Goal: Information Seeking & Learning: Learn about a topic

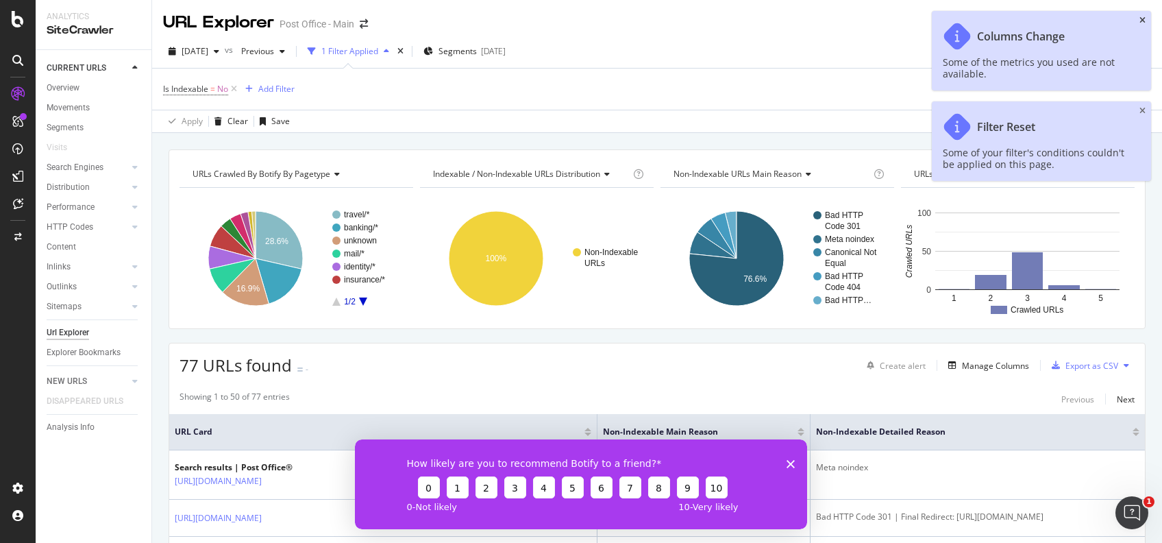
click at [1142, 17] on icon "close toast" at bounding box center [1142, 20] width 6 height 8
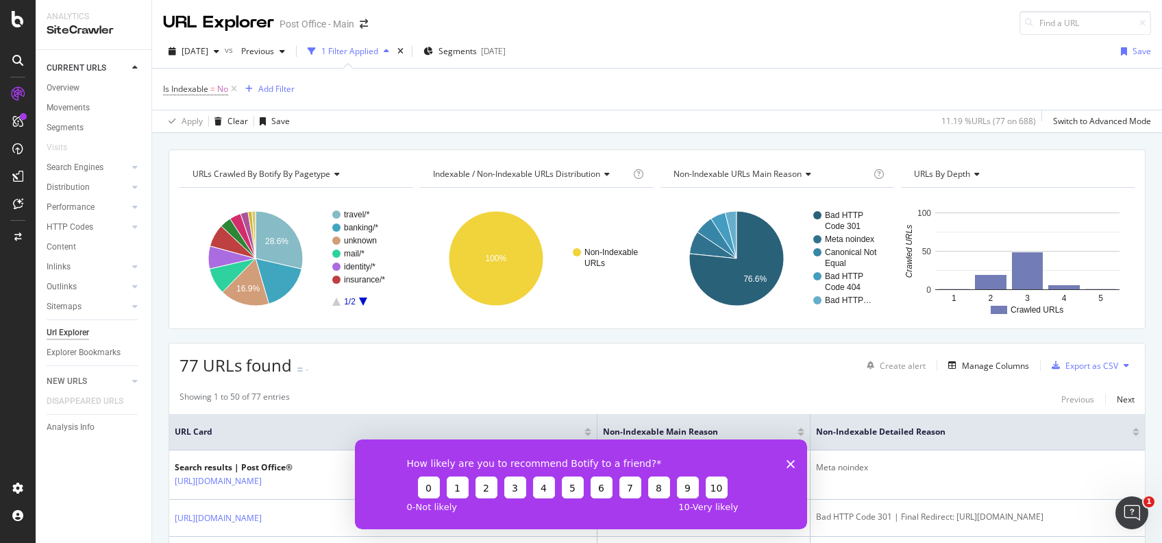
click at [790, 462] on polygon "Close survey" at bounding box center [790, 463] width 8 height 8
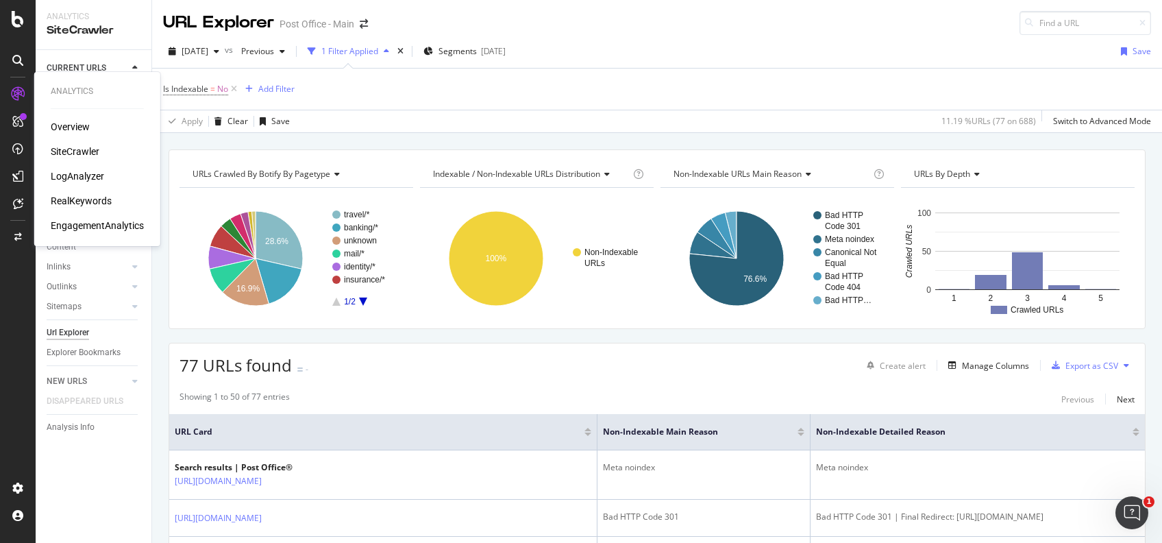
click at [90, 205] on div "RealKeywords" at bounding box center [81, 201] width 61 height 14
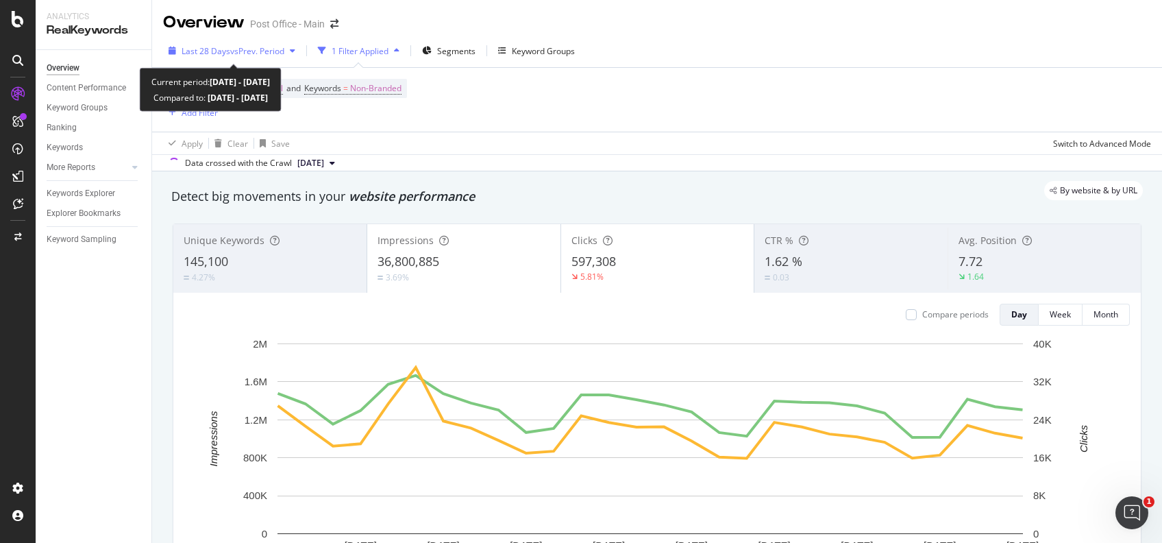
click at [258, 51] on span "vs Prev. Period" at bounding box center [257, 51] width 54 height 12
click at [258, 49] on span "vs Prev. Period" at bounding box center [257, 51] width 54 height 12
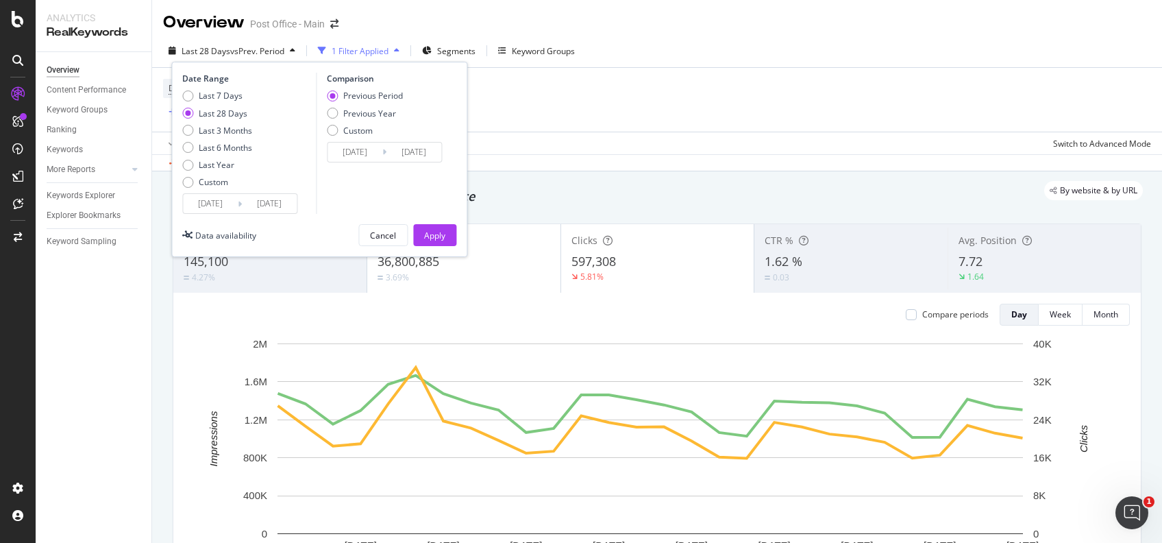
click at [278, 208] on input "[DATE]" at bounding box center [269, 203] width 55 height 19
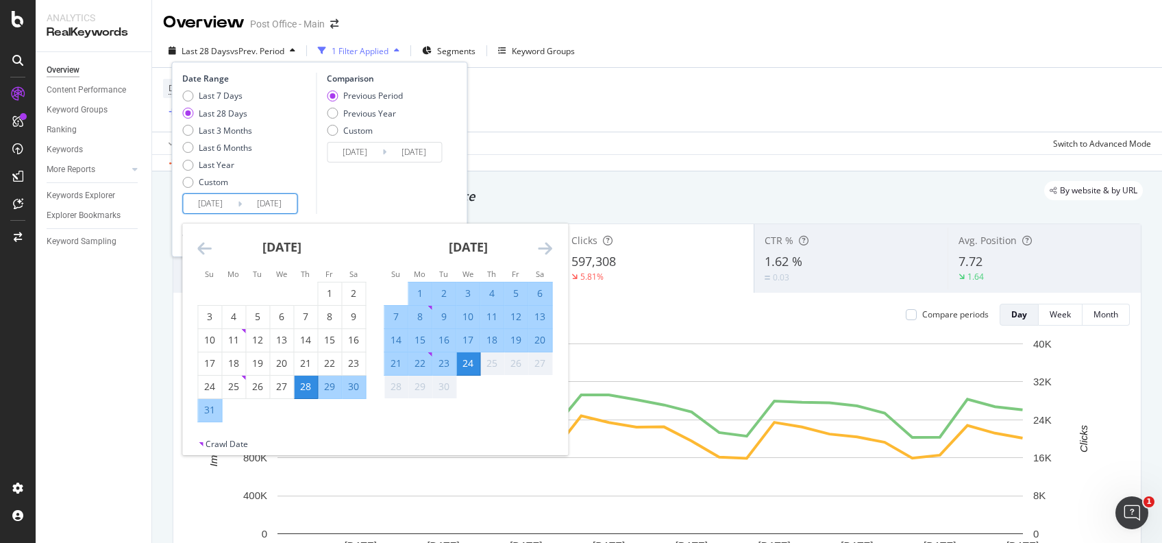
click at [278, 208] on input "[DATE]" at bounding box center [269, 203] width 55 height 19
click at [334, 204] on div "Comparison Previous Period Previous Year Custom [DATE] Navigate forward to inte…" at bounding box center [381, 143] width 130 height 141
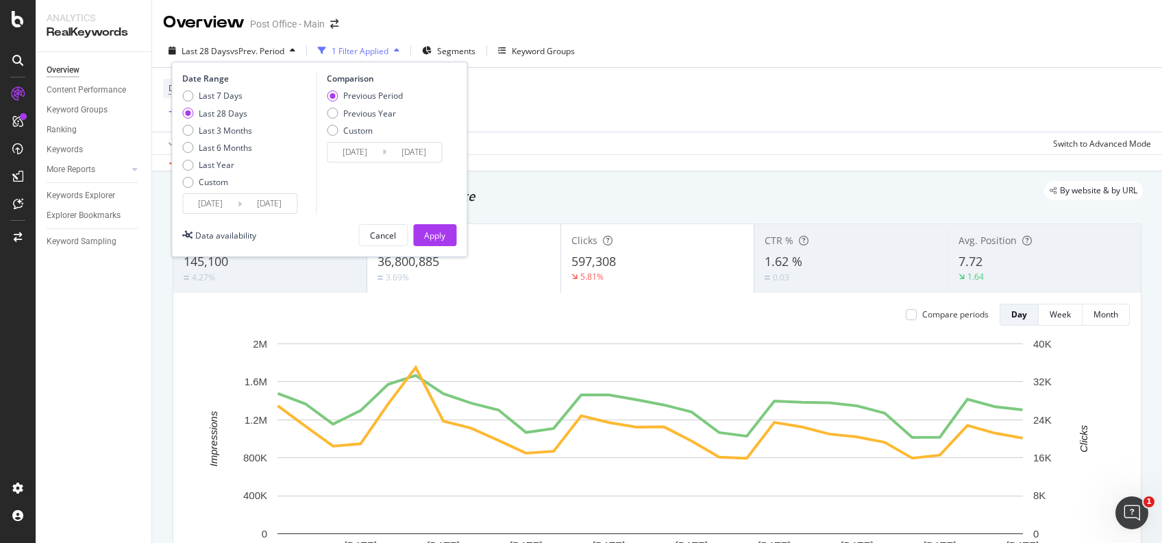
click at [220, 205] on input "2025/08/28" at bounding box center [210, 203] width 55 height 19
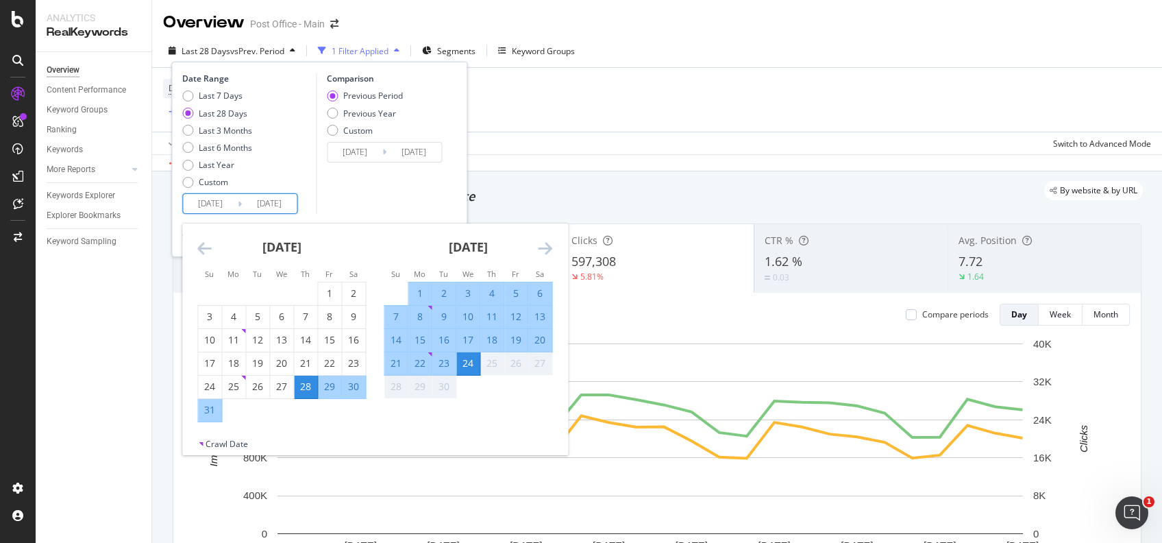
click at [203, 247] on icon "Move backward to switch to the previous month." at bounding box center [204, 248] width 14 height 16
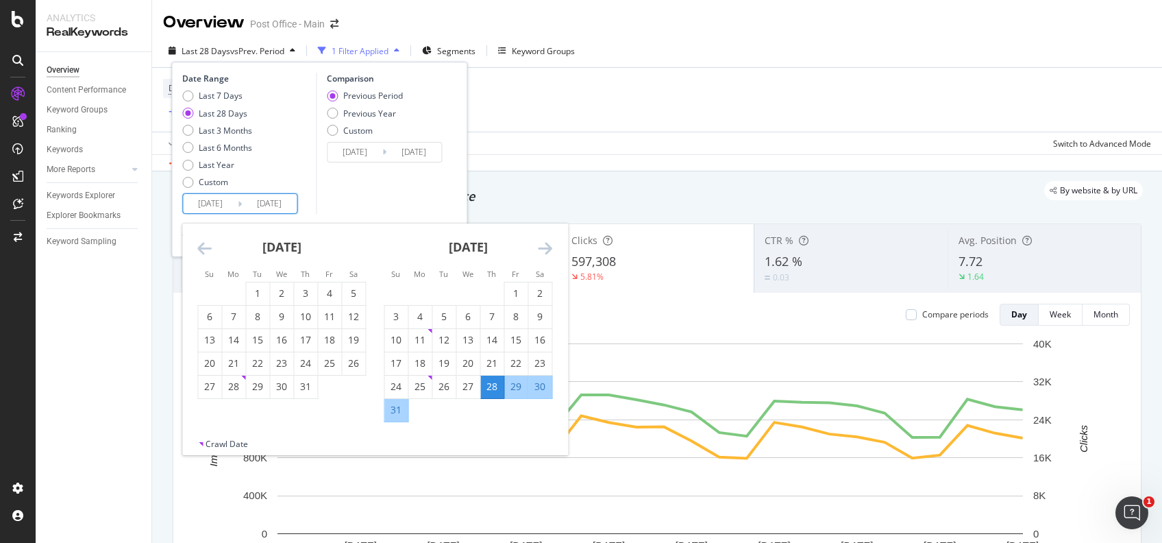
click at [203, 247] on icon "Move backward to switch to the previous month." at bounding box center [204, 248] width 14 height 16
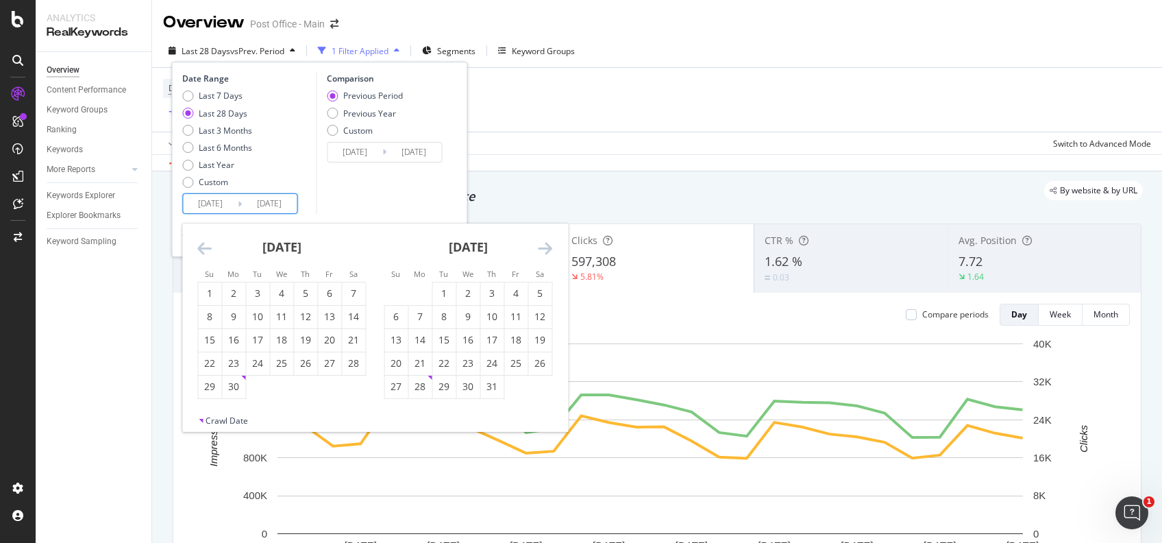
click at [203, 247] on icon "Move backward to switch to the previous month." at bounding box center [204, 248] width 14 height 16
click at [232, 406] on div "31" at bounding box center [233, 410] width 23 height 14
type input "2025/03/31"
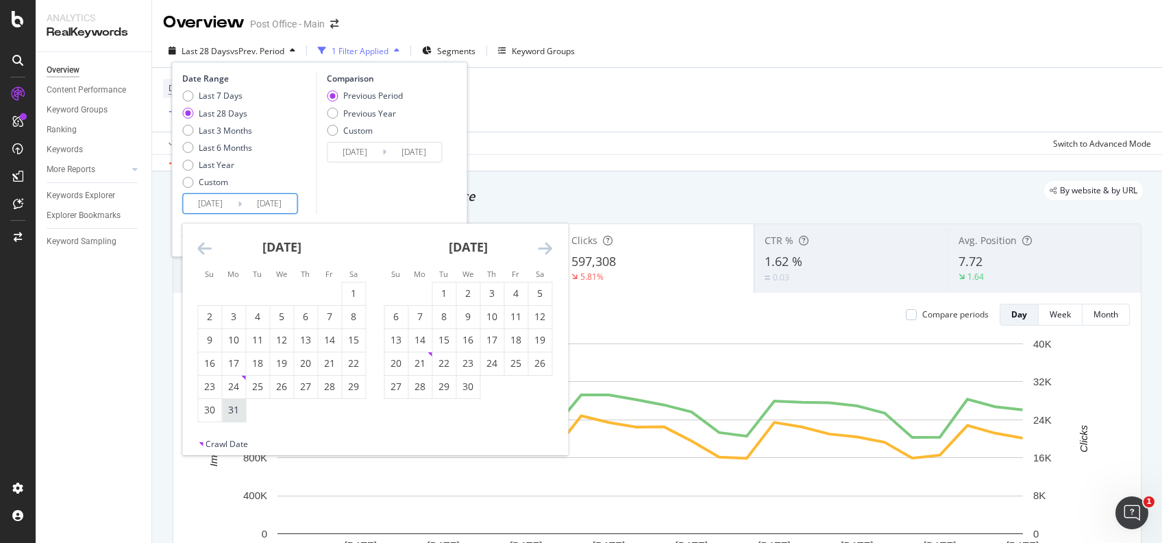
type input "2024/10/04"
type input "2025/03/30"
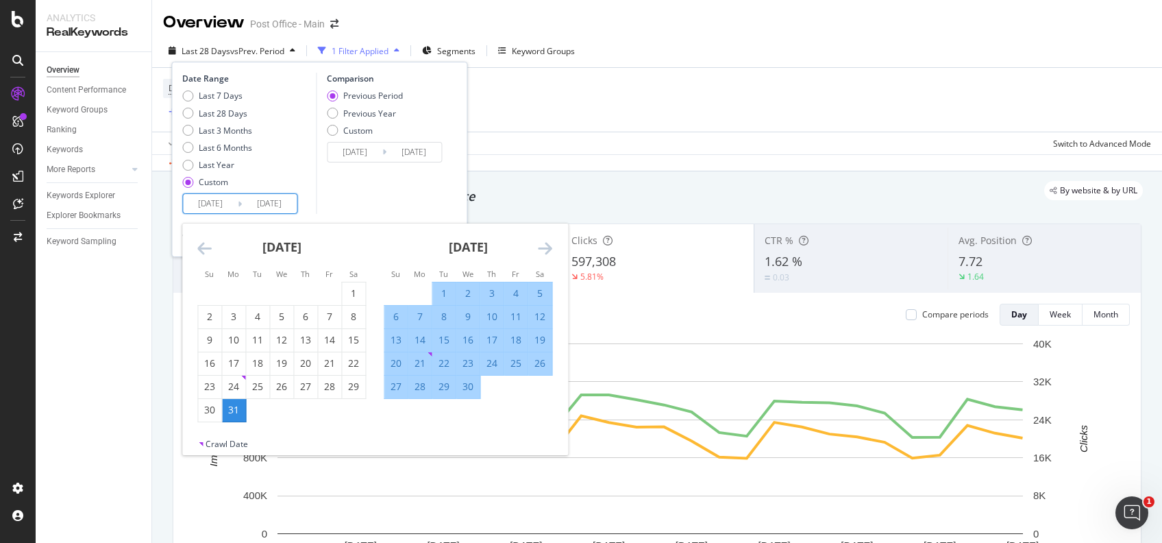
click at [547, 252] on icon "Move forward to switch to the next month." at bounding box center [545, 248] width 14 height 16
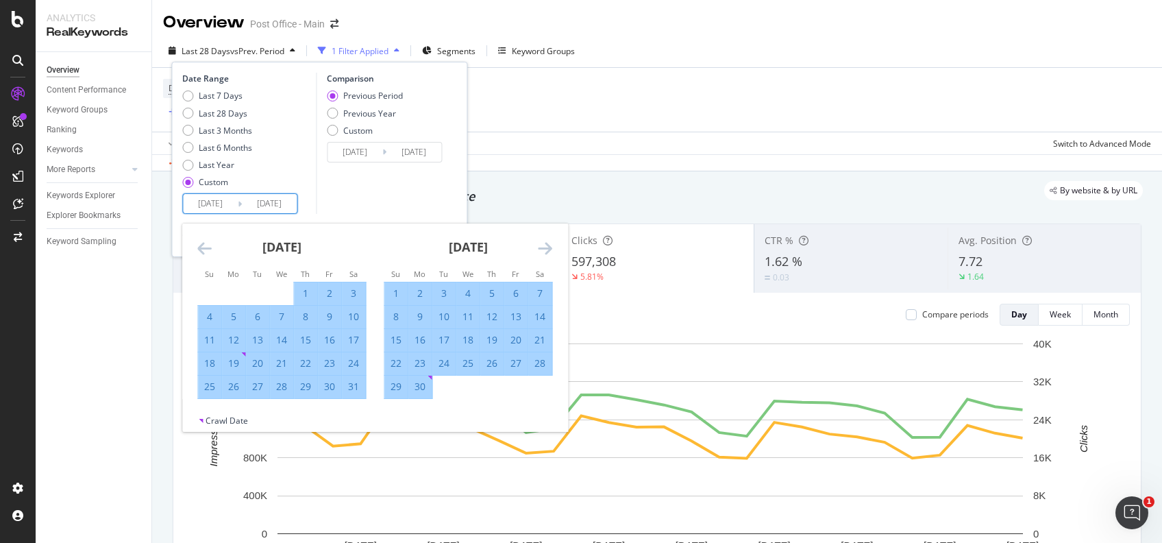
click at [547, 252] on icon "Move forward to switch to the next month." at bounding box center [545, 248] width 14 height 16
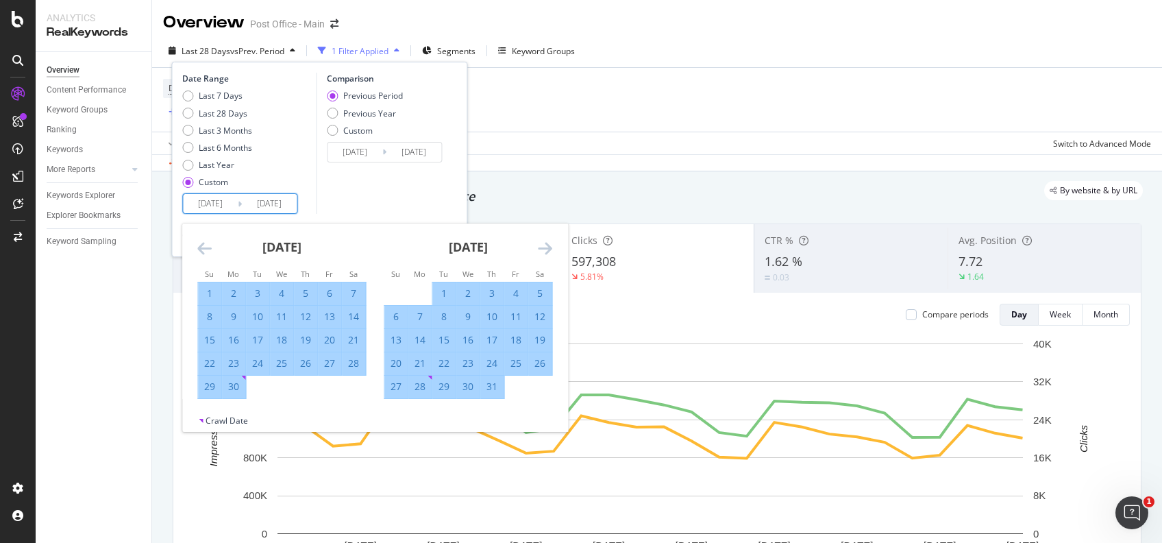
click at [547, 252] on icon "Move forward to switch to the next month." at bounding box center [545, 248] width 14 height 16
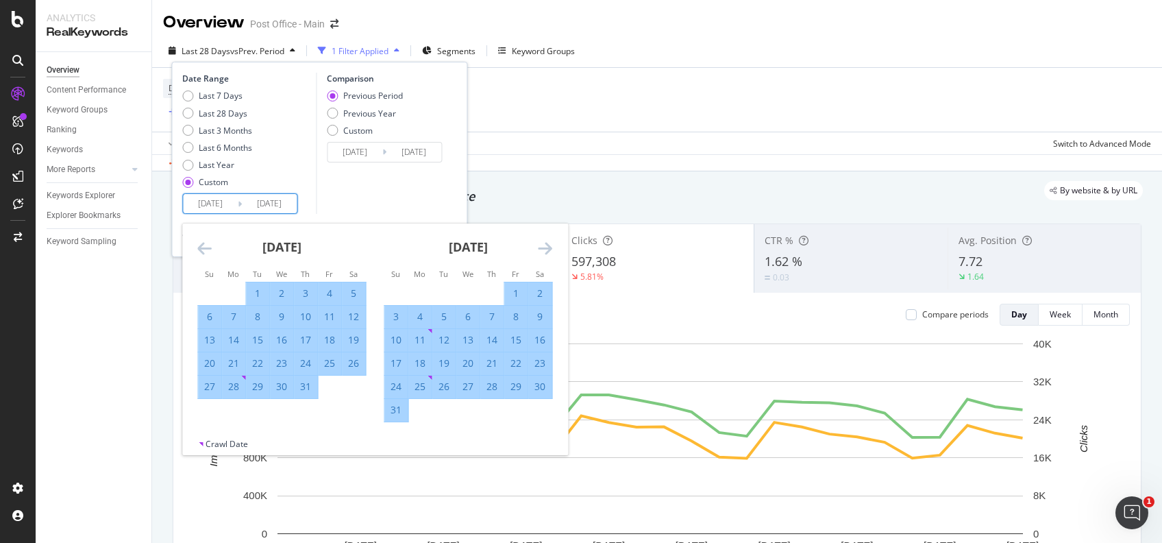
click at [547, 252] on icon "Move forward to switch to the next month." at bounding box center [545, 248] width 14 height 16
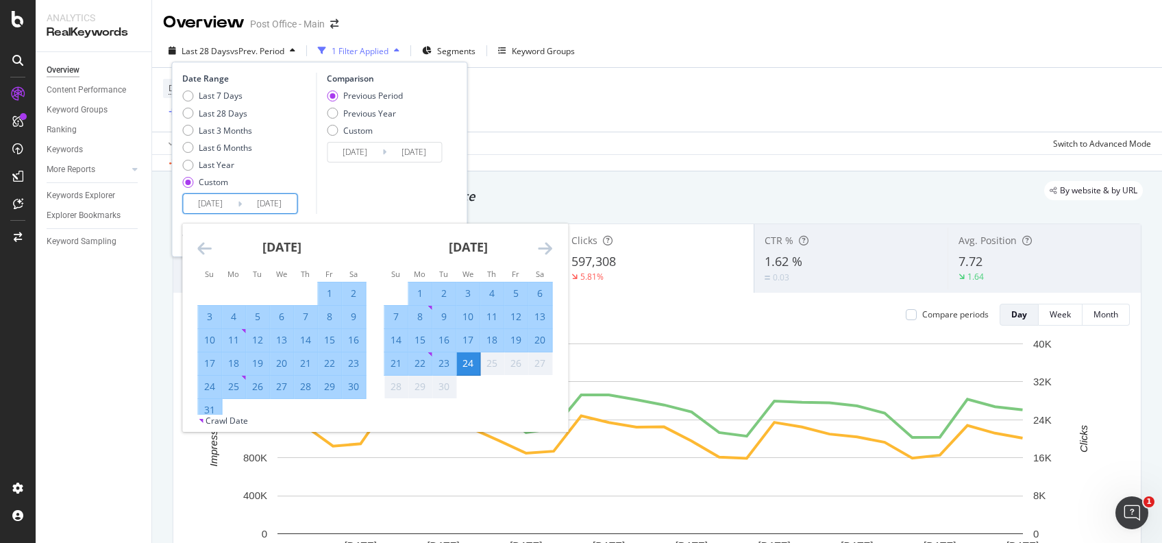
click at [547, 252] on icon "Move forward to switch to the next month." at bounding box center [545, 248] width 14 height 16
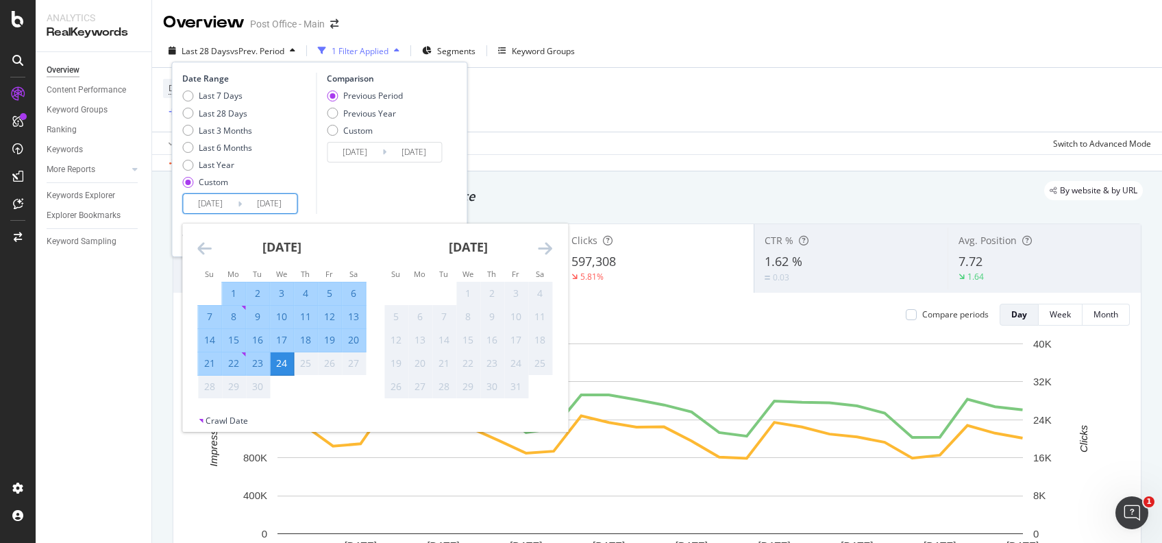
click at [212, 360] on div "21" at bounding box center [209, 363] width 23 height 14
type input "2025/09/21"
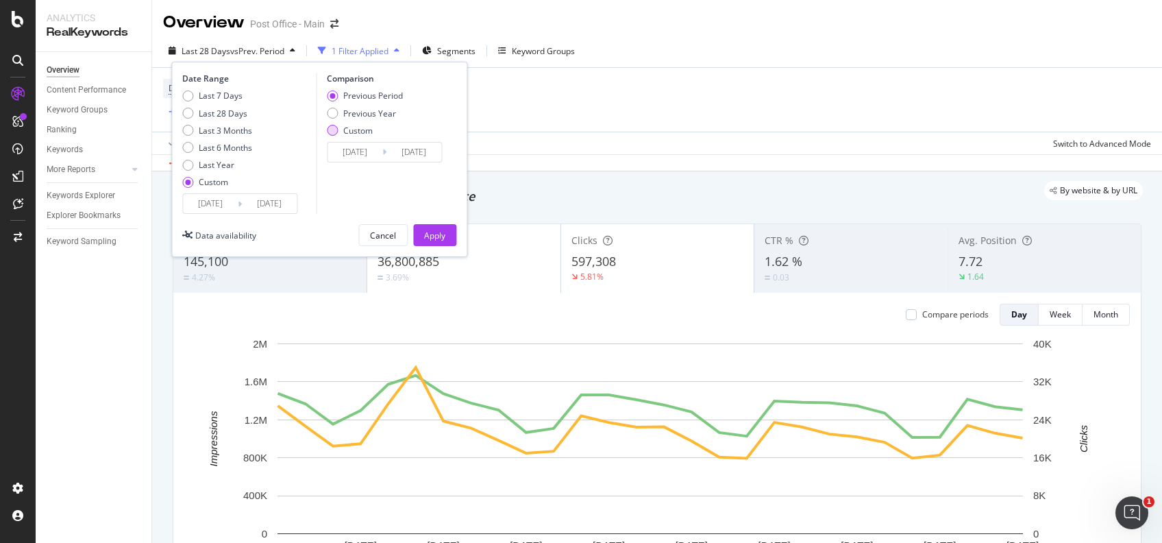
click at [332, 131] on div "Custom" at bounding box center [332, 130] width 11 height 11
click at [347, 150] on input "2024/10/07" at bounding box center [354, 151] width 55 height 19
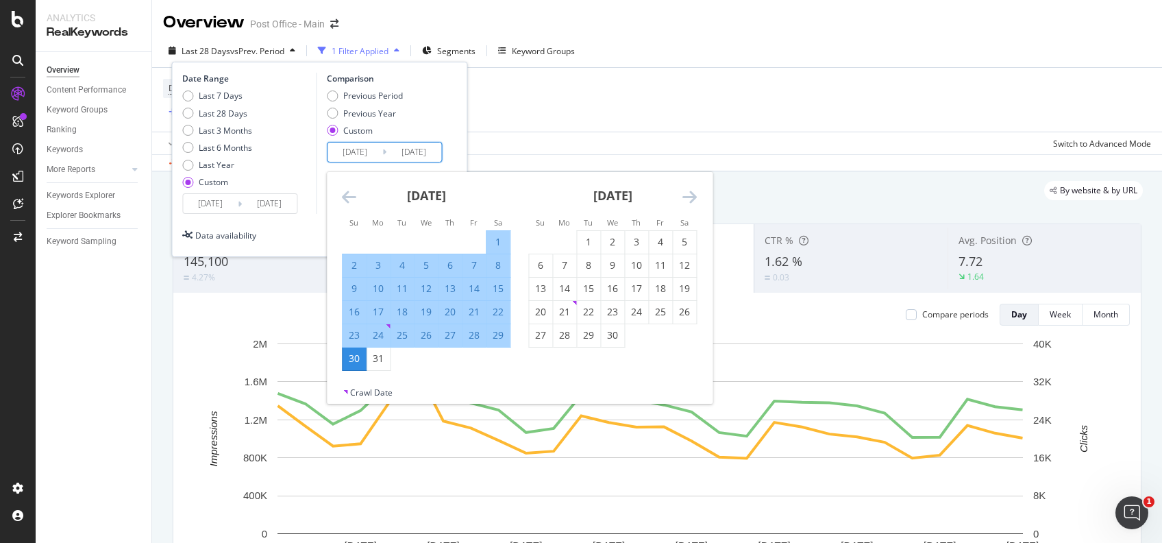
click at [345, 197] on icon "Move backward to switch to the previous month." at bounding box center [349, 196] width 14 height 16
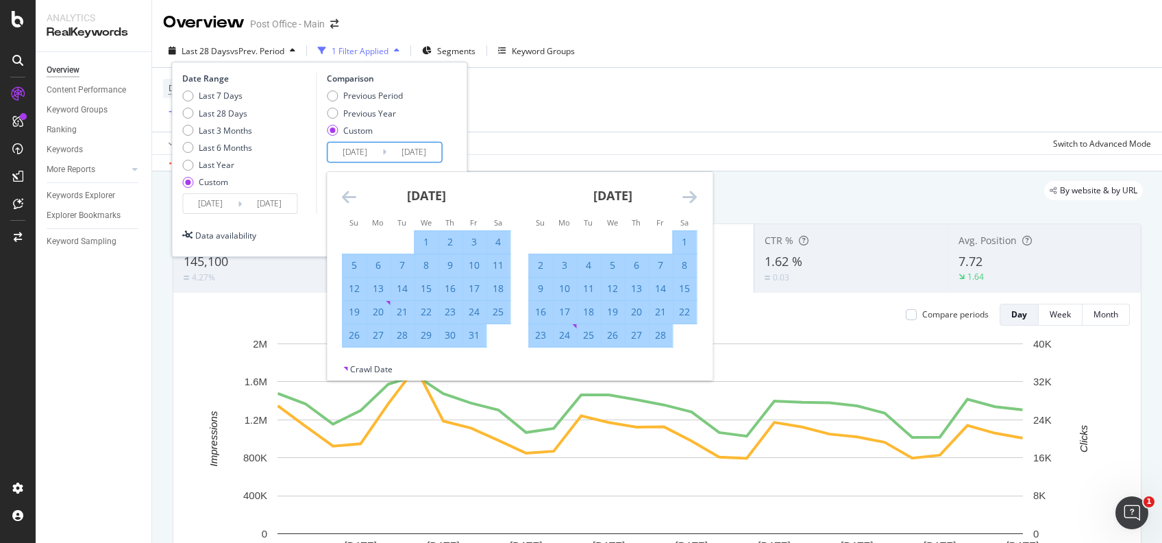
click at [345, 197] on icon "Move backward to switch to the previous month." at bounding box center [349, 196] width 14 height 16
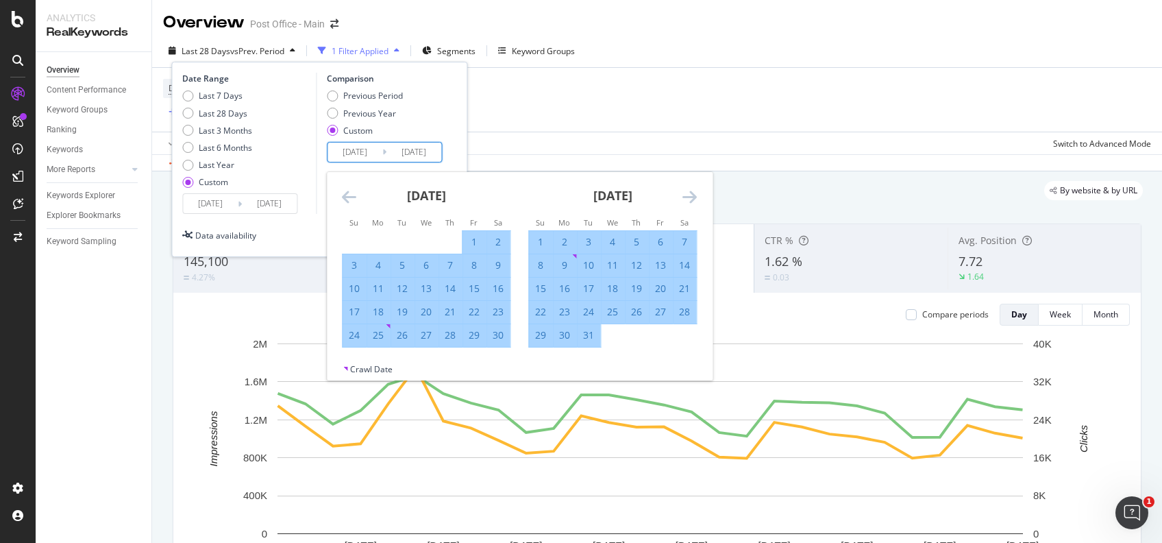
click at [345, 197] on icon "Move backward to switch to the previous month." at bounding box center [349, 196] width 14 height 16
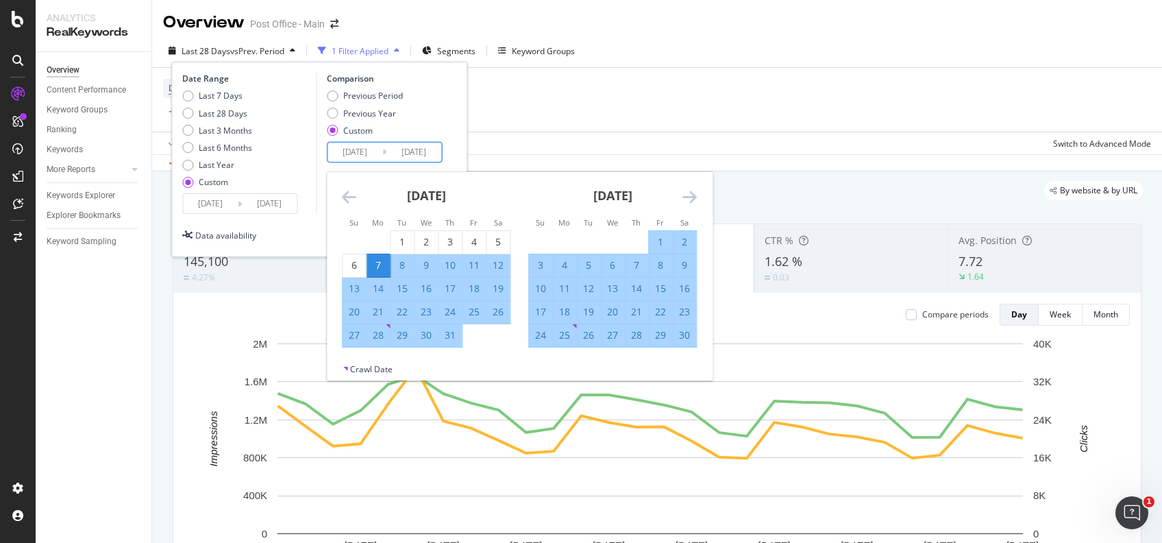
click at [345, 197] on icon "Move backward to switch to the previous month." at bounding box center [349, 196] width 14 height 16
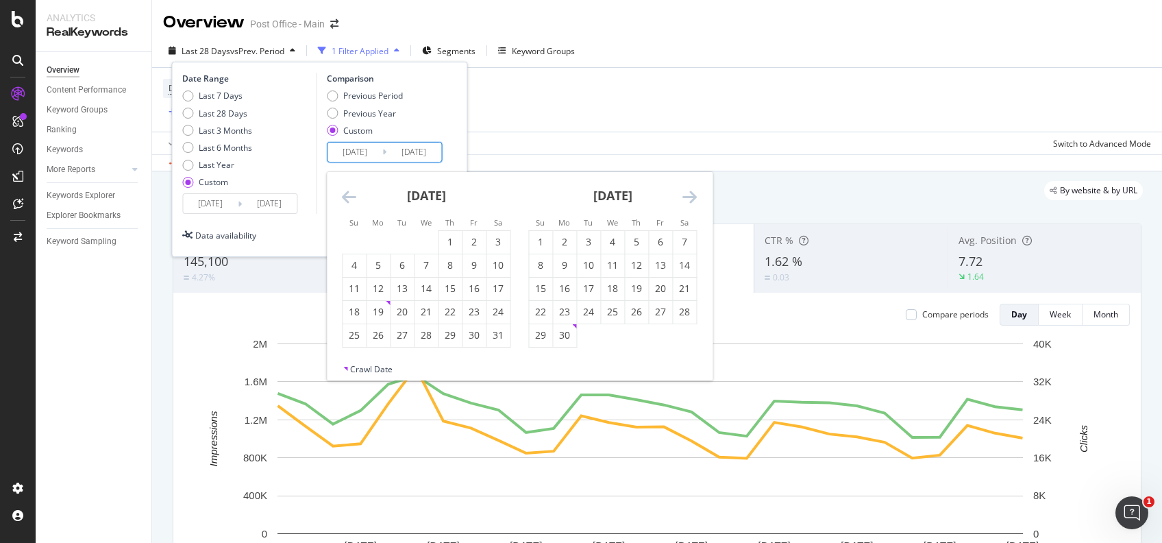
click at [345, 197] on icon "Move backward to switch to the previous month." at bounding box center [349, 196] width 14 height 16
click at [384, 238] on div "1" at bounding box center [377, 242] width 23 height 14
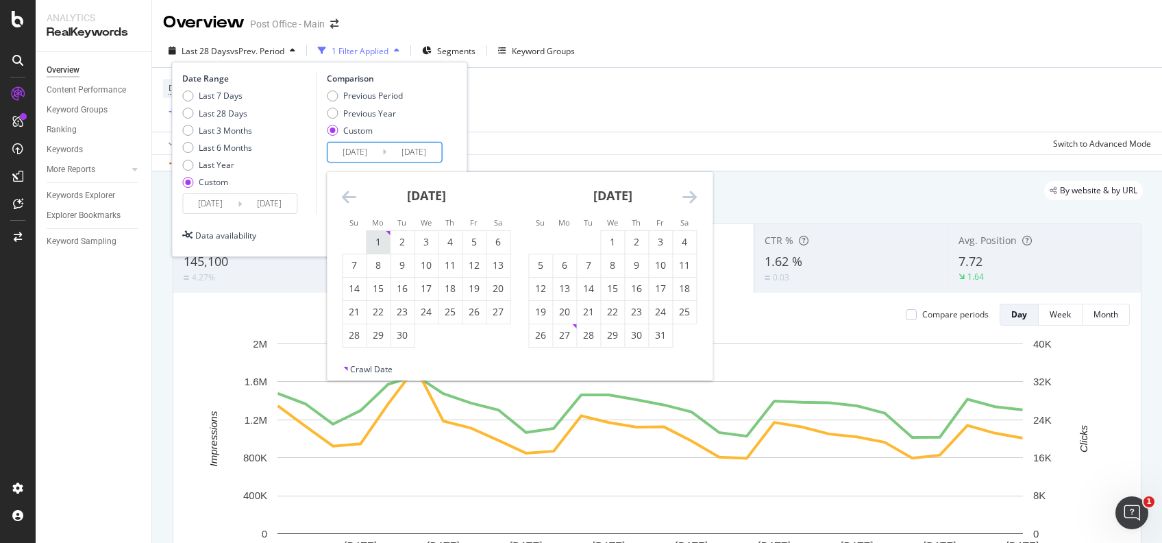
type input "2024/04/01"
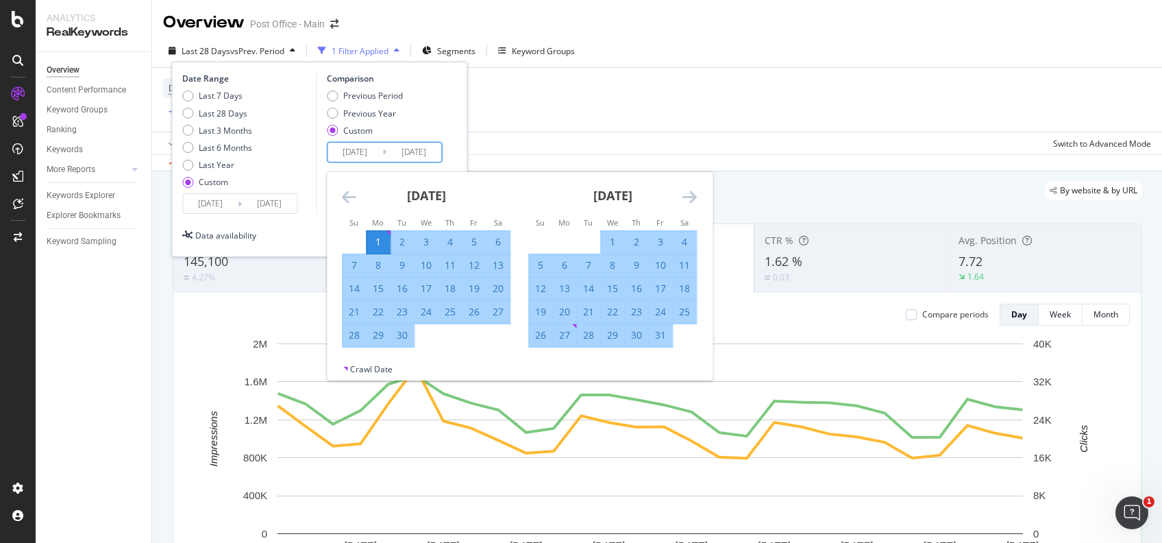
click at [688, 191] on icon "Move forward to switch to the next month." at bounding box center [689, 196] width 14 height 16
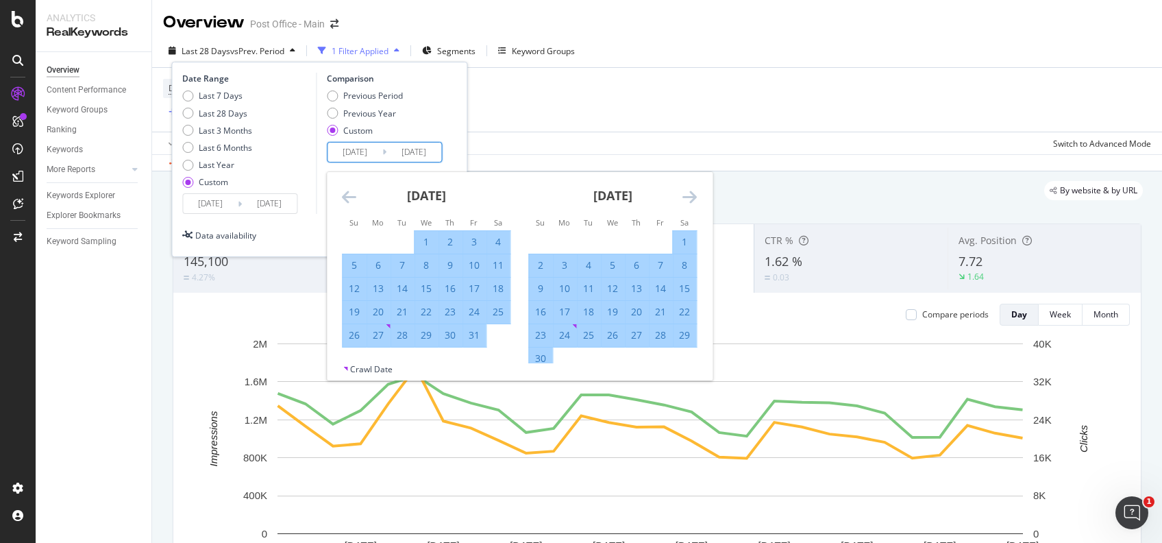
click at [688, 191] on icon "Move forward to switch to the next month." at bounding box center [689, 196] width 14 height 16
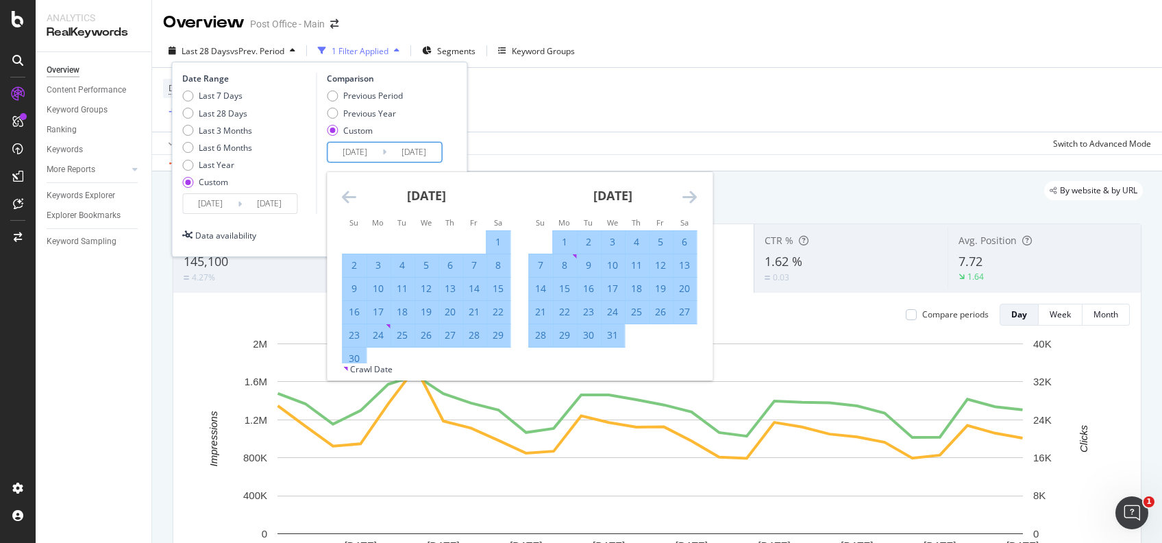
click at [688, 191] on icon "Move forward to switch to the next month." at bounding box center [689, 196] width 14 height 16
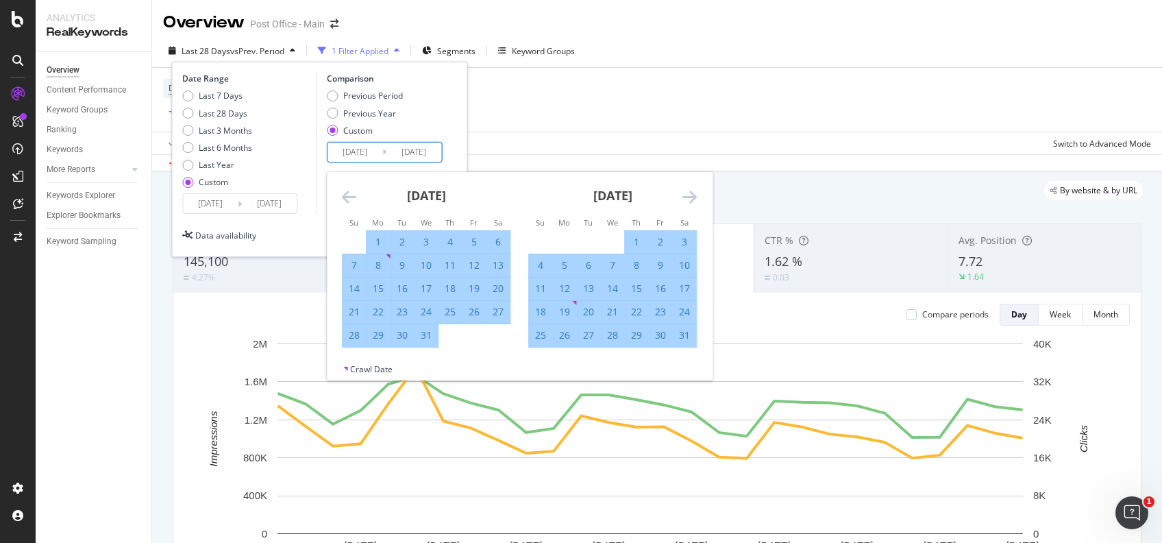
click at [688, 191] on icon "Move forward to switch to the next month." at bounding box center [689, 196] width 14 height 16
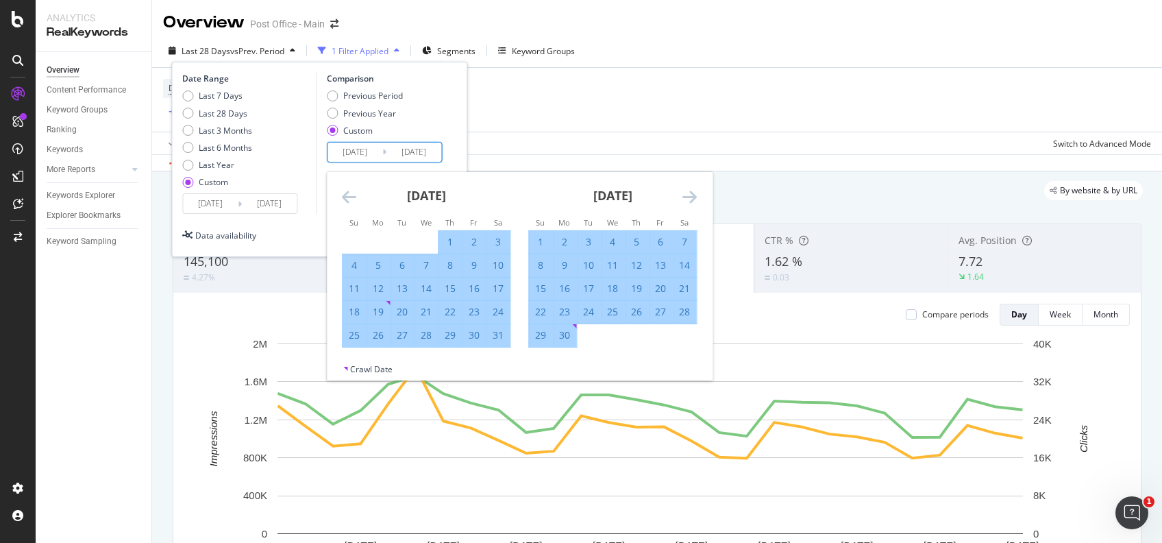
click at [688, 191] on icon "Move forward to switch to the next month." at bounding box center [689, 196] width 14 height 16
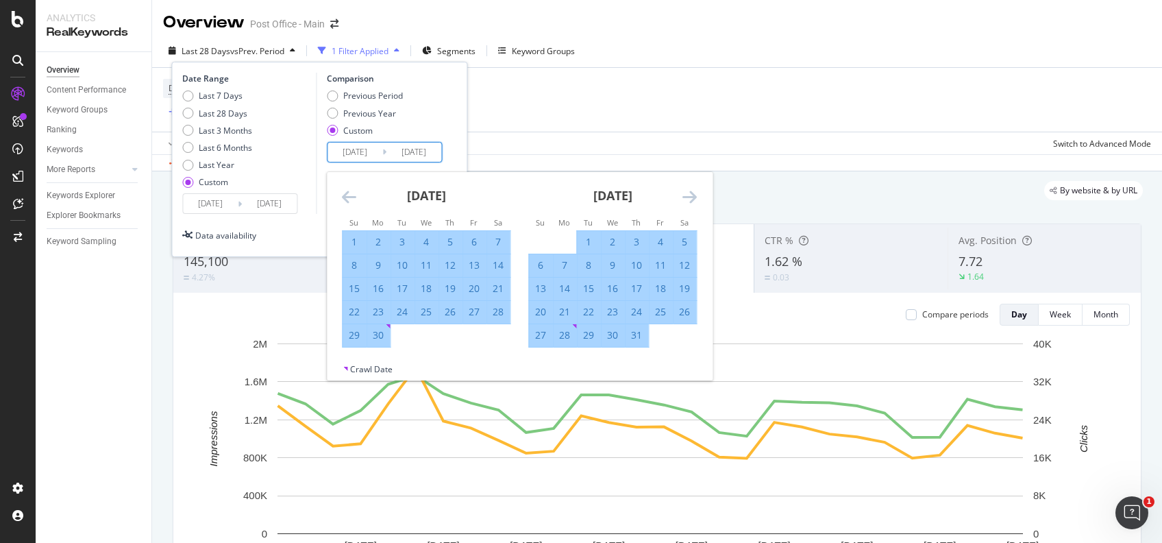
click at [688, 191] on icon "Move forward to switch to the next month." at bounding box center [689, 196] width 14 height 16
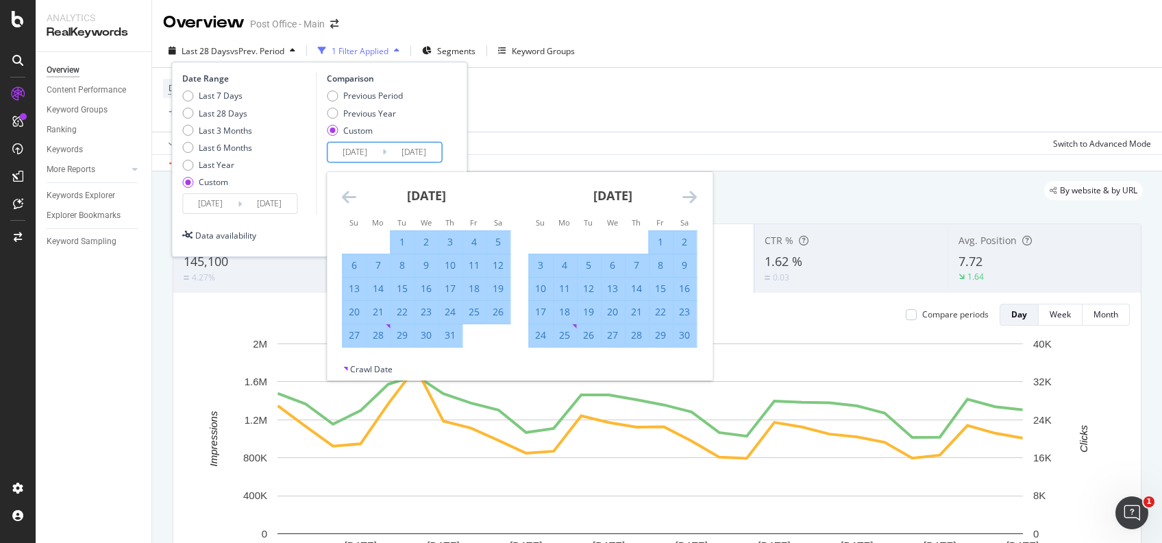
click at [345, 197] on icon "Move backward to switch to the previous month." at bounding box center [349, 196] width 14 height 16
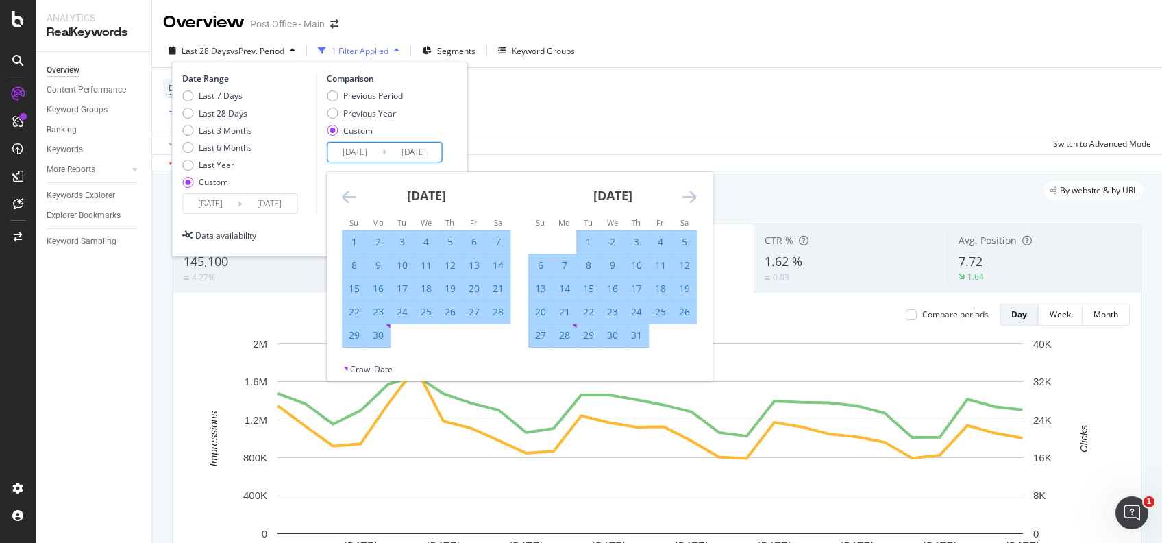
click at [356, 312] on div "22" at bounding box center [353, 312] width 23 height 14
type input "2024/09/22"
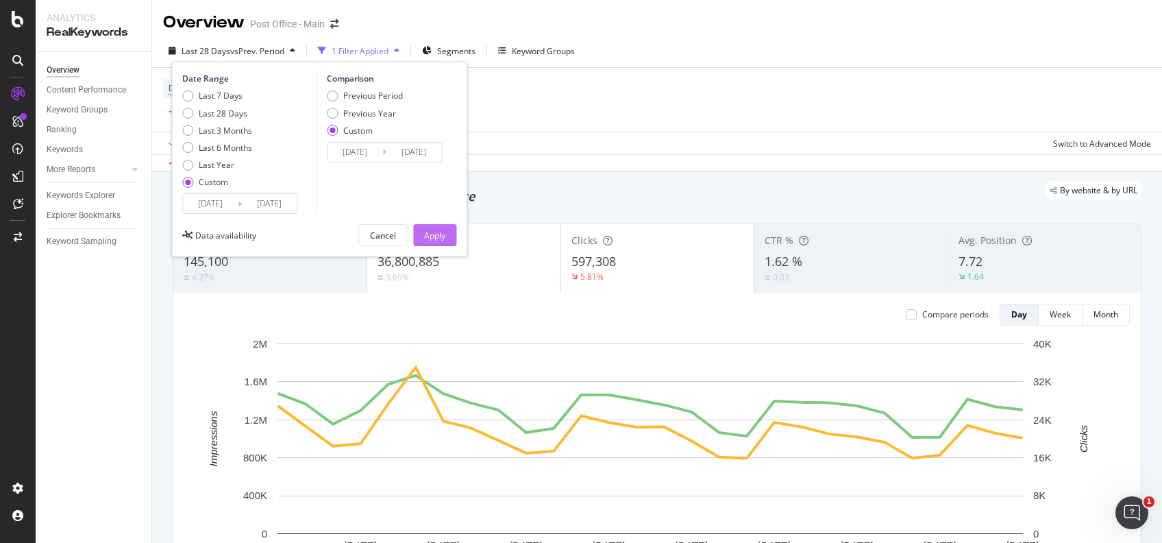
click at [436, 230] on div "Apply" at bounding box center [434, 235] width 21 height 12
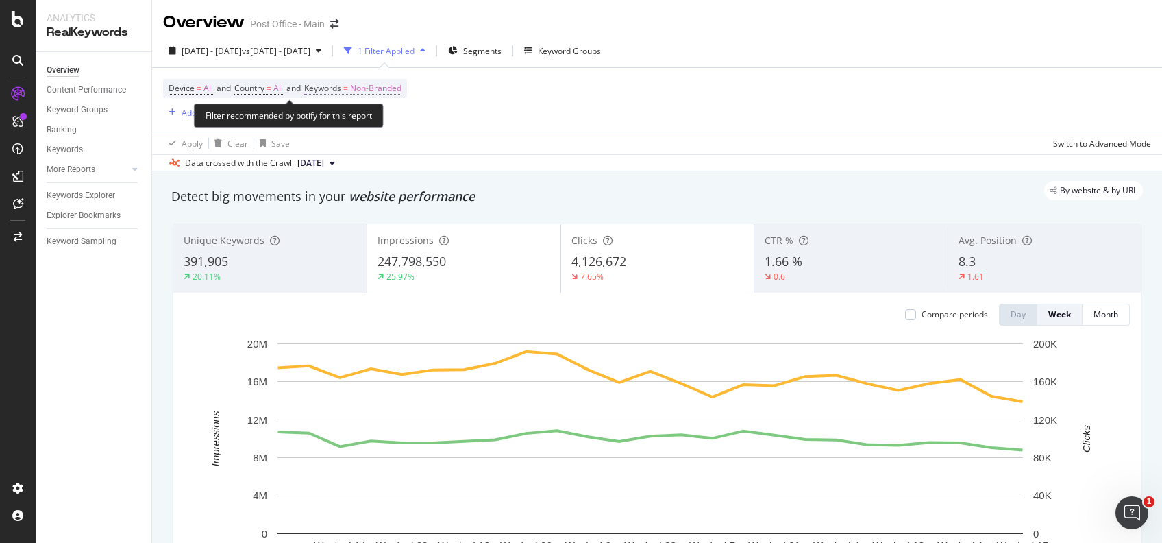
click at [377, 88] on span "Non-Branded" at bounding box center [375, 88] width 51 height 19
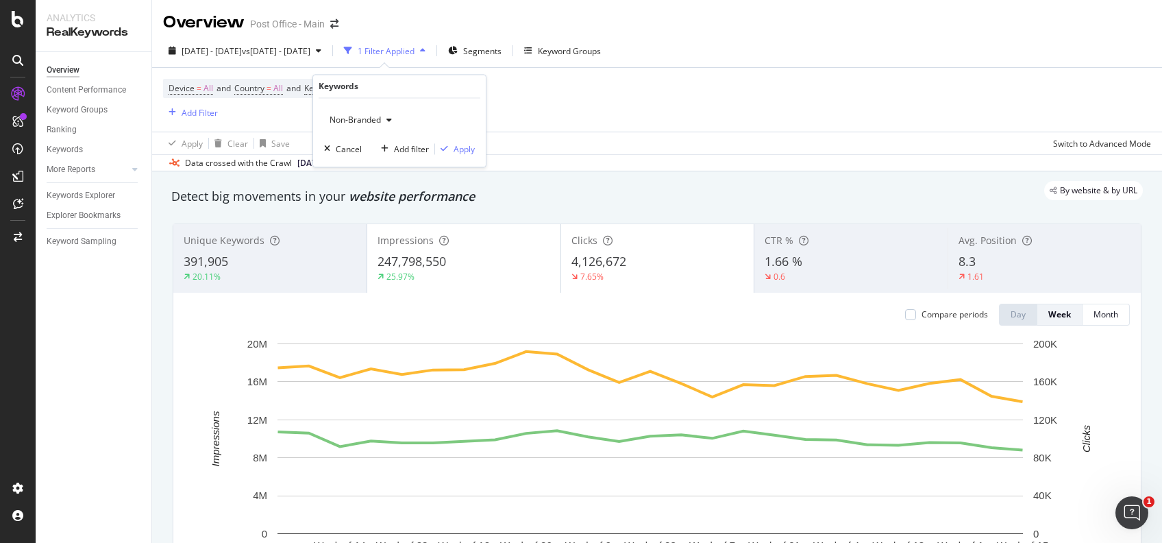
click at [378, 121] on span "Non-Branded" at bounding box center [352, 120] width 57 height 12
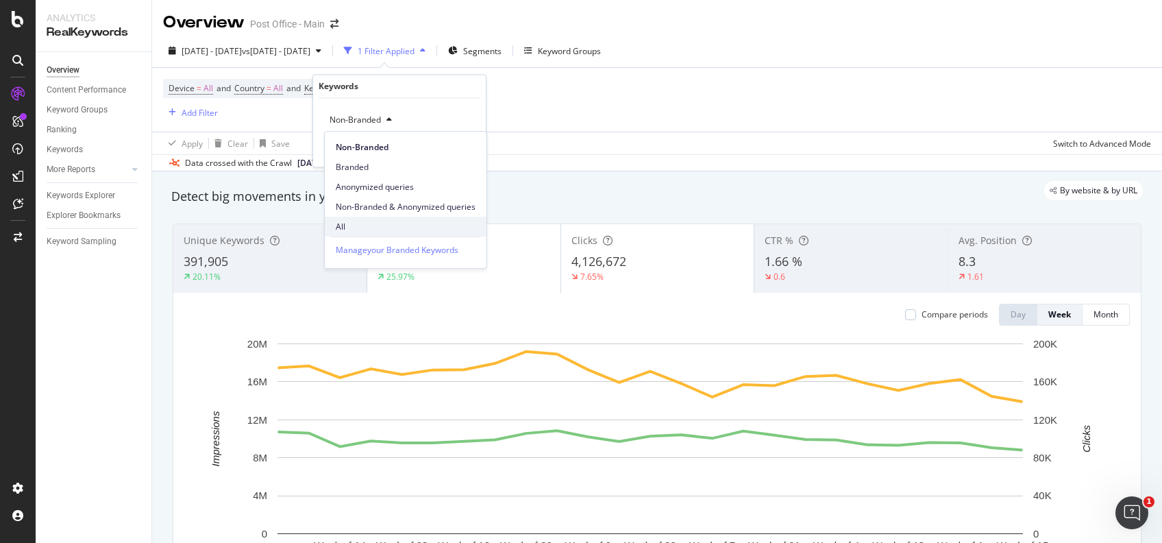
click at [356, 218] on div "All" at bounding box center [406, 226] width 162 height 20
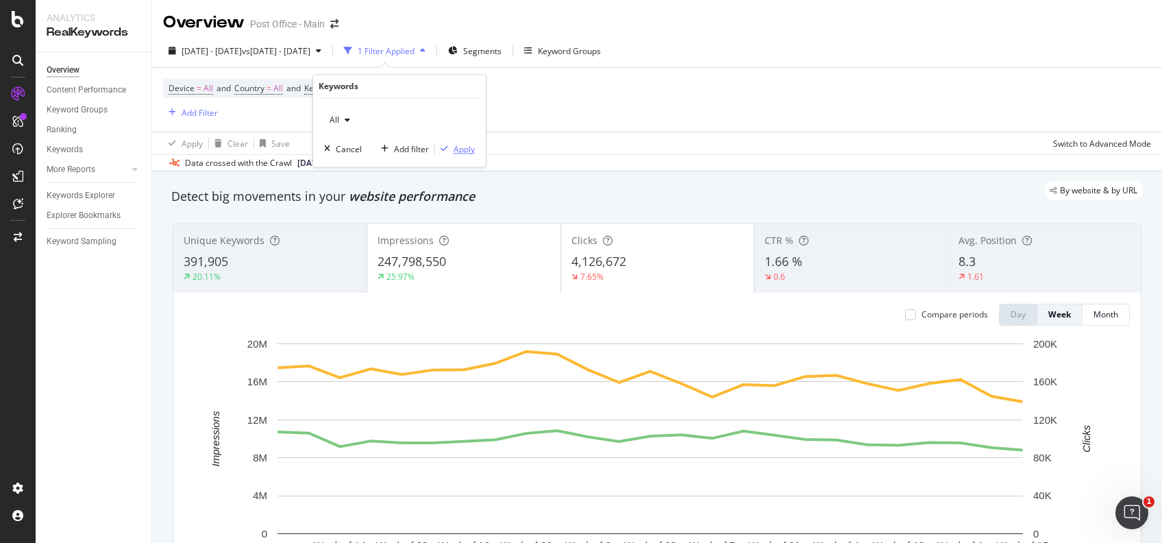
click at [464, 152] on div "Apply" at bounding box center [463, 149] width 21 height 12
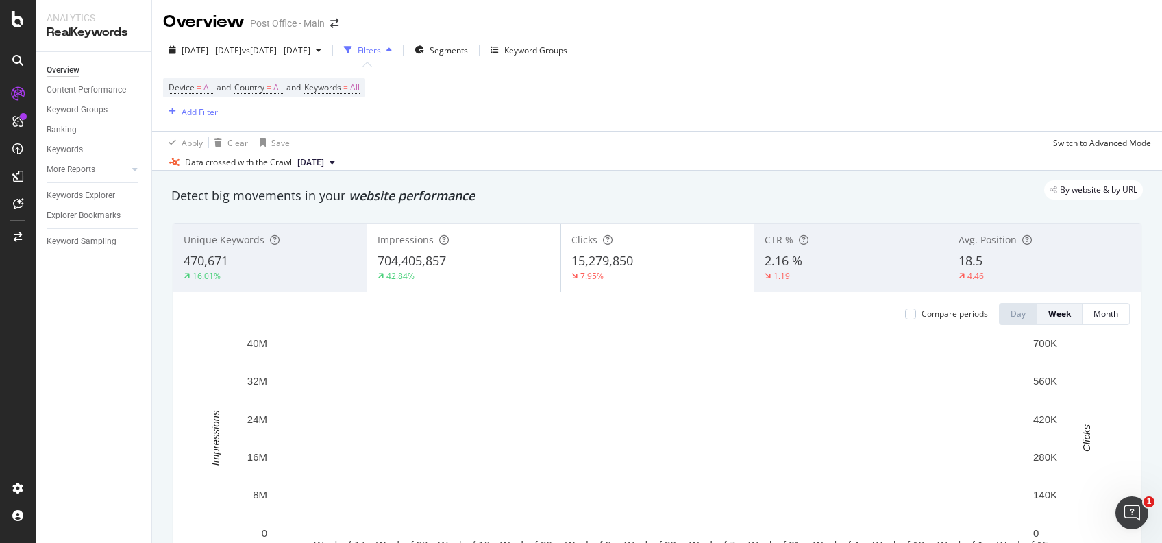
scroll to position [1, 0]
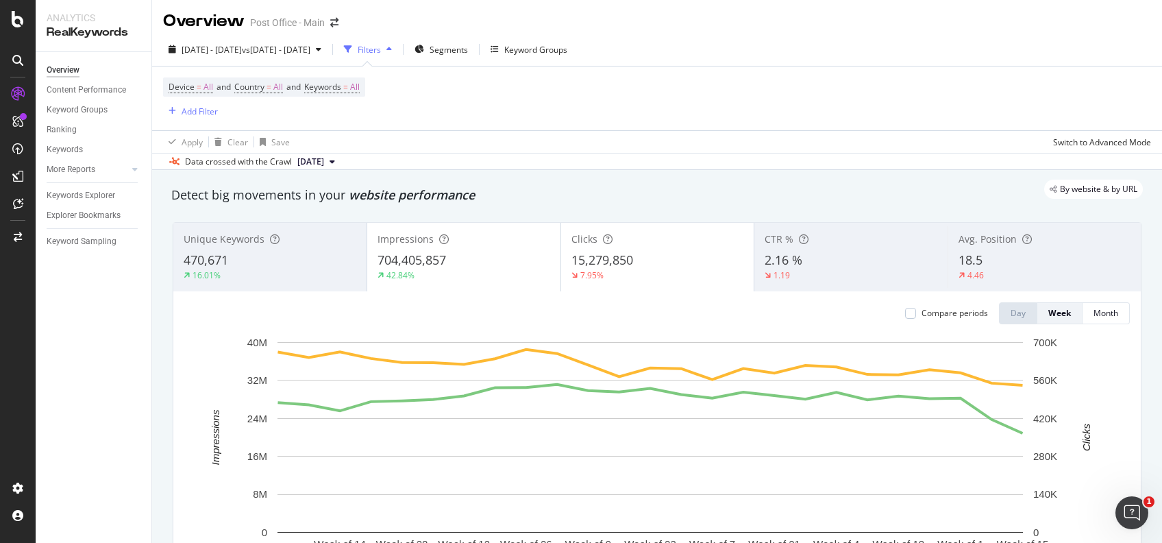
click at [412, 253] on span "704,405,857" at bounding box center [411, 259] width 68 height 16
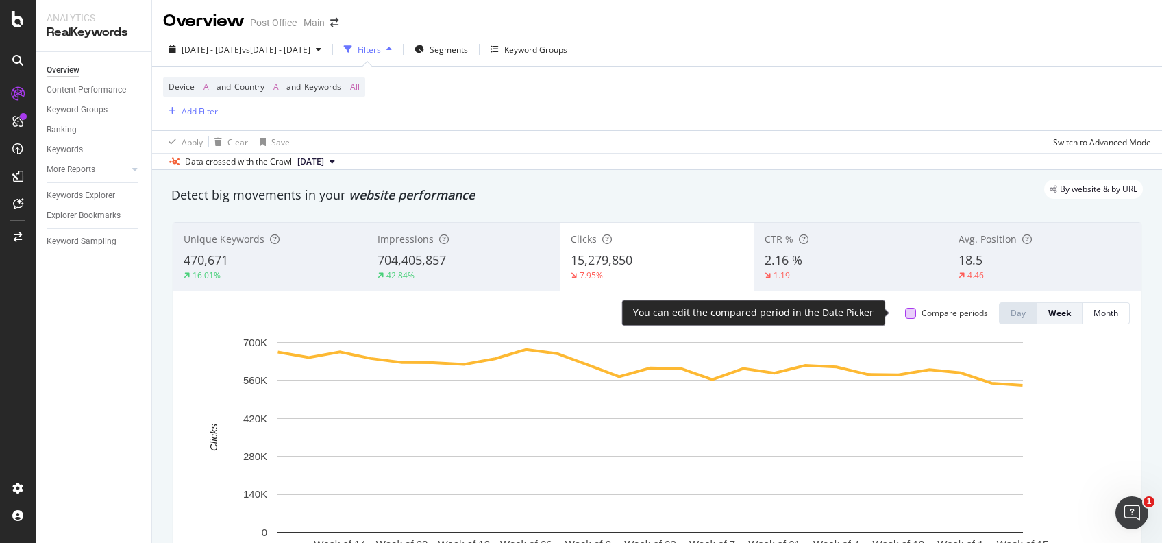
click at [905, 312] on div at bounding box center [910, 313] width 11 height 11
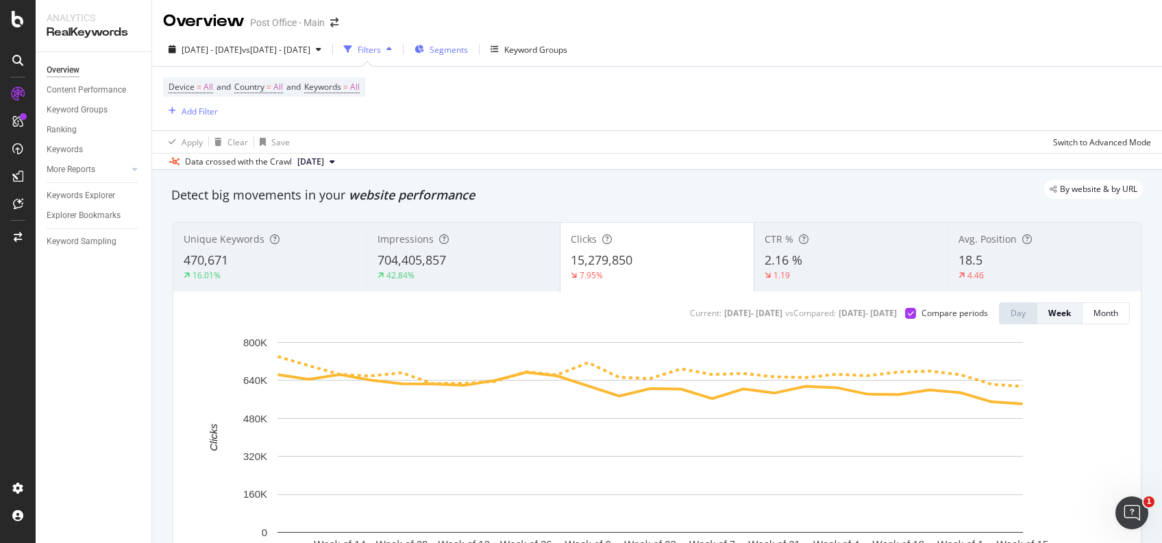
click at [468, 49] on span "Segments" at bounding box center [448, 50] width 38 height 12
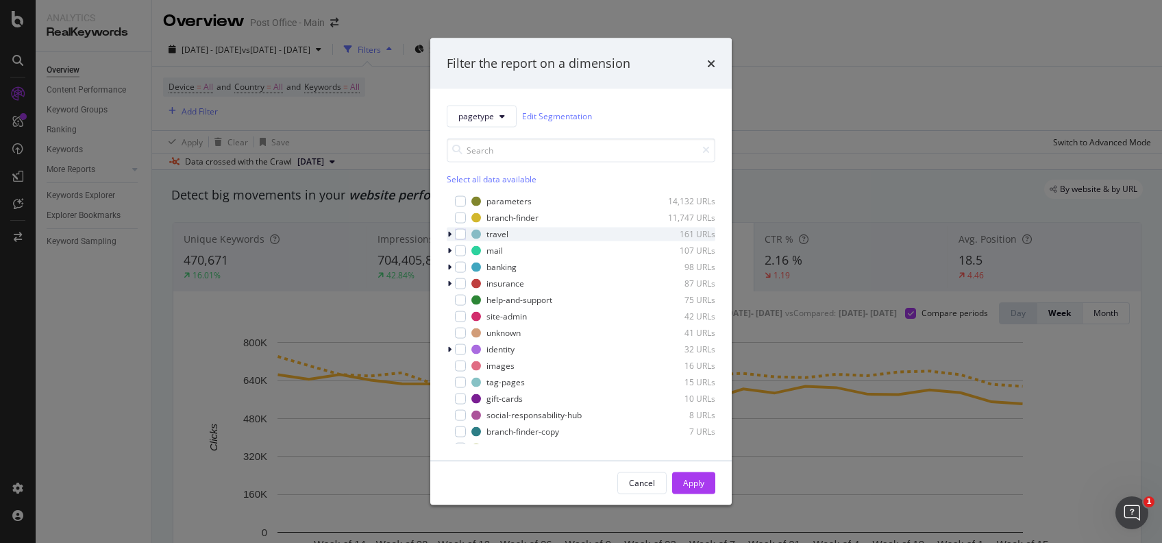
click at [451, 233] on icon "modal" at bounding box center [449, 233] width 4 height 8
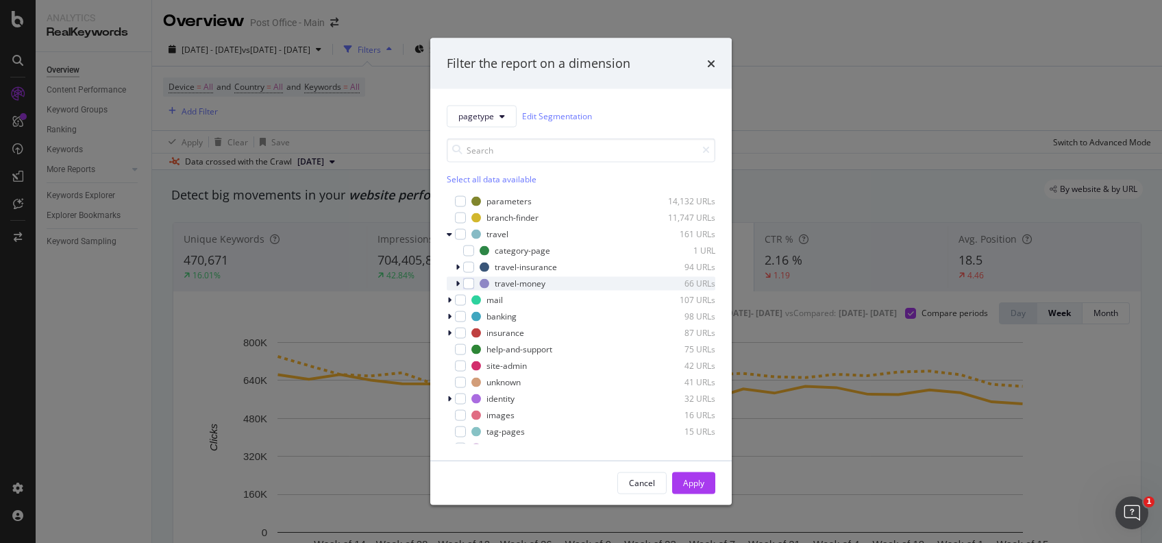
click at [459, 284] on icon "modal" at bounding box center [458, 283] width 4 height 8
click at [467, 279] on div "modal" at bounding box center [468, 282] width 11 height 11
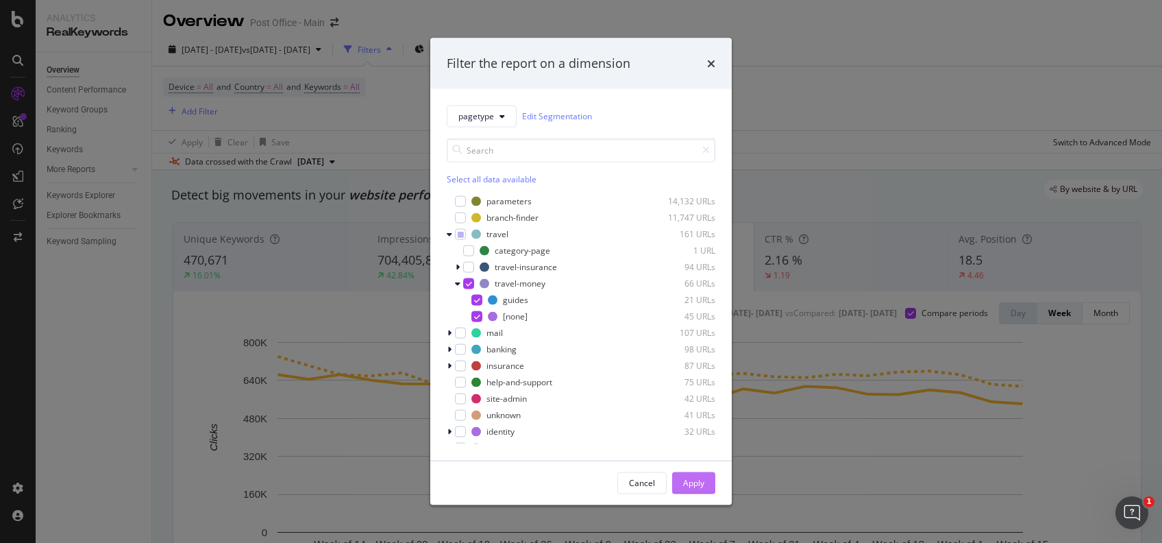
click at [699, 482] on div "Apply" at bounding box center [693, 483] width 21 height 12
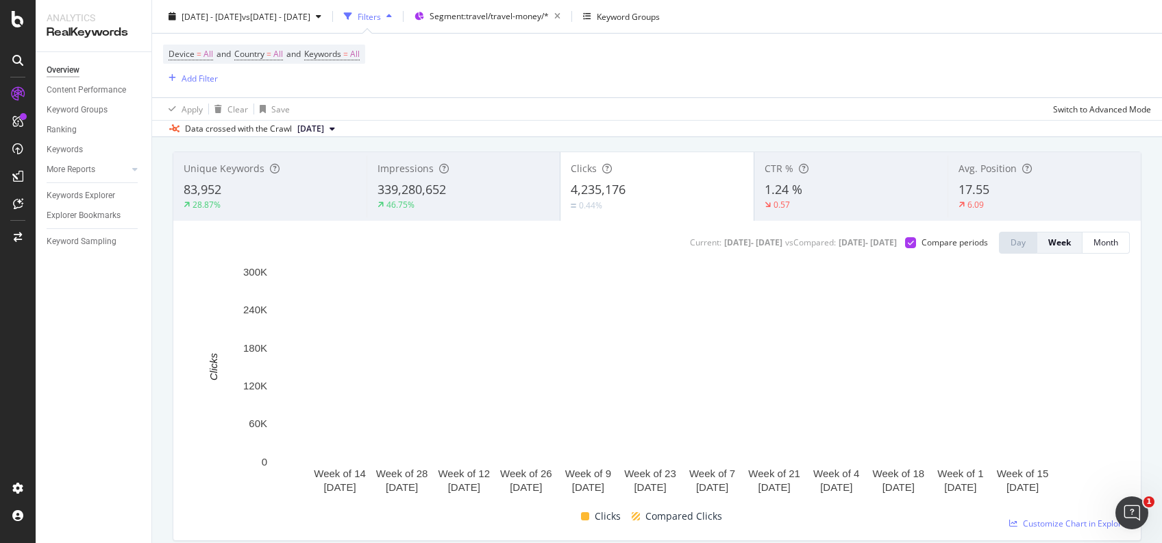
scroll to position [73, 0]
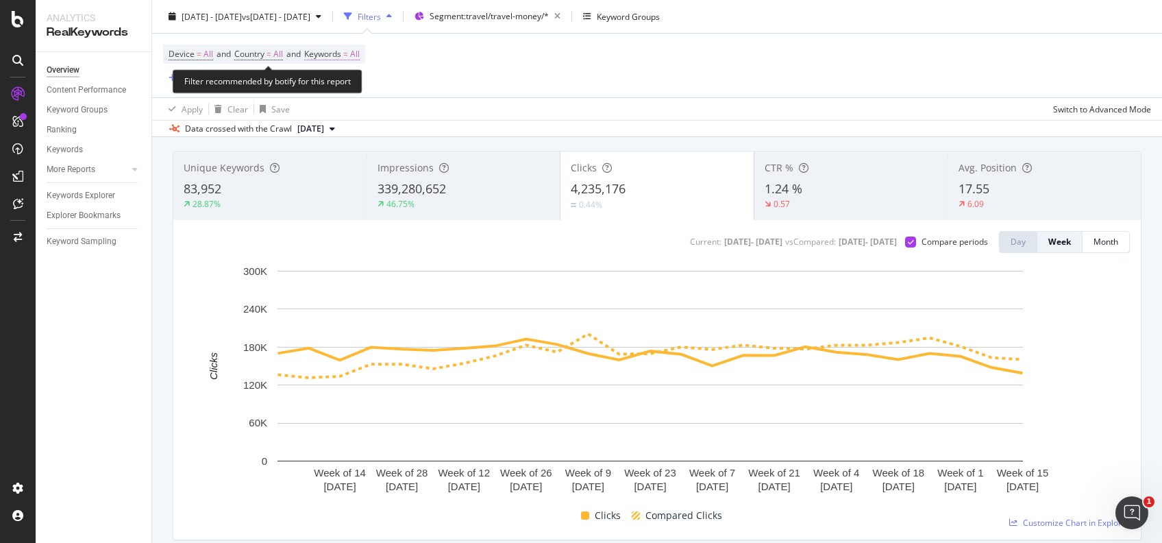
click at [348, 55] on span "=" at bounding box center [345, 54] width 5 height 12
click at [345, 84] on icon "button" at bounding box center [347, 86] width 5 height 8
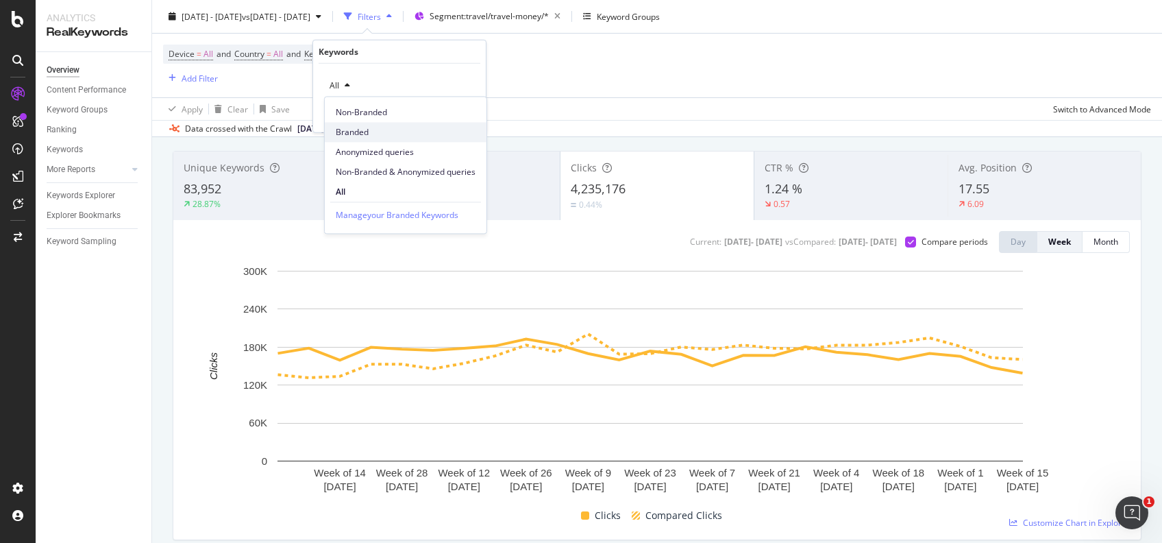
click at [362, 132] on span "Branded" at bounding box center [406, 132] width 140 height 12
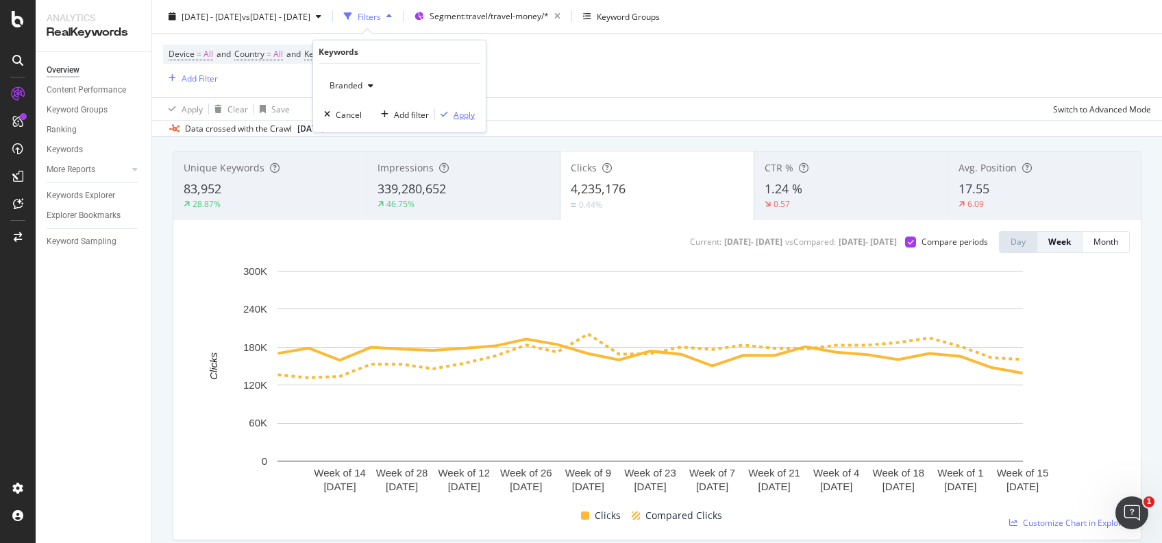
click at [460, 113] on div "Apply" at bounding box center [463, 114] width 21 height 12
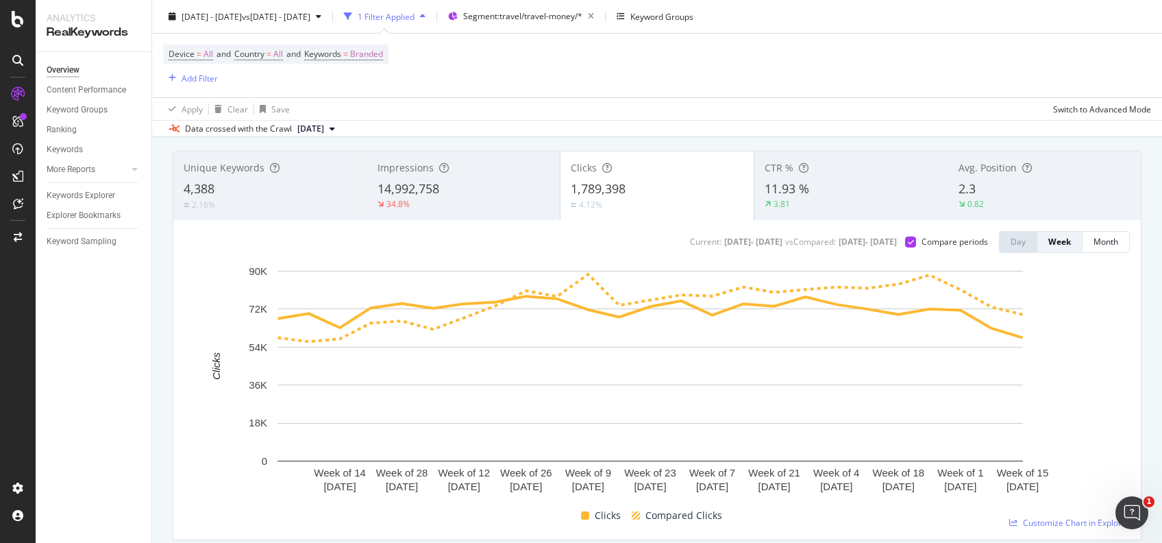
click at [1085, 47] on div "Device = All and Country = All and Keywords = Branded Add Filter" at bounding box center [657, 66] width 988 height 64
click at [348, 49] on span "=" at bounding box center [345, 54] width 5 height 12
click at [360, 81] on span "Branded" at bounding box center [343, 85] width 38 height 12
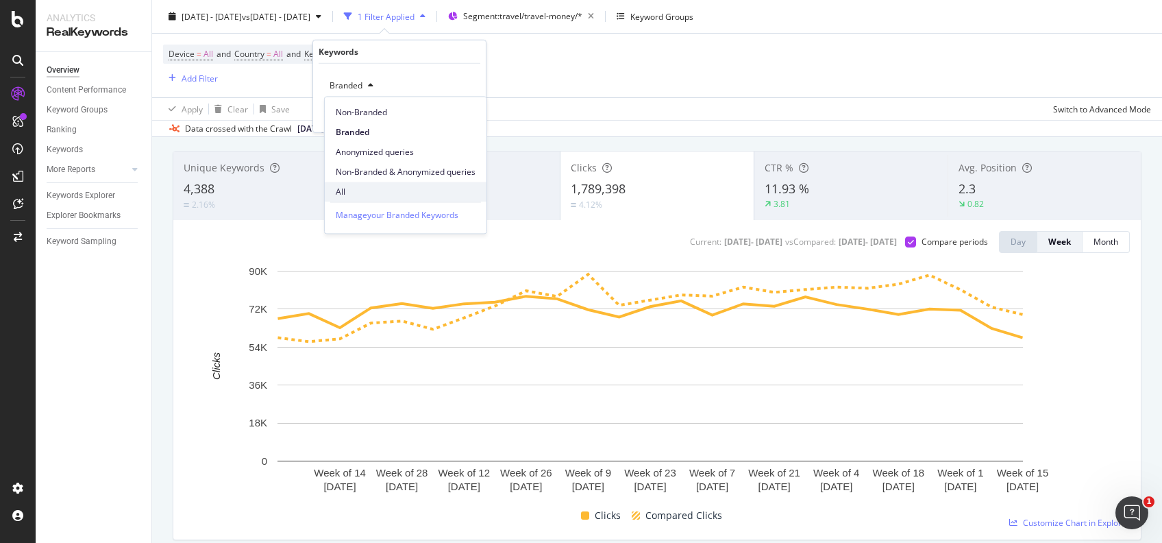
click at [369, 186] on span "All" at bounding box center [406, 192] width 140 height 12
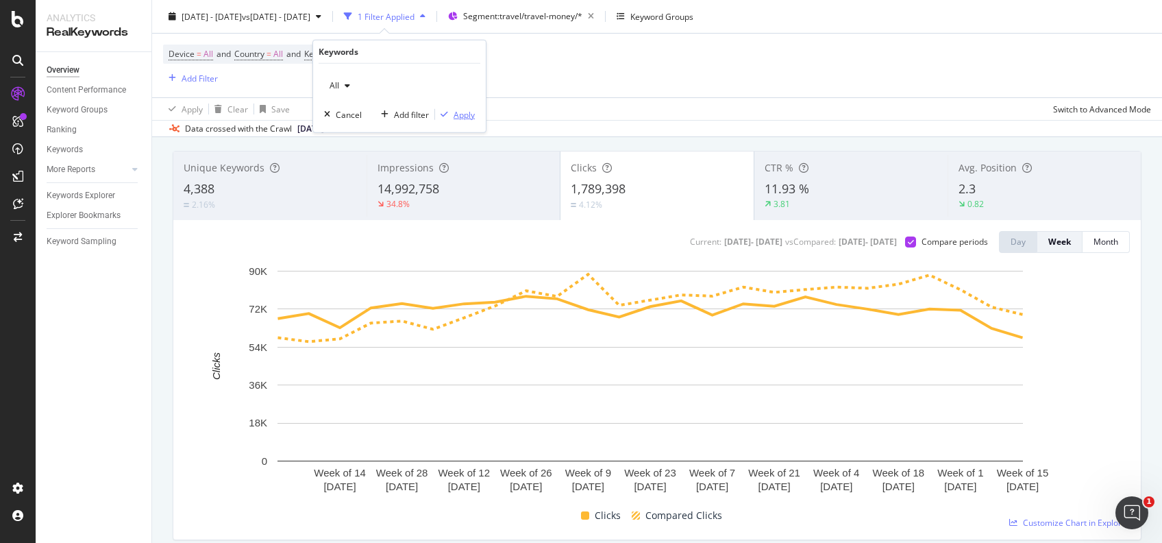
click at [466, 110] on div "Apply" at bounding box center [463, 114] width 21 height 12
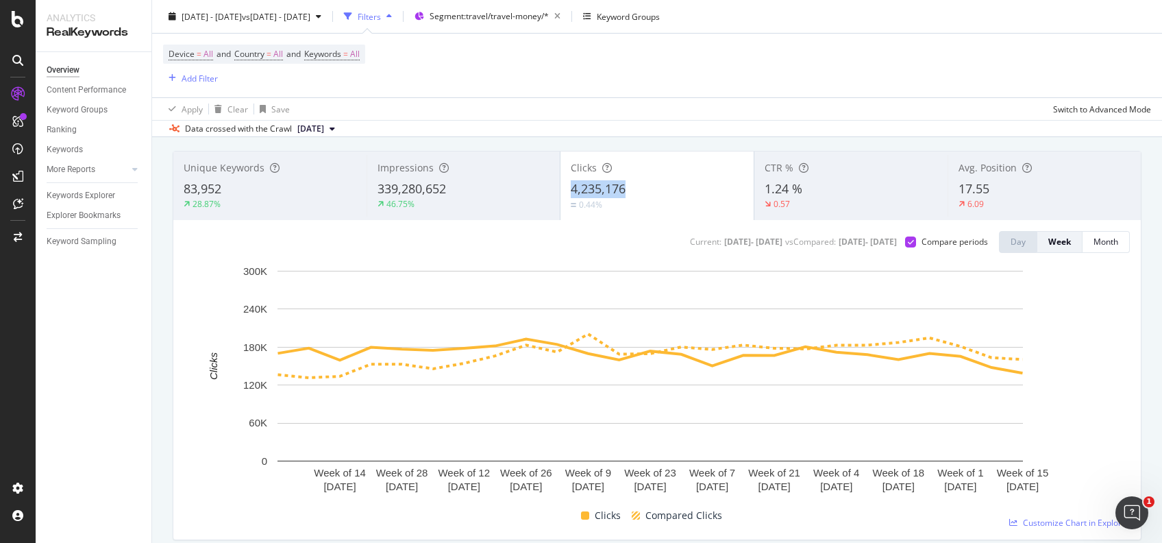
copy span "4,235,176"
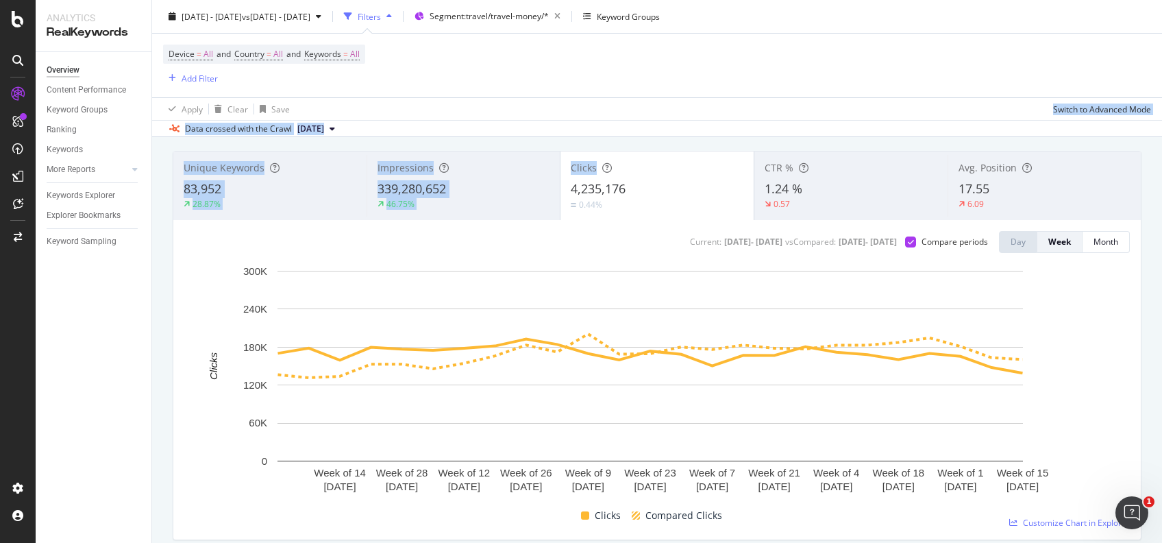
drag, startPoint x: 559, startPoint y: 190, endPoint x: 559, endPoint y: 98, distance: 92.5
click at [559, 98] on div "Overview Post Office - Main 2025 Mar. 31st - Sep. 21st vs 2024 Apr. 1st - Sep. …" at bounding box center [657, 271] width 1010 height 543
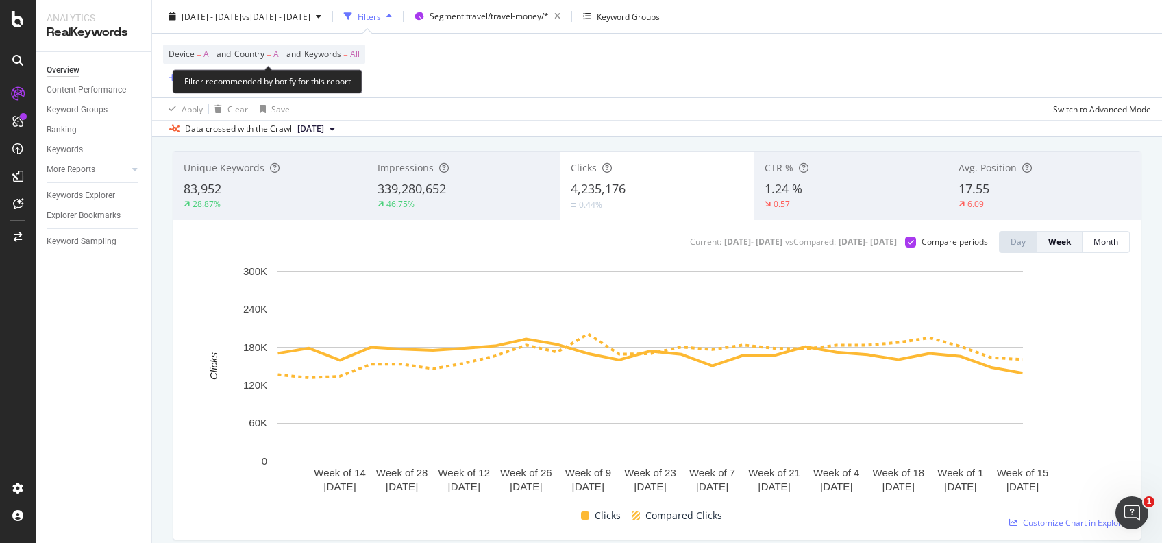
click at [348, 55] on span "=" at bounding box center [345, 54] width 5 height 12
click at [339, 82] on div "button" at bounding box center [347, 86] width 16 height 8
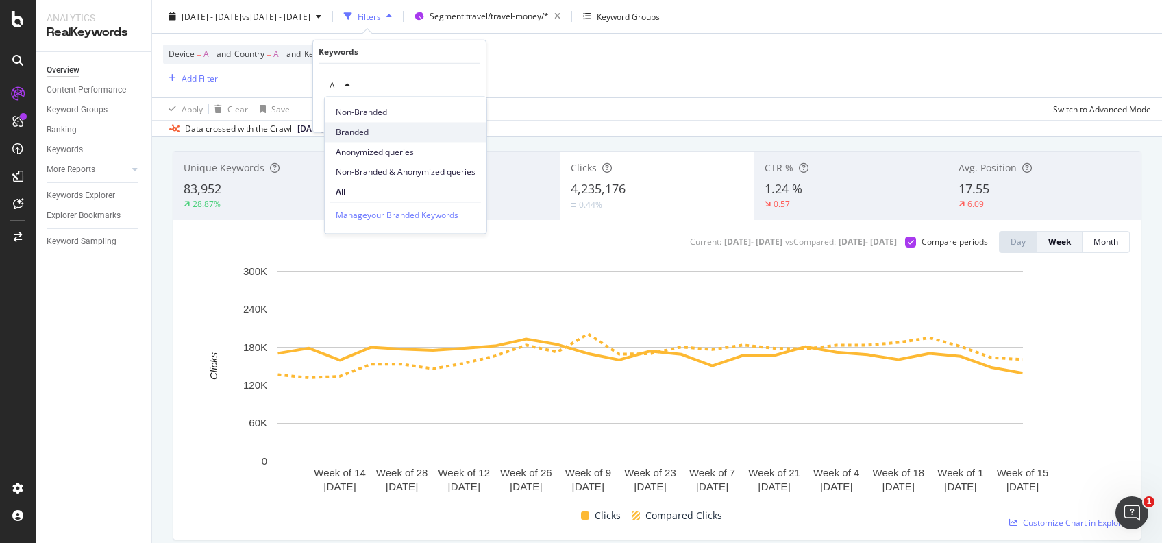
click at [358, 130] on span "Branded" at bounding box center [406, 132] width 140 height 12
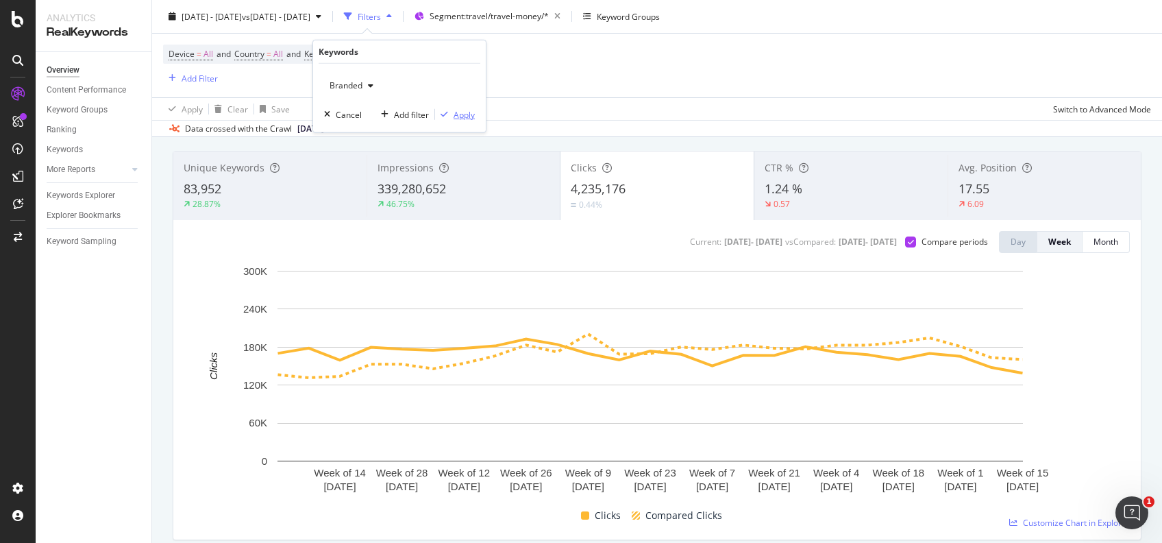
click at [459, 114] on div "Apply" at bounding box center [463, 114] width 21 height 12
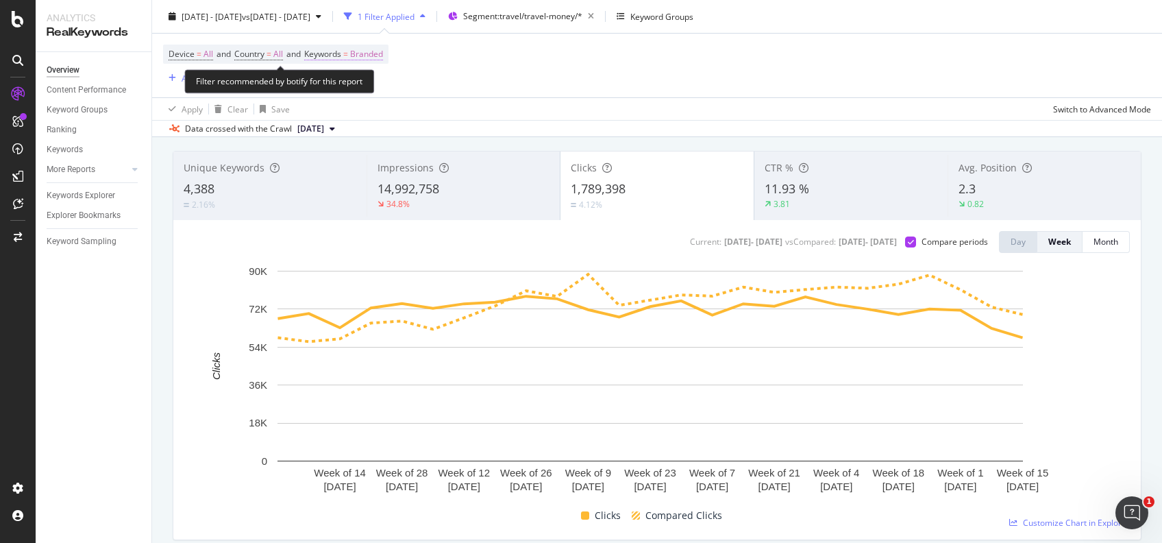
click at [373, 52] on span "Branded" at bounding box center [366, 54] width 33 height 19
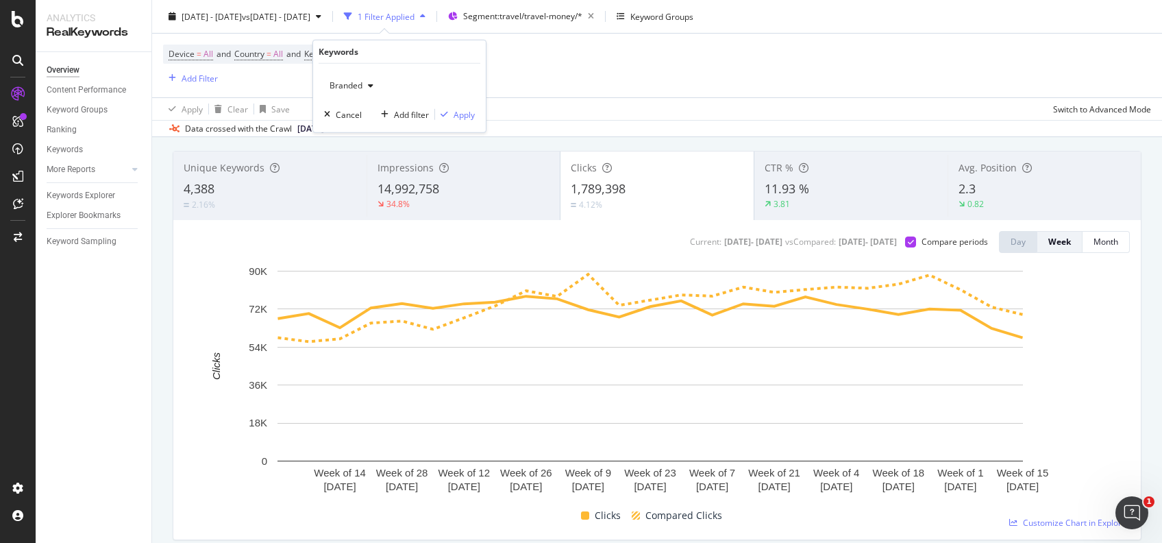
click at [360, 88] on span "Branded" at bounding box center [343, 85] width 38 height 12
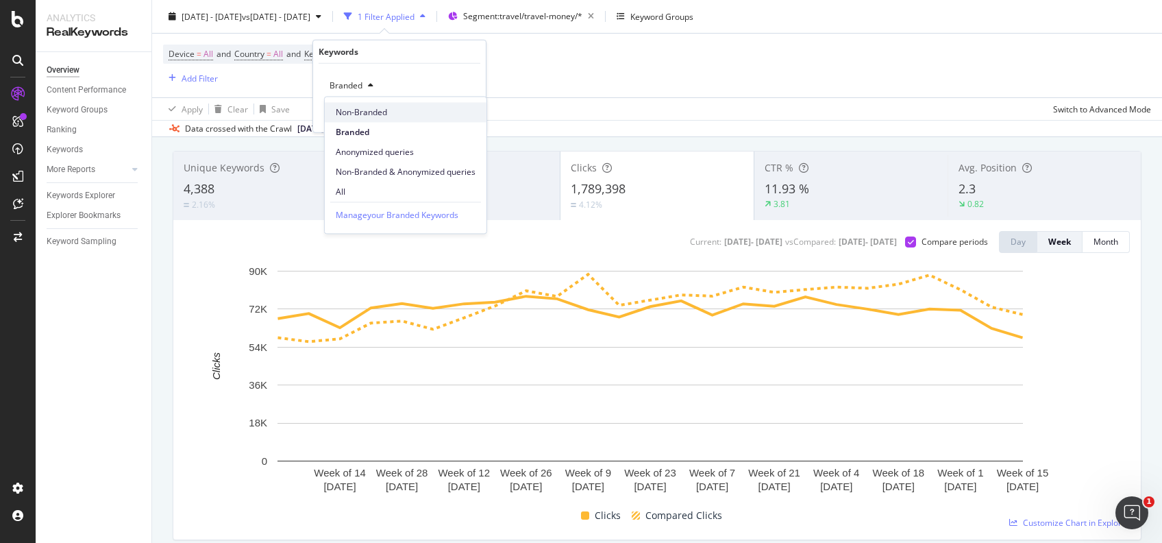
click at [371, 111] on span "Non-Branded" at bounding box center [406, 112] width 140 height 12
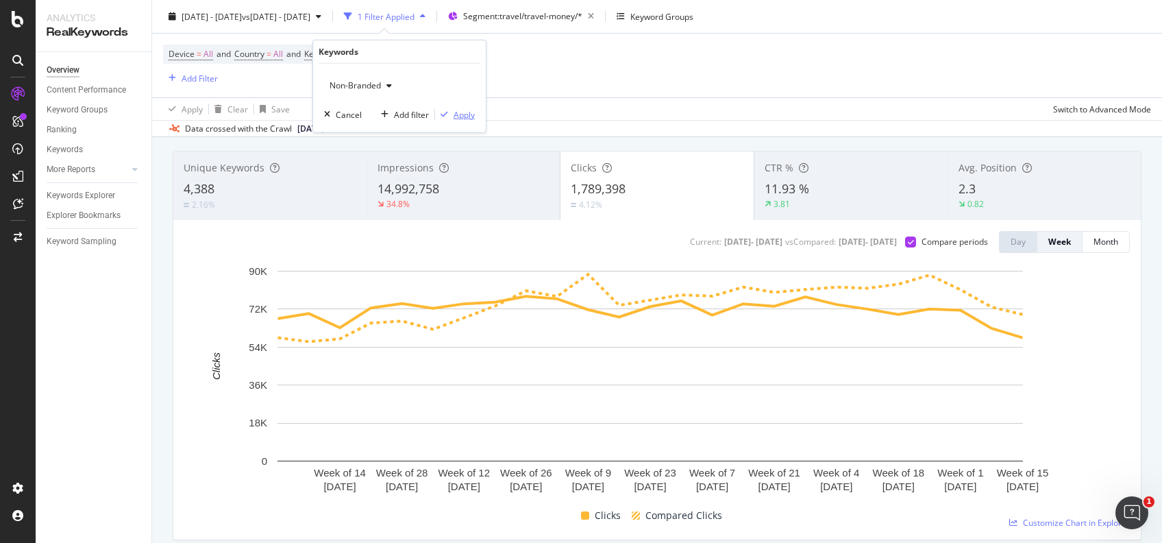
click at [472, 114] on div "Apply" at bounding box center [463, 114] width 21 height 12
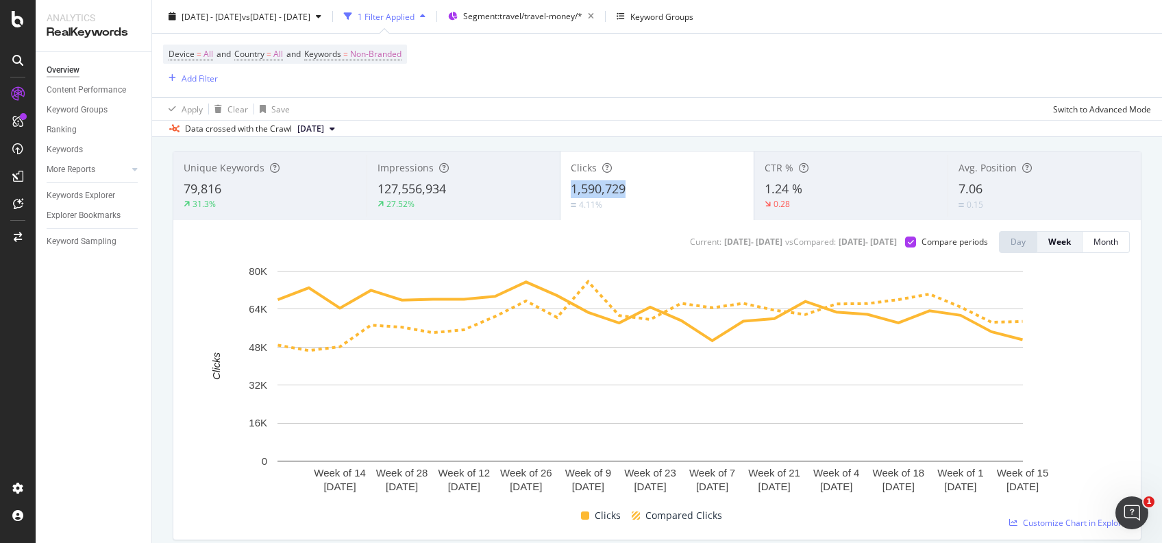
copy span "1,590,729"
copy span ",590,729"
drag, startPoint x: 632, startPoint y: 187, endPoint x: 687, endPoint y: 121, distance: 86.1
click at [687, 121] on div "Overview Post Office - Main 2025 Mar. 31st - Sep. 21st vs 2024 Apr. 1st - Sep. …" at bounding box center [657, 271] width 1010 height 543
click at [371, 53] on span "Non-Branded" at bounding box center [375, 54] width 51 height 19
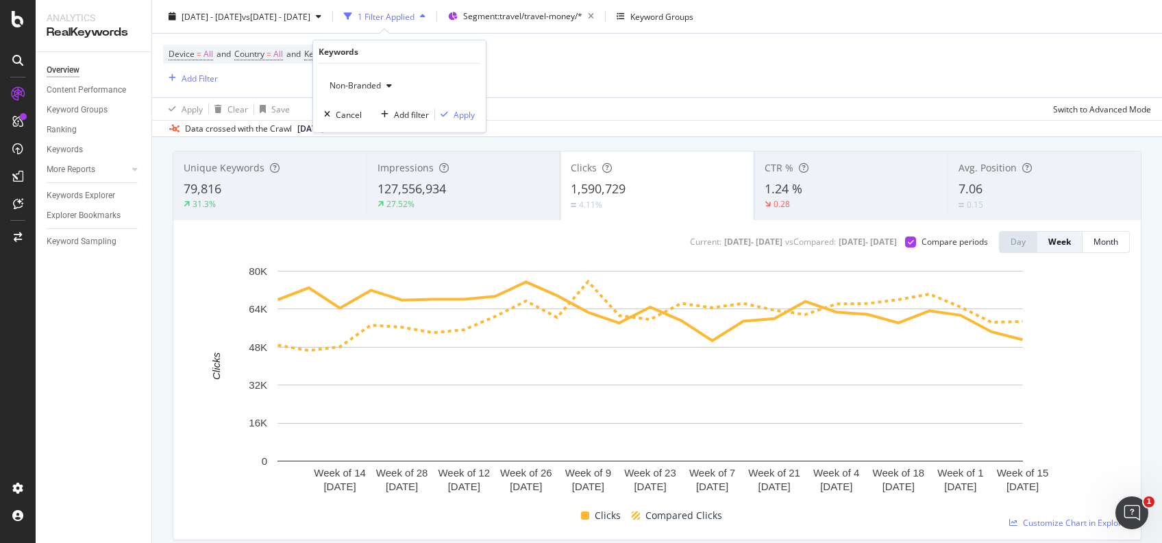
click at [382, 84] on div "button" at bounding box center [389, 86] width 16 height 8
click at [393, 149] on span "Anonymized queries" at bounding box center [406, 152] width 140 height 12
click at [462, 115] on div "Apply" at bounding box center [463, 114] width 21 height 12
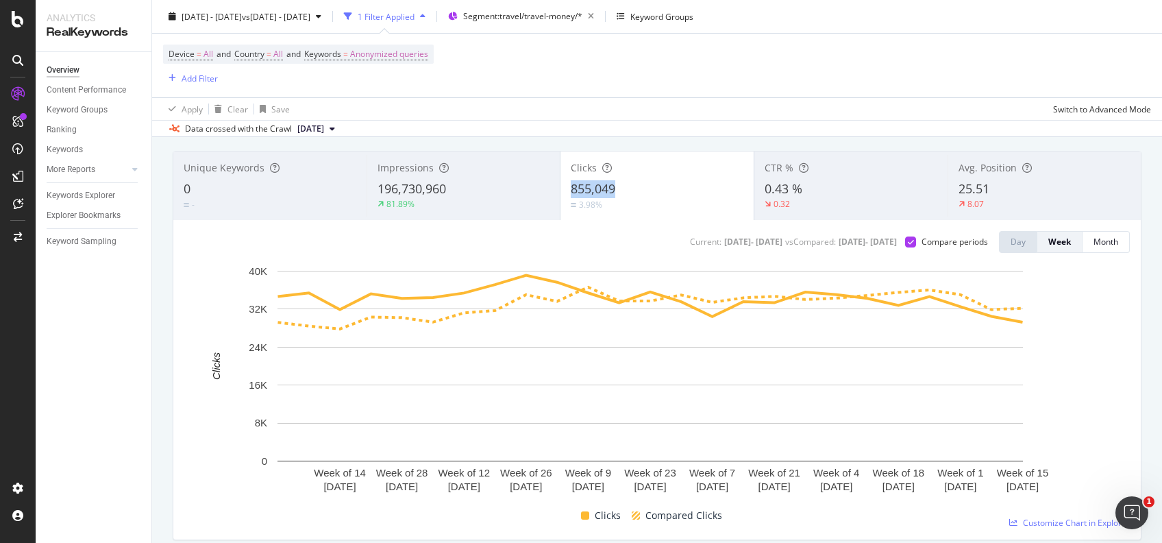
copy span "855,049"
drag, startPoint x: 564, startPoint y: 190, endPoint x: 630, endPoint y: 193, distance: 65.8
click at [630, 193] on div "855,049" at bounding box center [657, 189] width 173 height 18
click at [403, 59] on span "Anonymized queries" at bounding box center [389, 54] width 78 height 19
click at [399, 84] on span "Anonymized queries" at bounding box center [366, 85] width 84 height 12
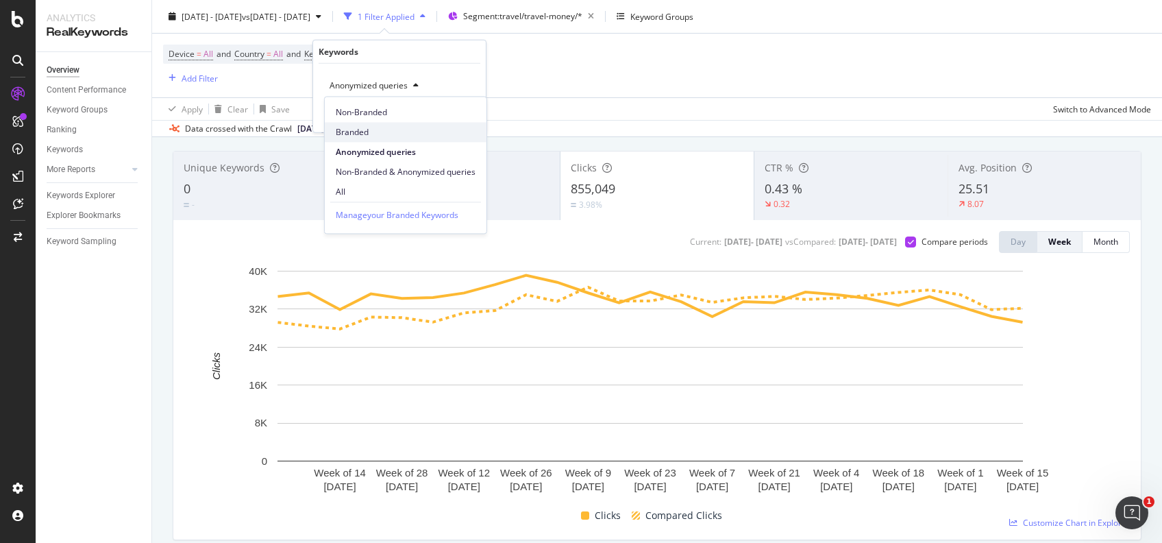
click at [396, 126] on span "Branded" at bounding box center [406, 132] width 140 height 12
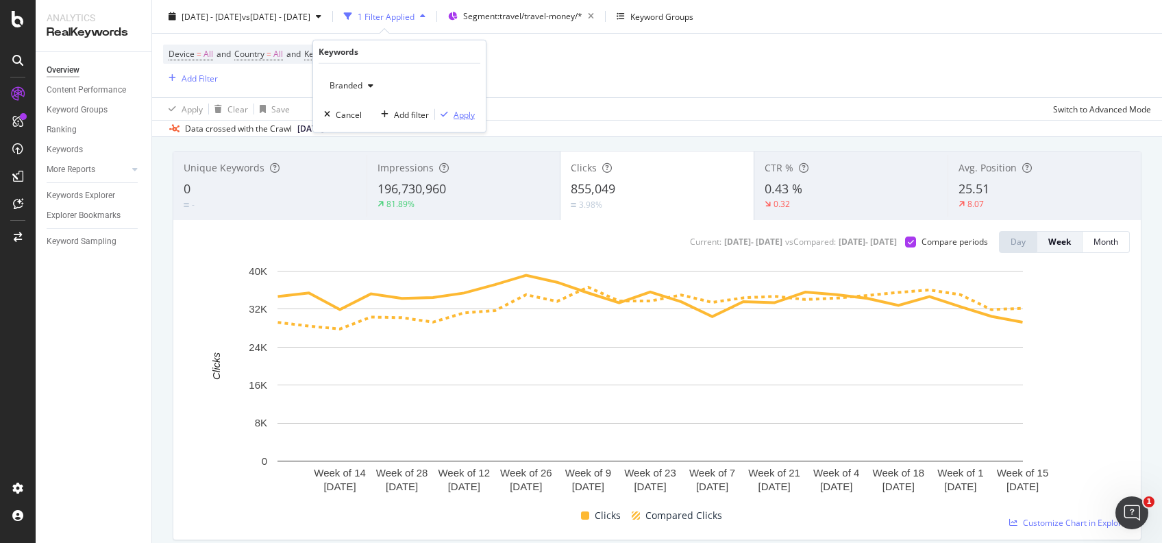
click at [466, 113] on div "Apply" at bounding box center [463, 114] width 21 height 12
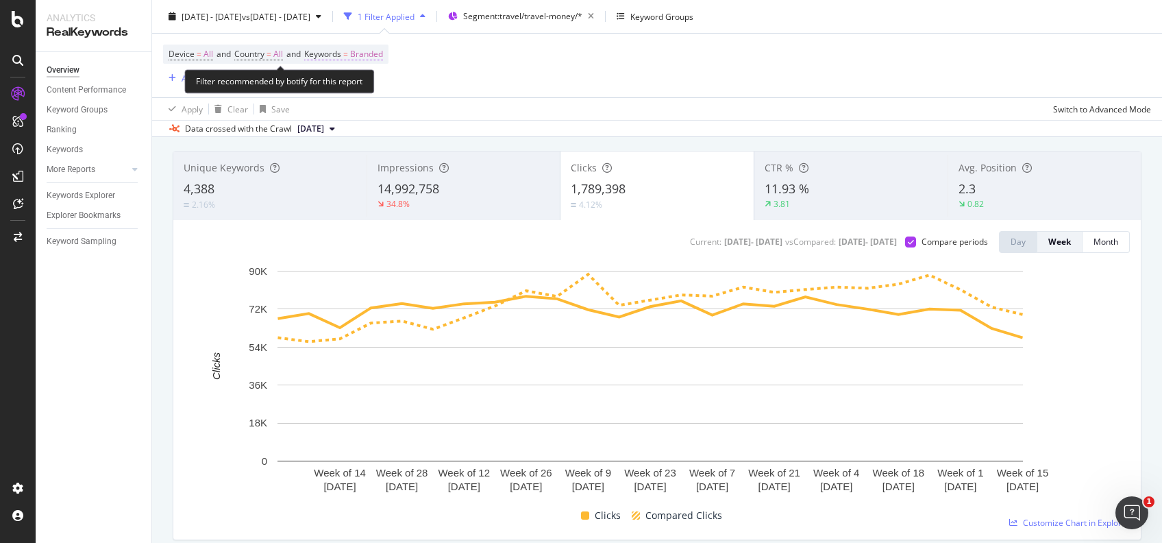
click at [383, 49] on span "Branded" at bounding box center [366, 54] width 33 height 19
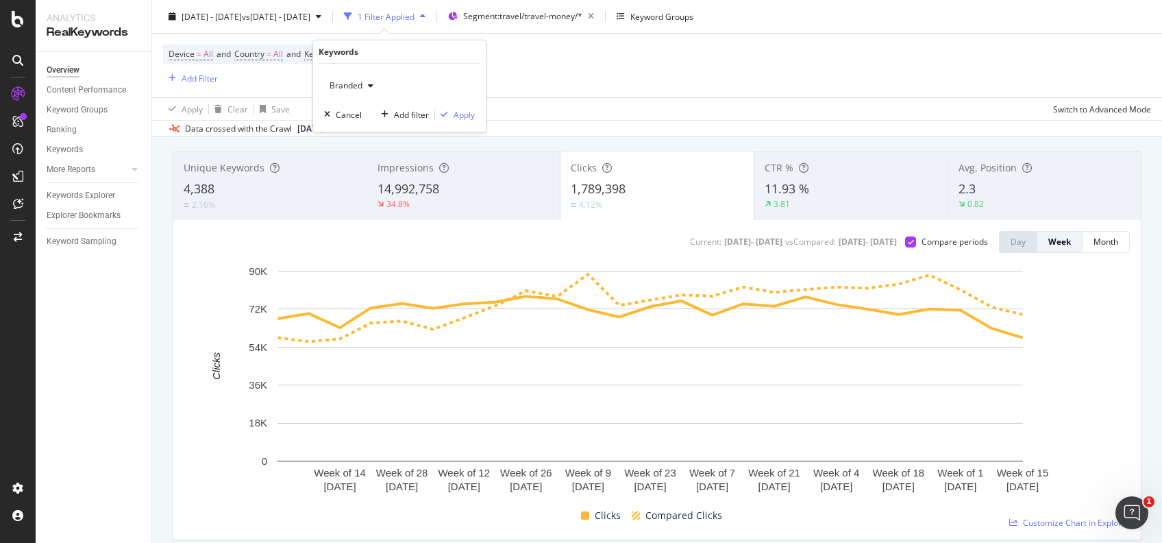
click at [369, 88] on icon "button" at bounding box center [370, 86] width 5 height 8
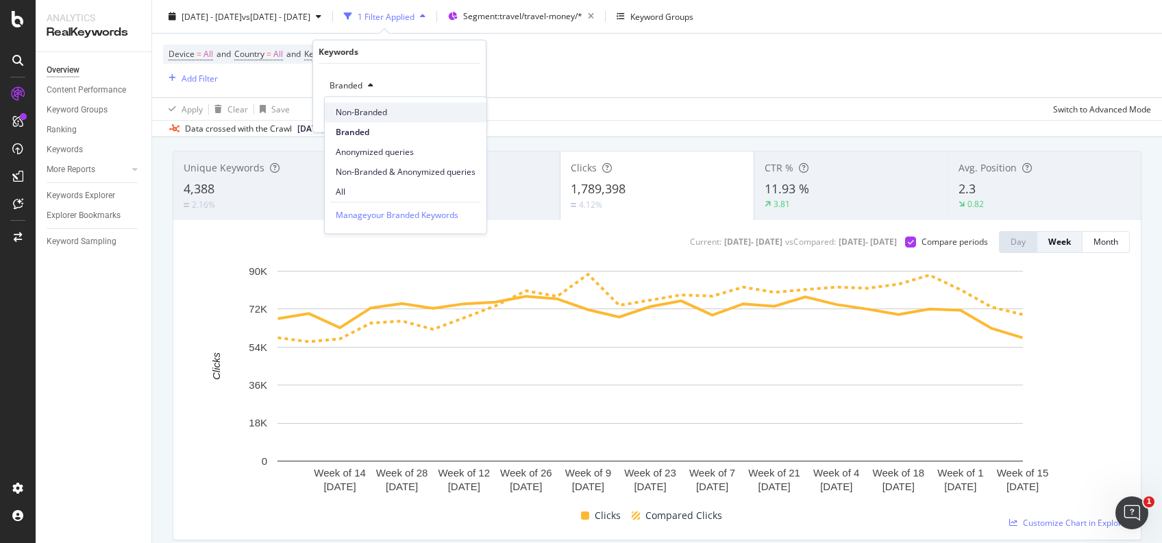
click at [377, 108] on span "Non-Branded" at bounding box center [406, 112] width 140 height 12
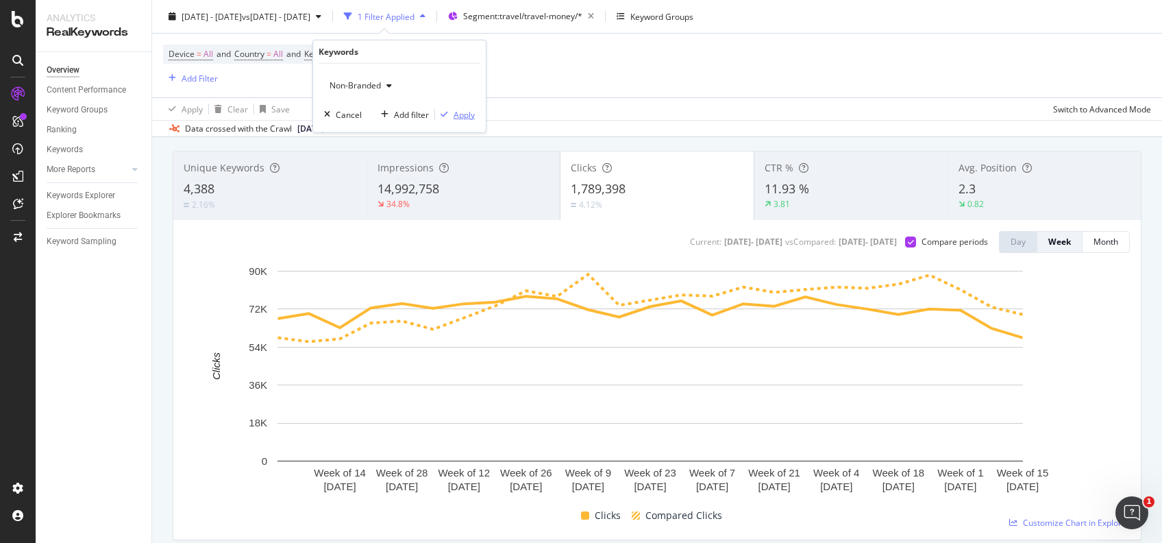
click at [471, 110] on div "Apply" at bounding box center [463, 114] width 21 height 12
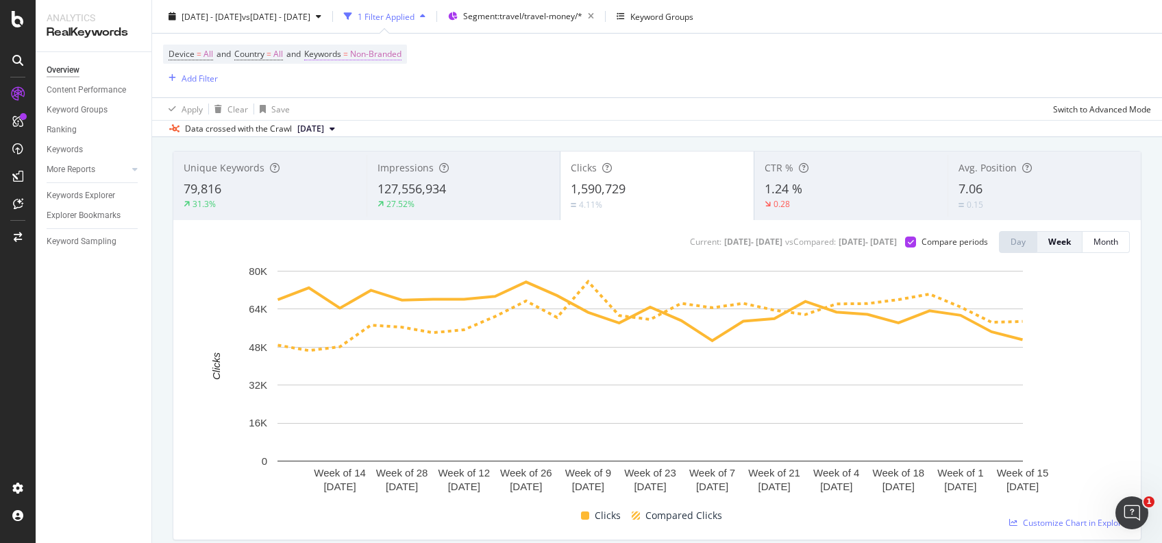
click at [401, 49] on span "Non-Branded" at bounding box center [375, 54] width 51 height 19
click at [383, 84] on div "button" at bounding box center [389, 86] width 16 height 8
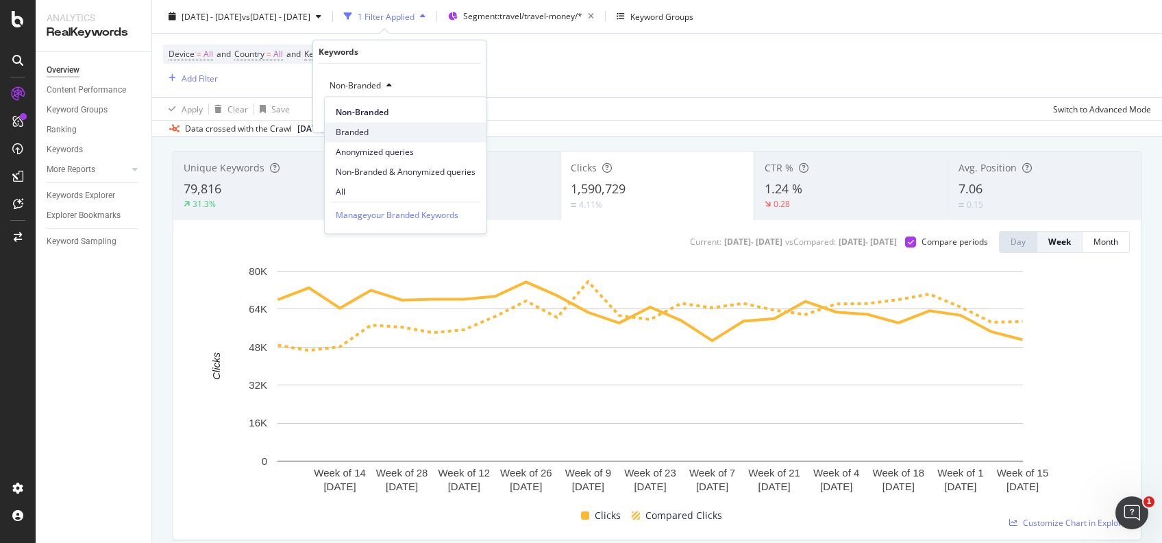
click at [386, 132] on span "Branded" at bounding box center [406, 132] width 140 height 12
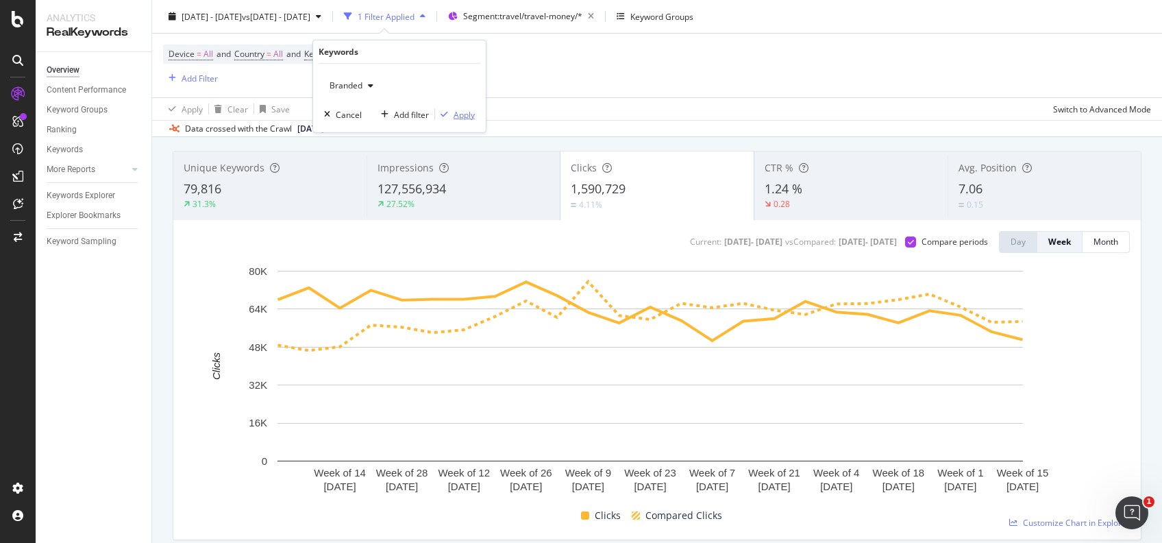
click at [459, 114] on div "Apply" at bounding box center [463, 114] width 21 height 12
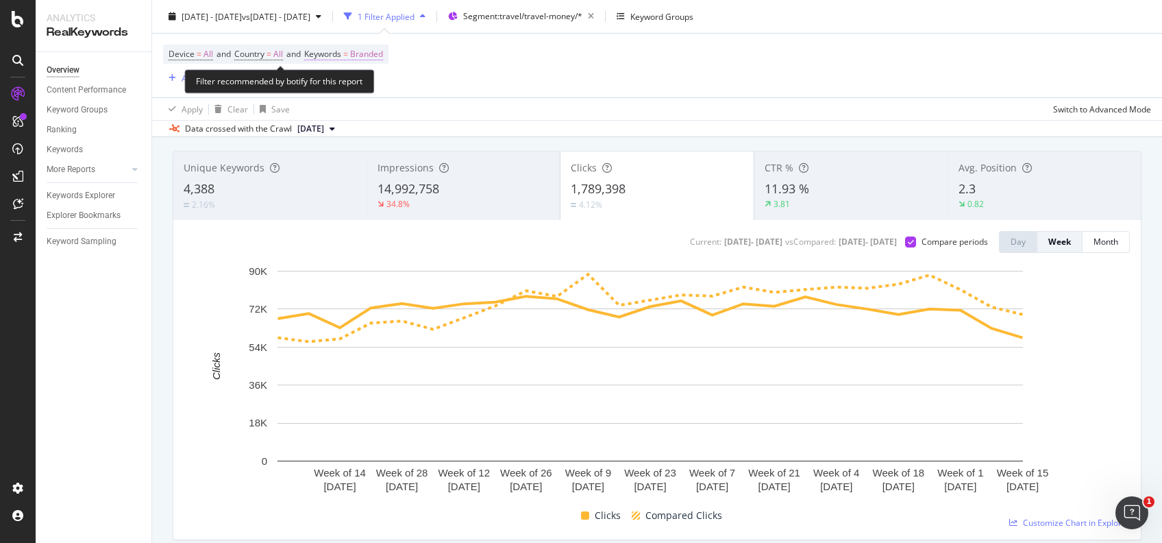
click at [348, 49] on span "=" at bounding box center [345, 54] width 5 height 12
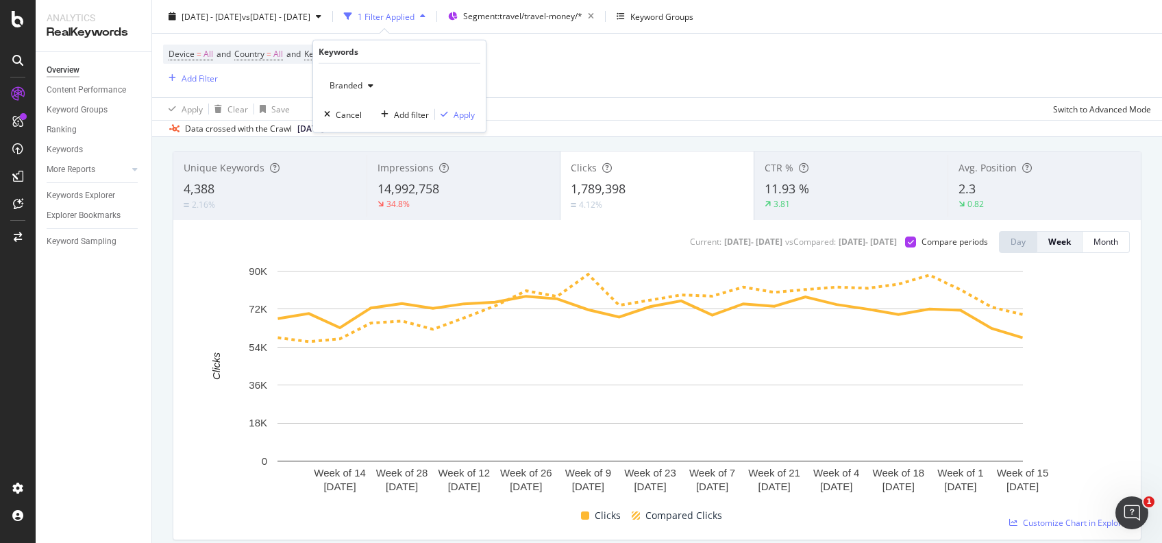
click at [362, 79] on div "Branded" at bounding box center [351, 85] width 55 height 21
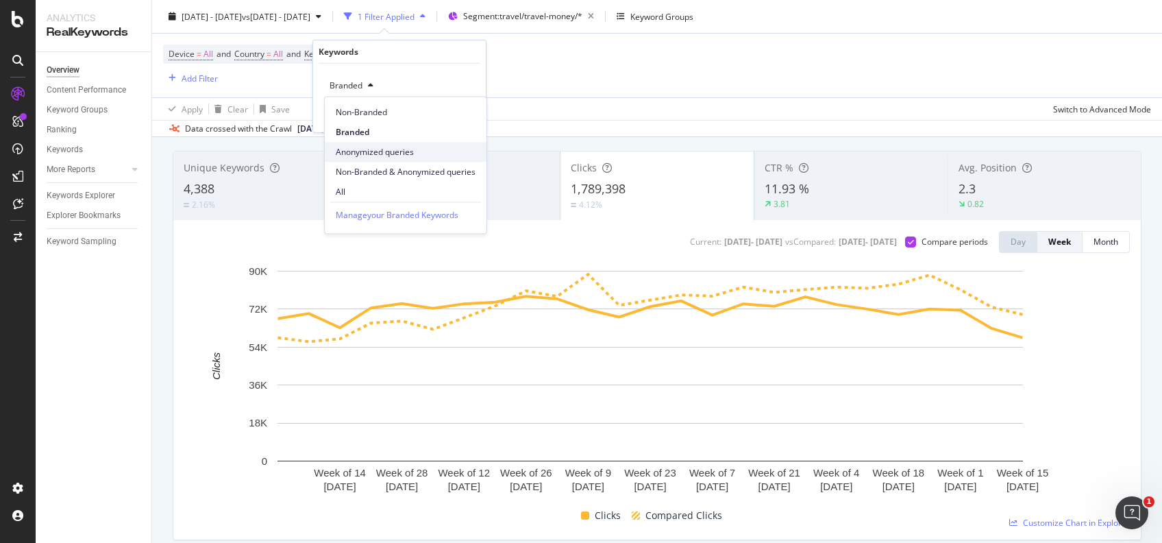
click at [372, 150] on span "Anonymized queries" at bounding box center [406, 152] width 140 height 12
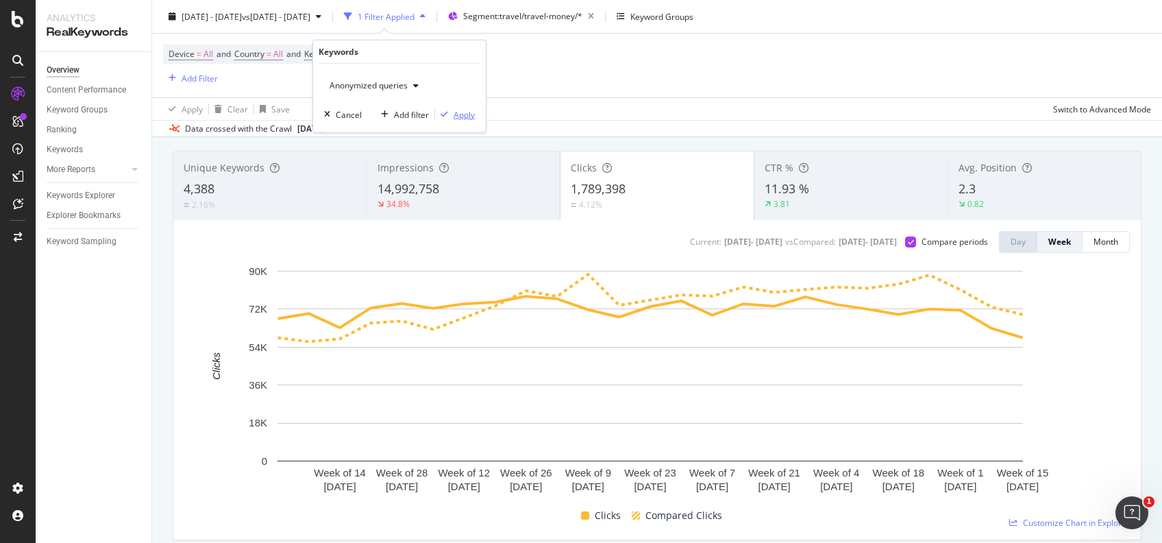
click at [466, 110] on div "Apply" at bounding box center [463, 114] width 21 height 12
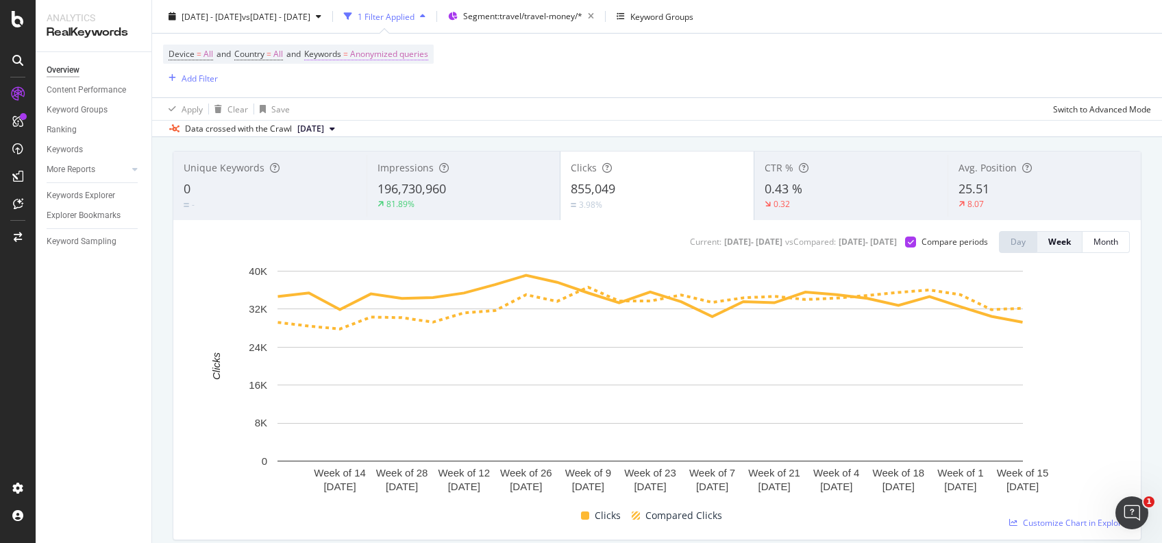
click at [381, 50] on span "Anonymized queries" at bounding box center [389, 54] width 78 height 19
click at [403, 85] on span "Anonymized queries" at bounding box center [366, 85] width 84 height 12
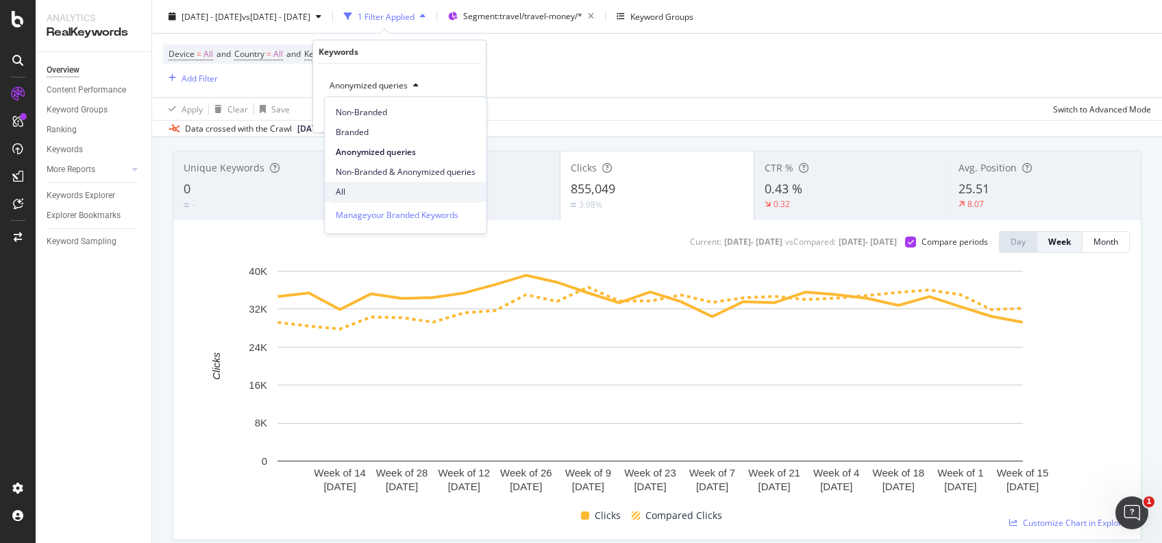
click at [360, 188] on span "All" at bounding box center [406, 192] width 140 height 12
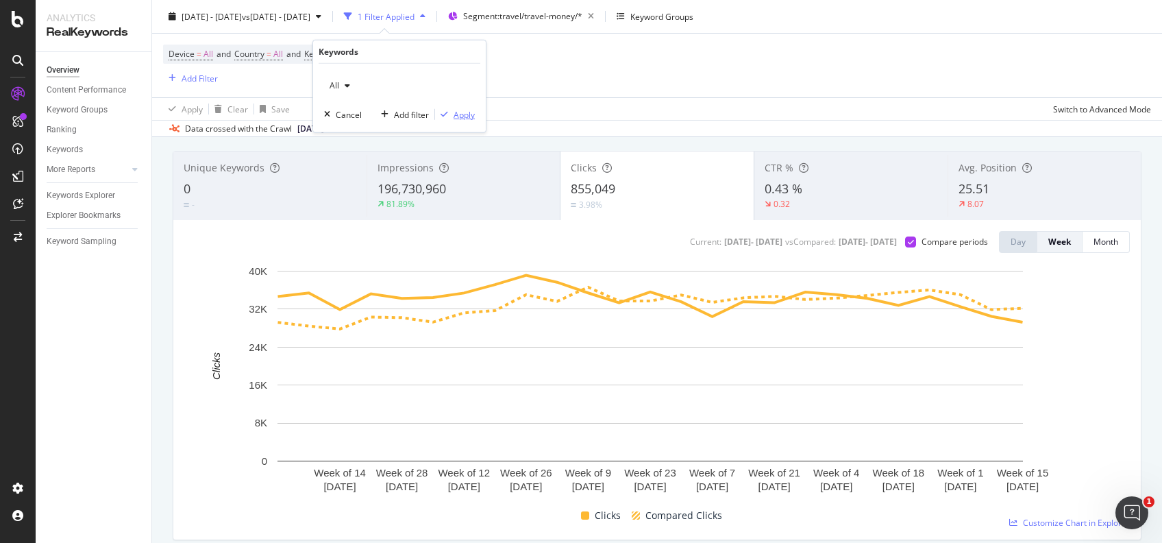
click at [460, 115] on div "Apply" at bounding box center [463, 114] width 21 height 12
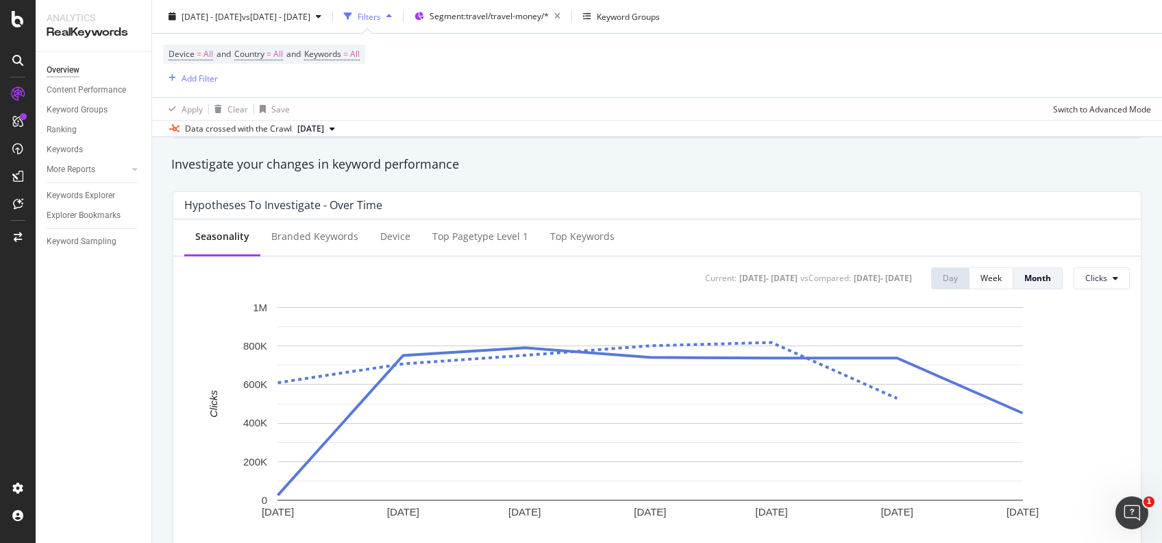
scroll to position [476, 0]
click at [334, 246] on div "Branded Keywords" at bounding box center [314, 236] width 109 height 38
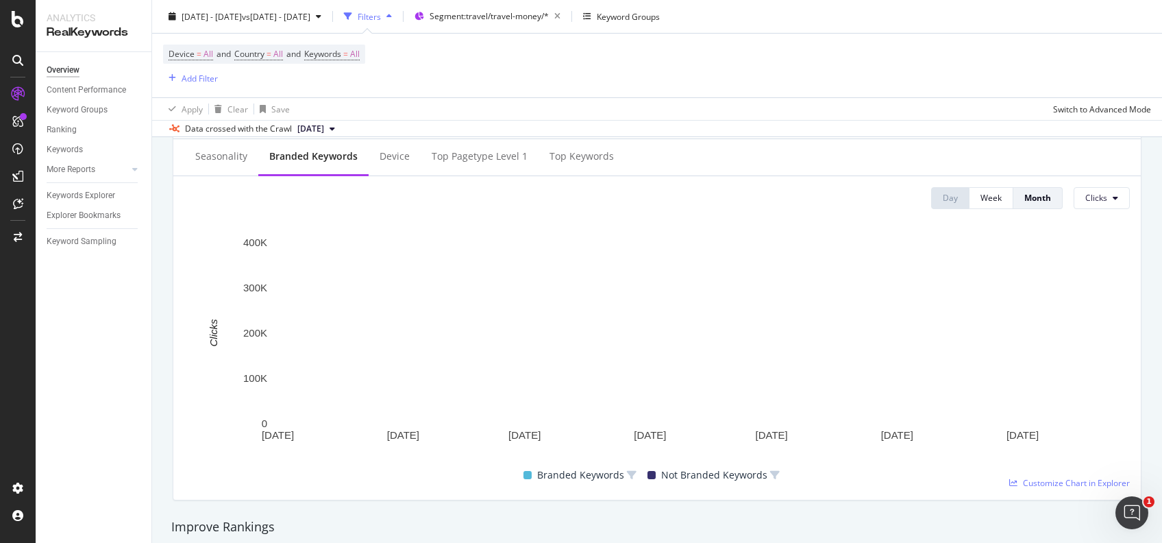
scroll to position [554, 0]
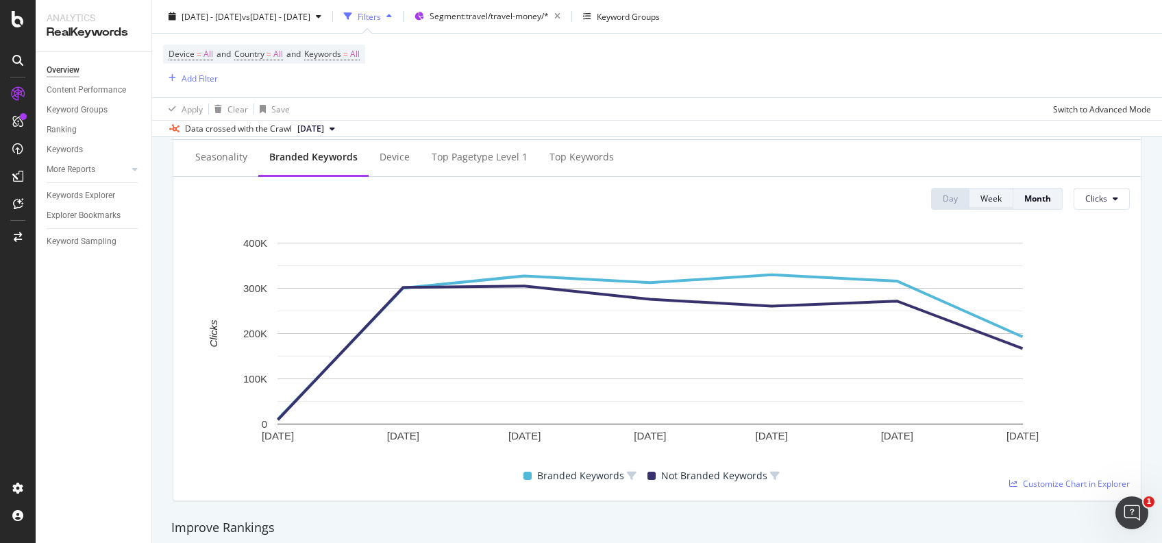
click at [980, 198] on div "Week" at bounding box center [990, 198] width 21 height 12
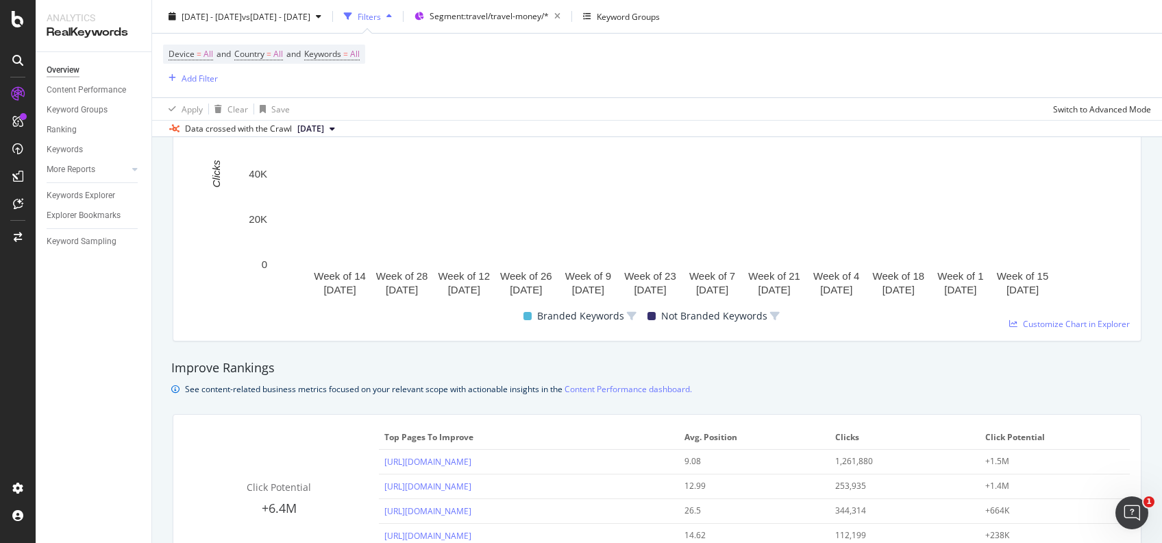
scroll to position [712, 0]
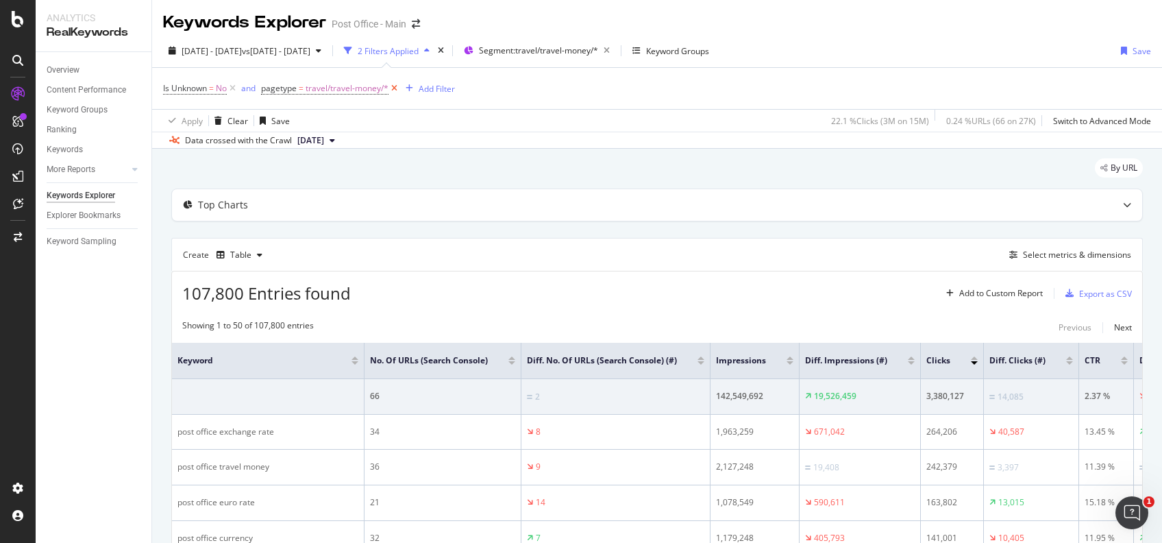
click at [400, 88] on icon at bounding box center [394, 89] width 12 height 14
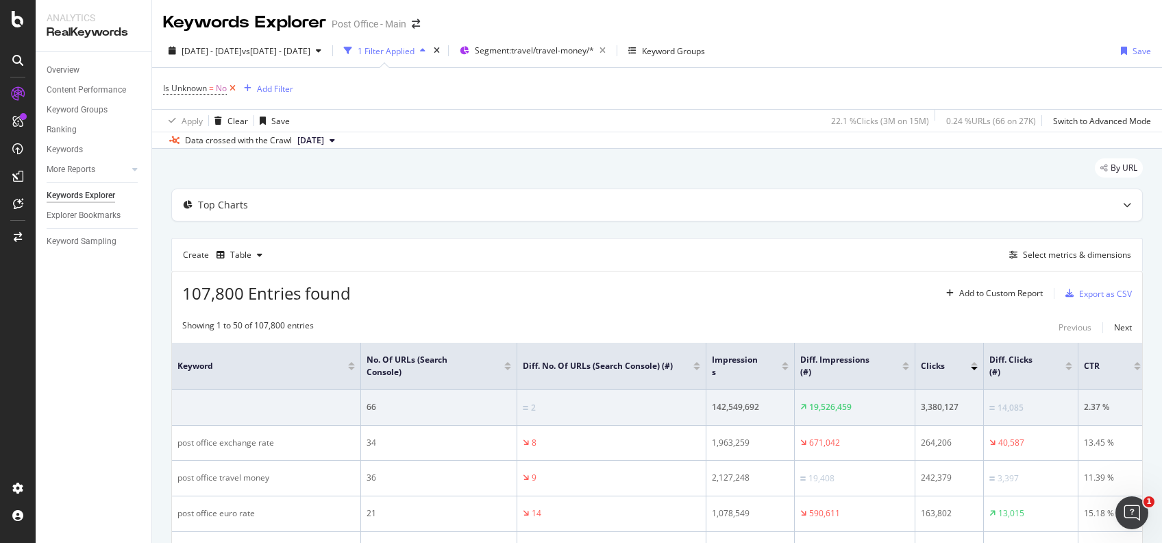
click at [234, 89] on icon at bounding box center [233, 89] width 12 height 14
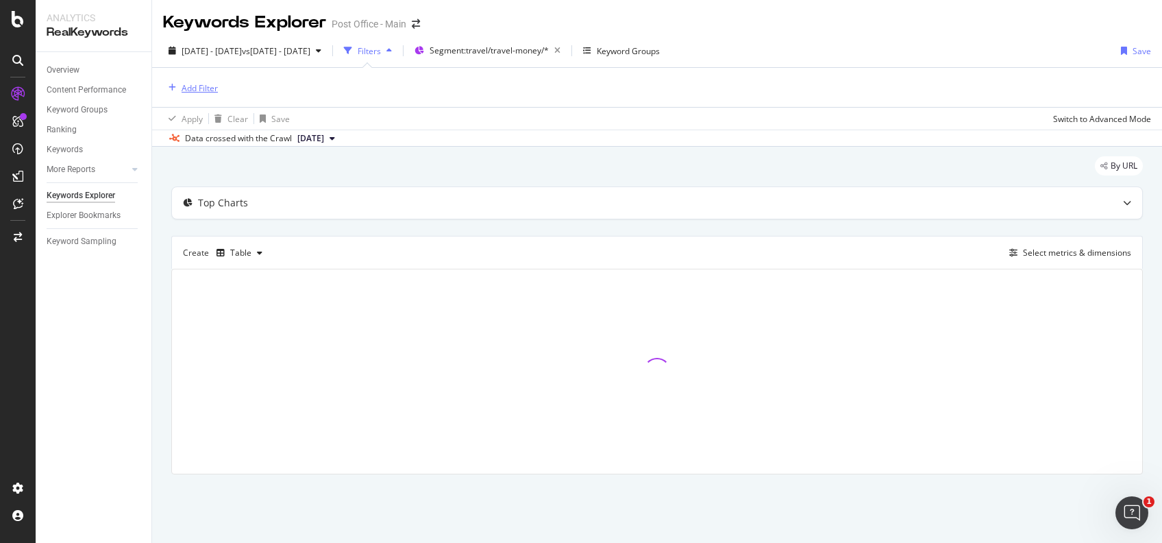
click at [207, 88] on div "Add Filter" at bounding box center [200, 88] width 36 height 12
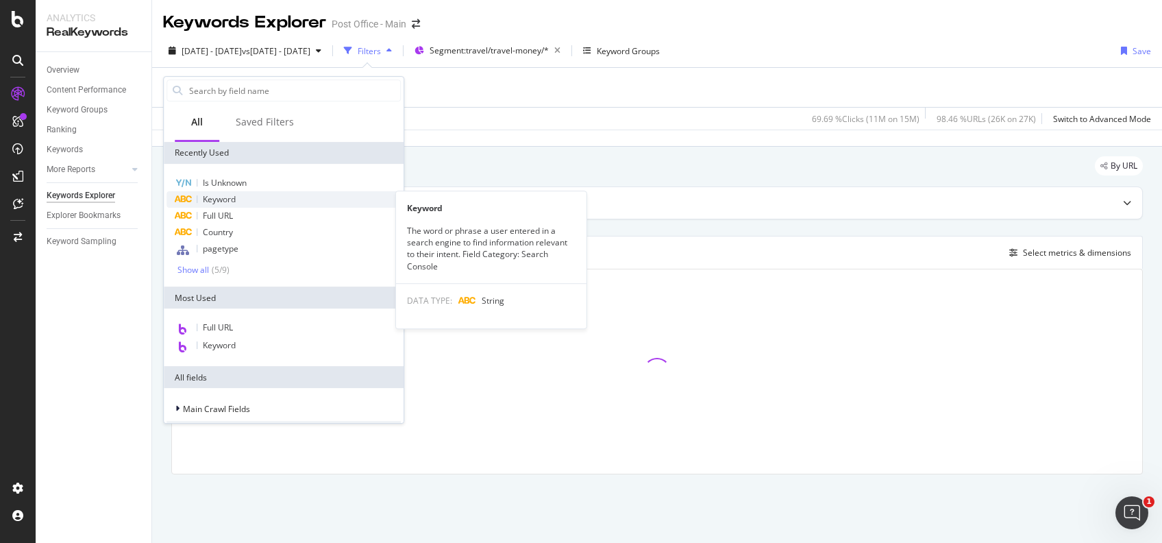
click at [236, 195] on span "Keyword" at bounding box center [219, 199] width 33 height 12
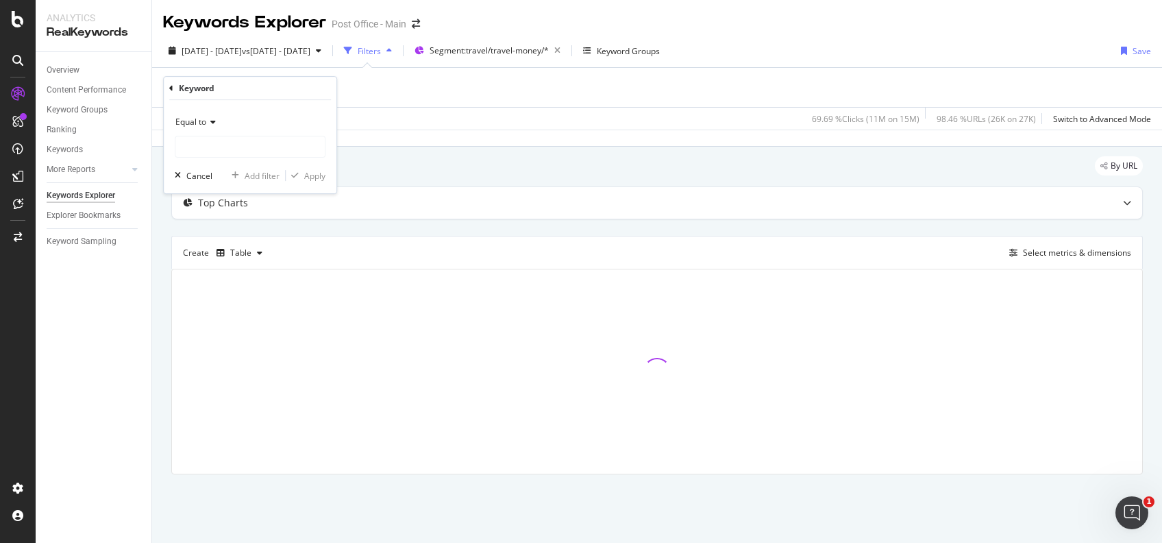
click at [210, 119] on icon at bounding box center [211, 122] width 10 height 8
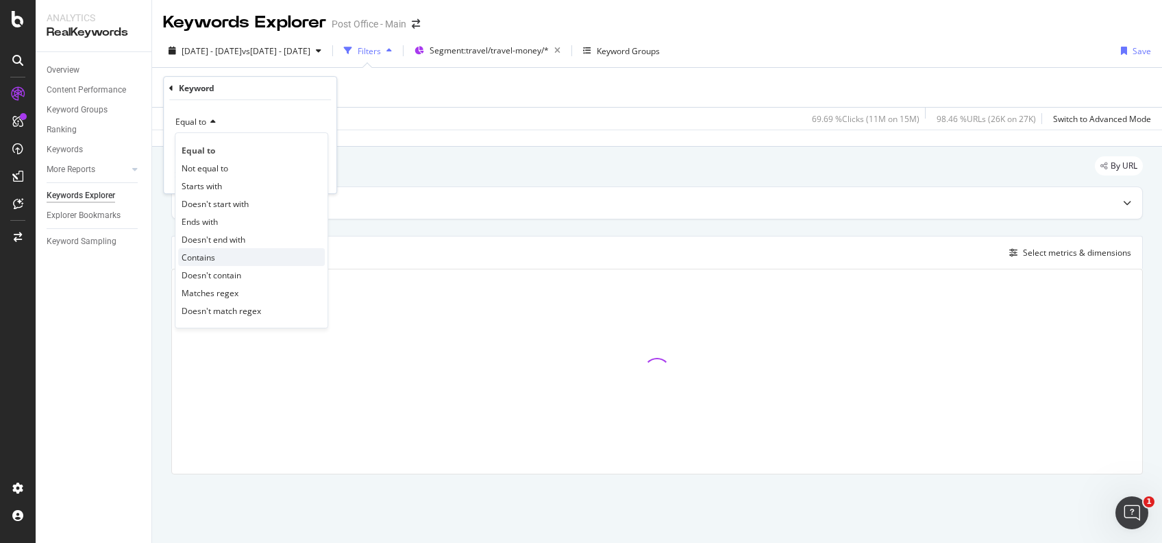
click at [251, 253] on div "Contains" at bounding box center [251, 257] width 147 height 18
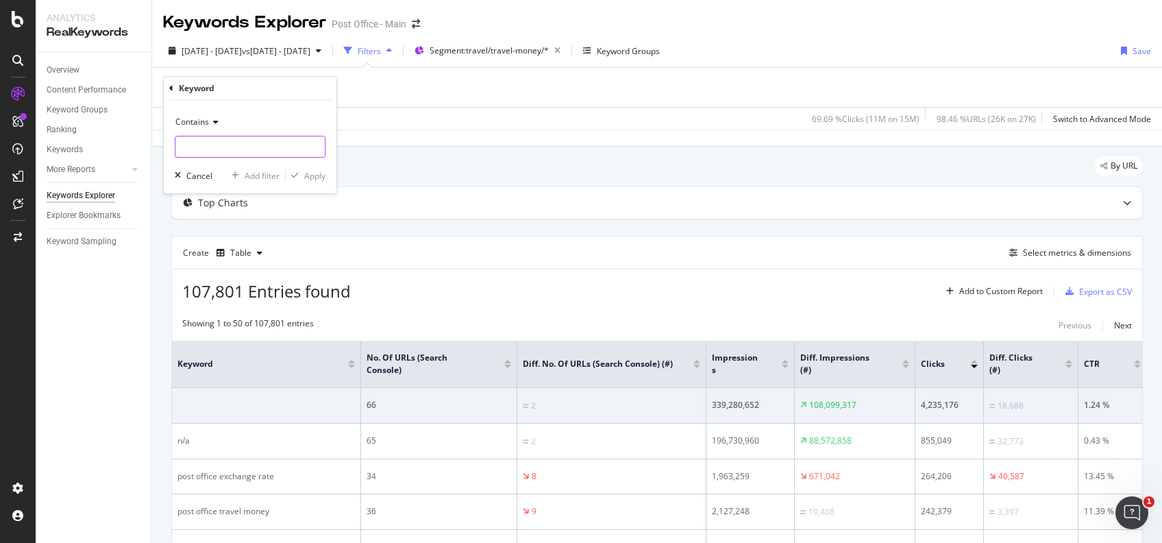
click at [274, 147] on input "text" at bounding box center [249, 147] width 149 height 22
type input "travel mon"
click at [204, 121] on span "Contains" at bounding box center [192, 122] width 34 height 12
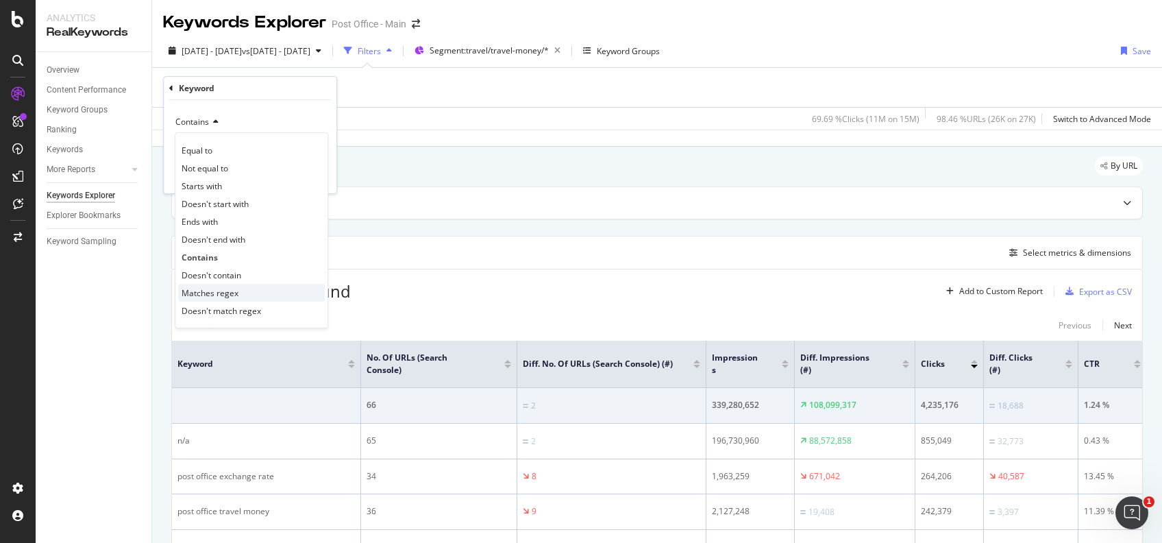
click at [238, 296] on div "Matches regex" at bounding box center [251, 293] width 147 height 18
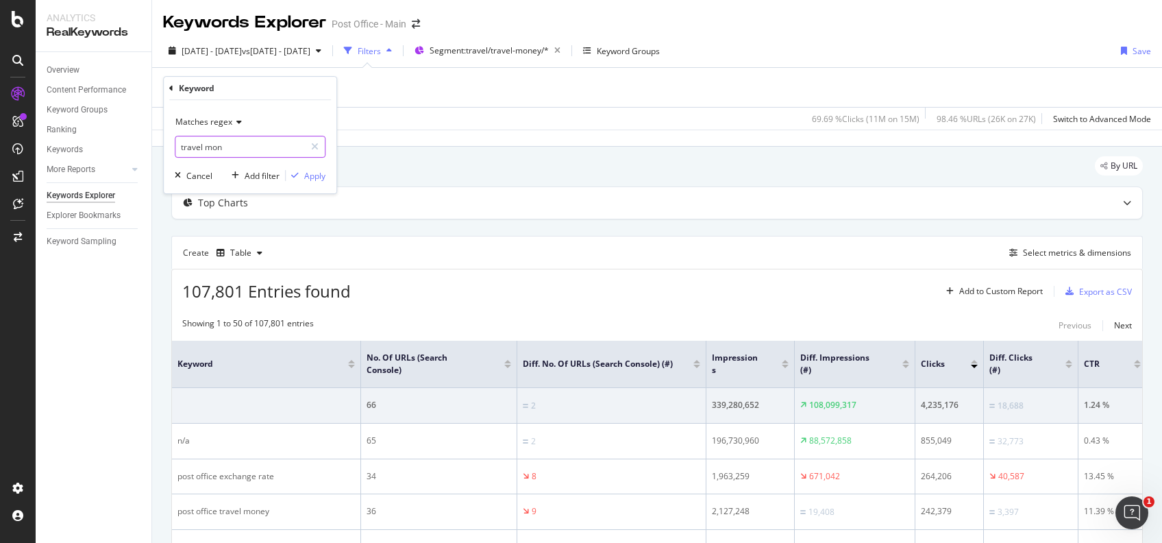
click at [229, 141] on input "travel mon" at bounding box center [239, 147] width 129 height 22
type input "travel money|exchange|currency|dollar|euro"
click at [304, 176] on div "Apply" at bounding box center [314, 176] width 21 height 12
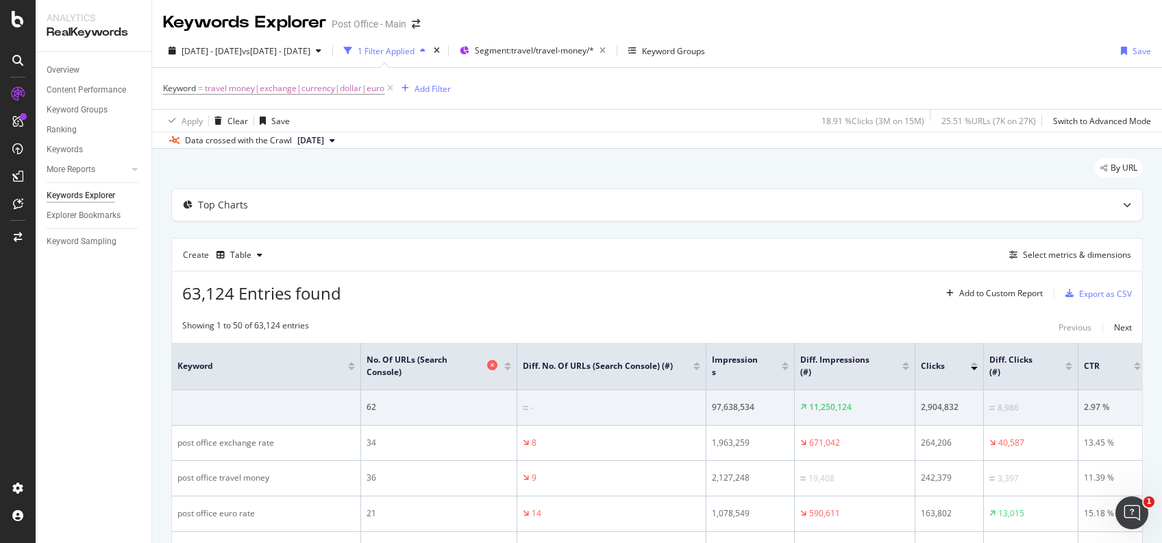
click at [492, 367] on icon at bounding box center [492, 365] width 10 height 10
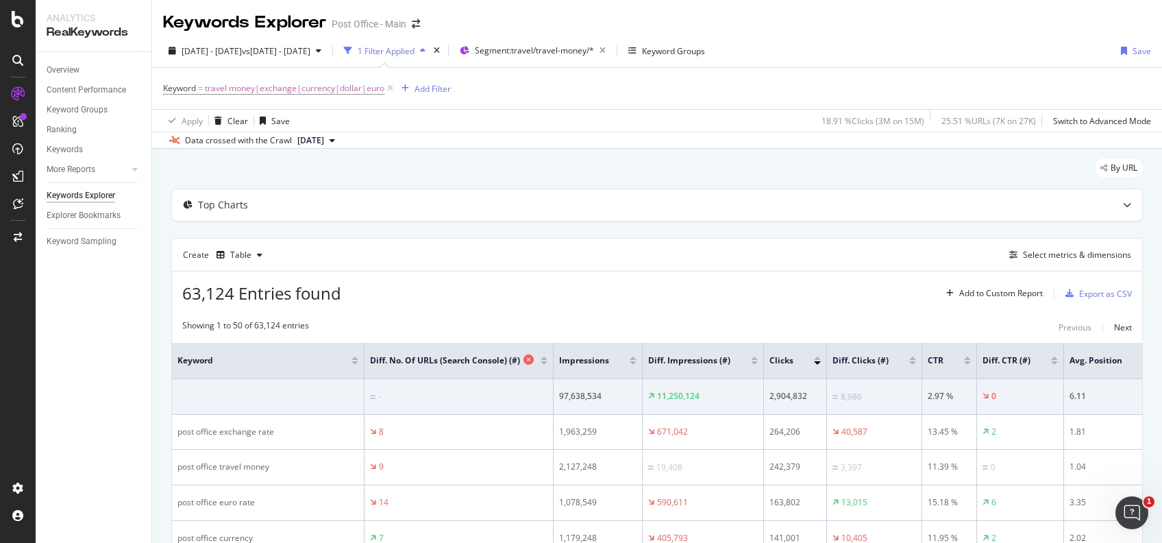
click at [523, 359] on icon at bounding box center [528, 359] width 10 height 10
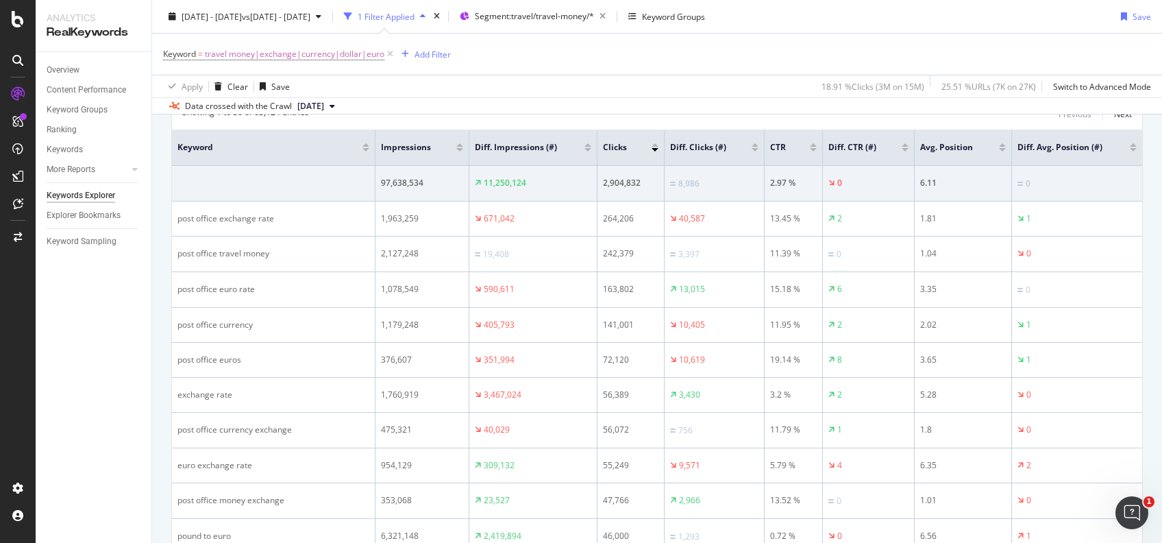
scroll to position [214, 0]
click at [611, 16] on icon "button" at bounding box center [602, 16] width 17 height 19
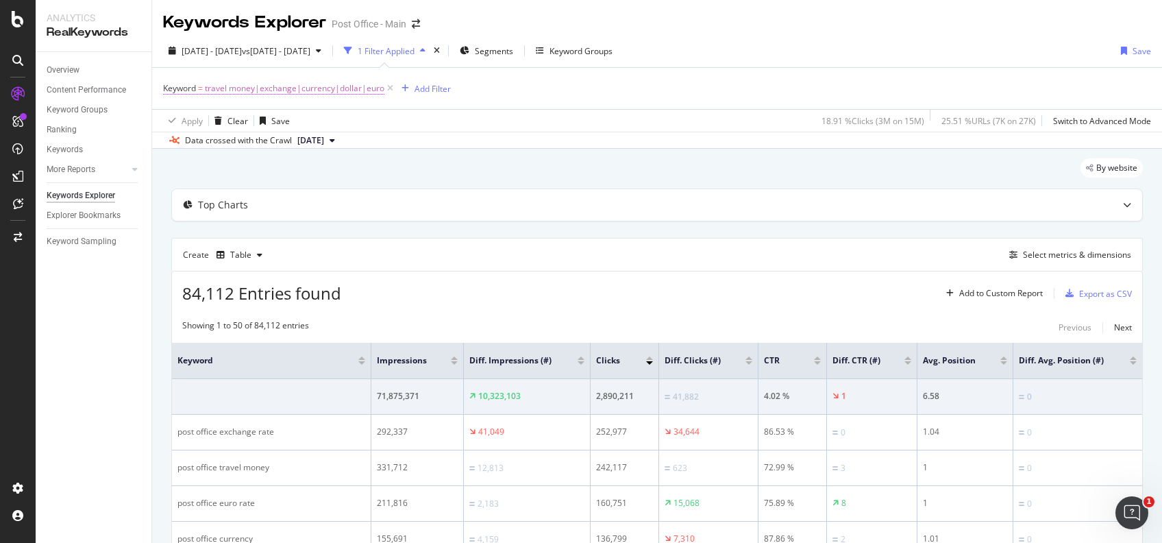
click at [329, 88] on span "travel money|exchange|currency|dollar|euro" at bounding box center [294, 88] width 179 height 19
click at [271, 149] on input "travel money|exchange|currency|dollar|euro" at bounding box center [239, 145] width 129 height 22
drag, startPoint x: 271, startPoint y: 149, endPoint x: 391, endPoint y: 148, distance: 120.6
click at [391, 148] on body "Analytics RealKeywords Overview Content Performance Keyword Groups Ranking Keyw…" at bounding box center [581, 271] width 1162 height 543
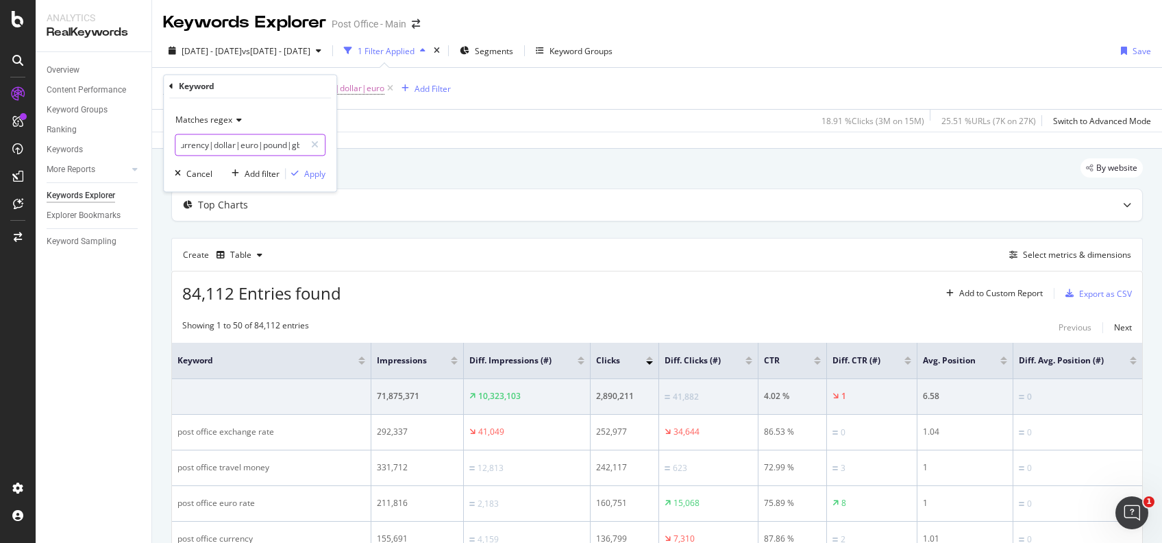
scroll to position [0, 108]
type input "travel money|exchange|currency|dollar|euro|pound|gbp"
click at [312, 171] on div "Apply" at bounding box center [314, 174] width 21 height 12
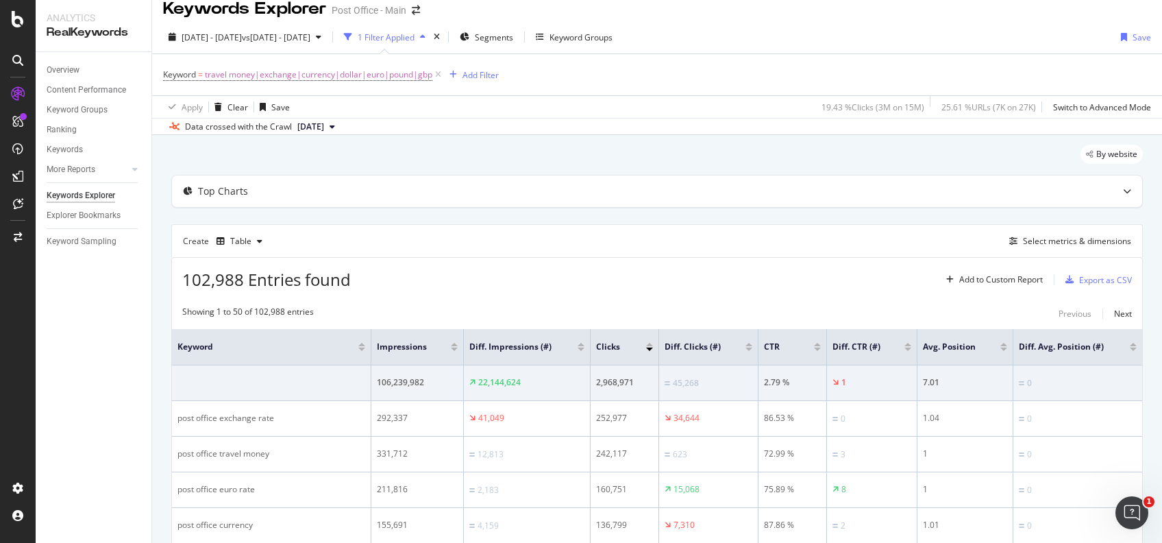
scroll to position [12, 0]
click at [495, 73] on div "Add Filter" at bounding box center [480, 77] width 36 height 12
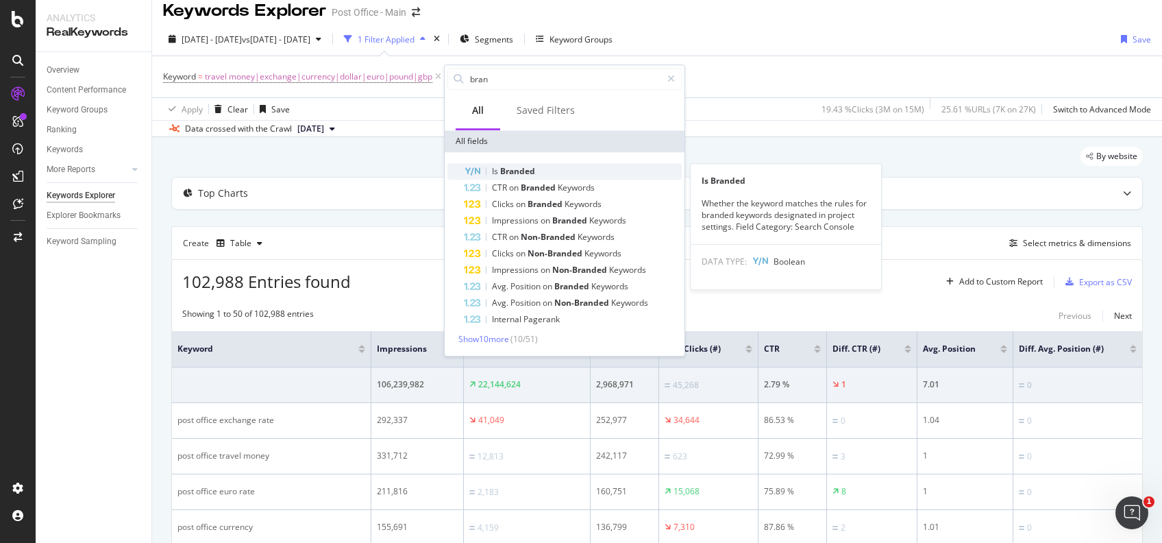
type input "bran"
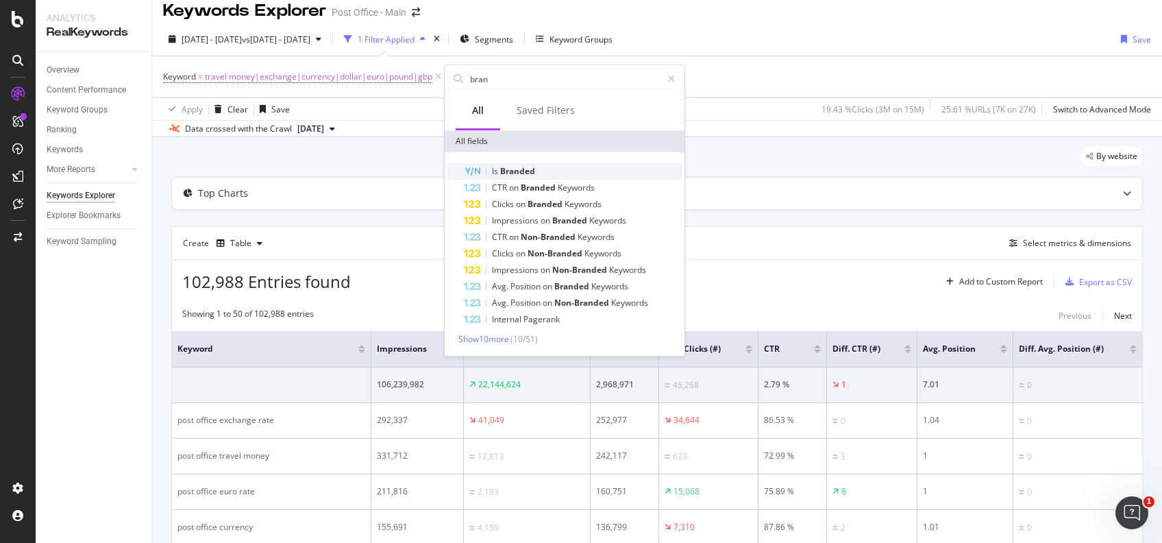
click at [532, 169] on span "Branded" at bounding box center [517, 171] width 35 height 12
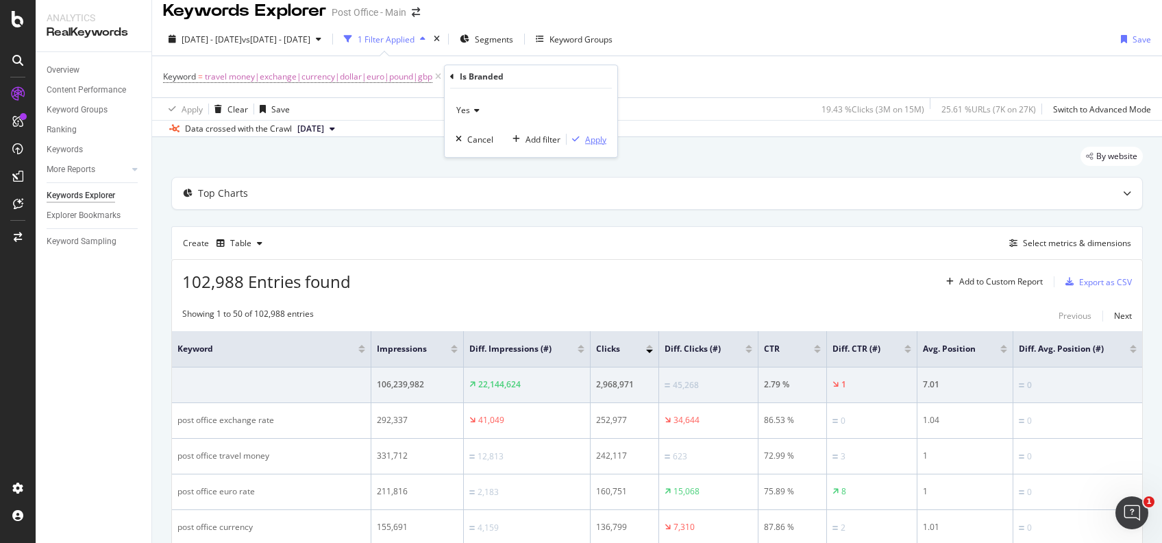
click at [599, 136] on div "Apply" at bounding box center [595, 140] width 21 height 12
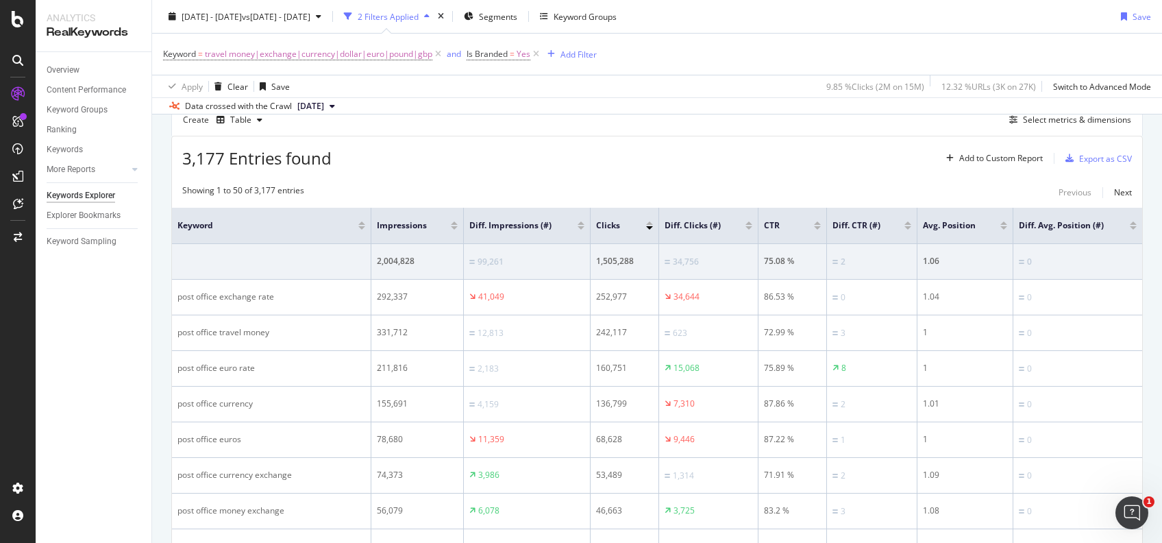
scroll to position [142, 0]
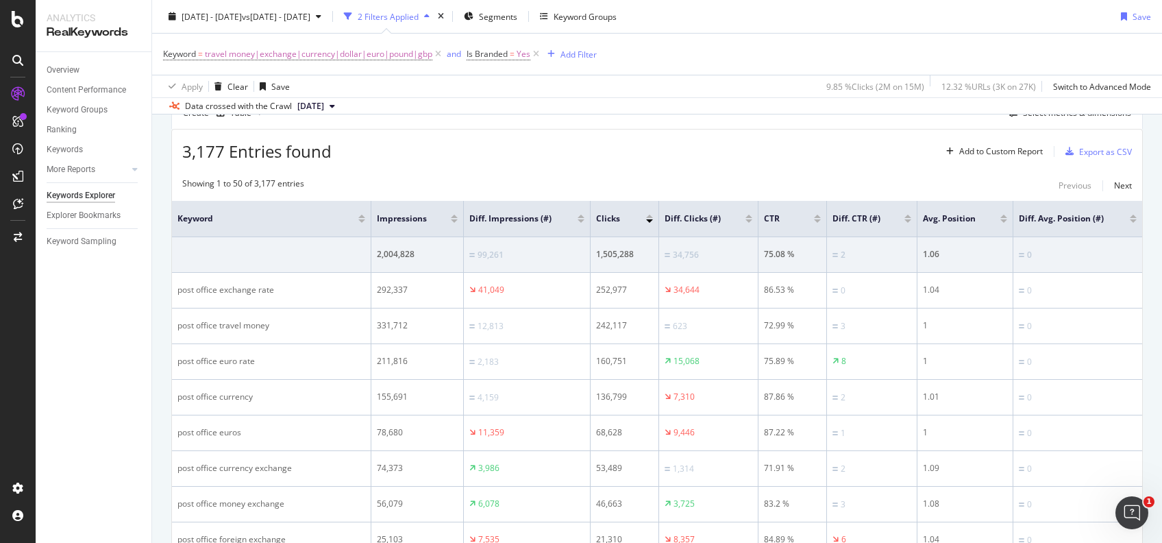
click at [751, 221] on div at bounding box center [748, 220] width 7 height 3
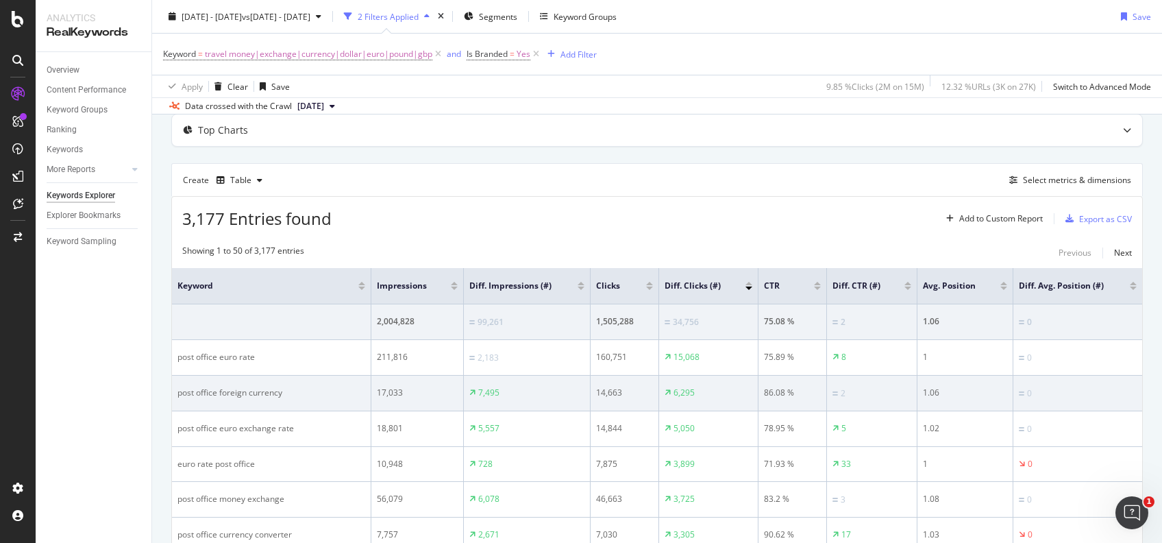
scroll to position [0, 1]
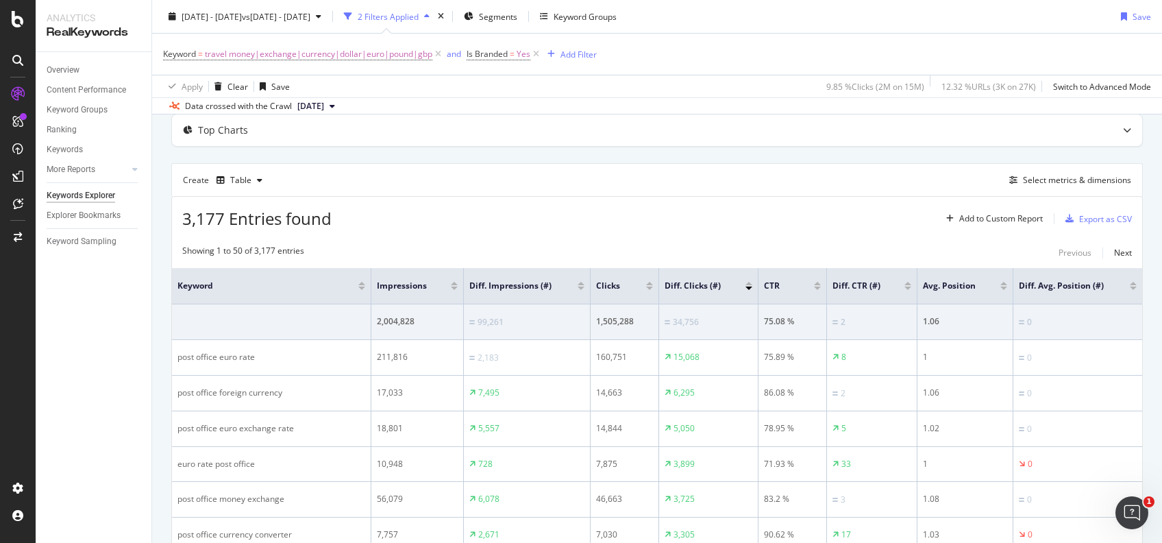
click at [749, 282] on div at bounding box center [748, 283] width 7 height 3
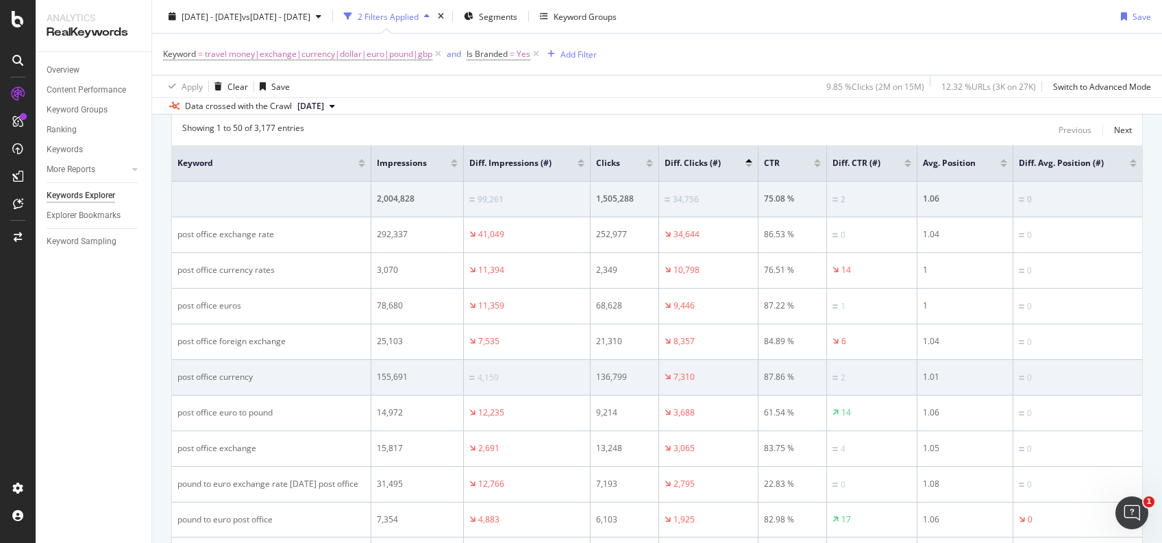
scroll to position [197, 0]
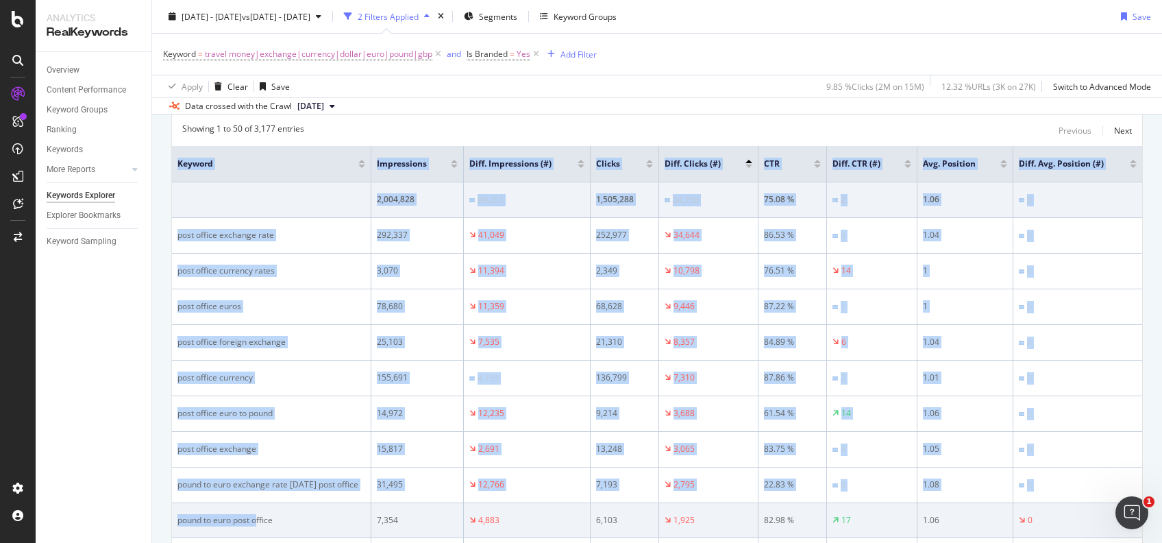
drag, startPoint x: 172, startPoint y: 159, endPoint x: 258, endPoint y: 506, distance: 357.2
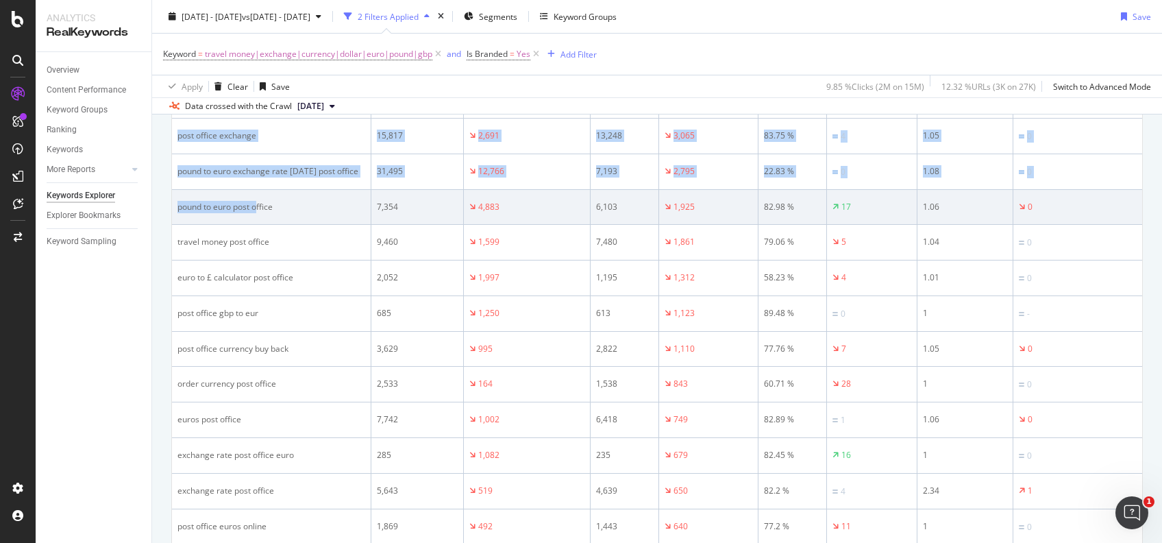
scroll to position [508, 0]
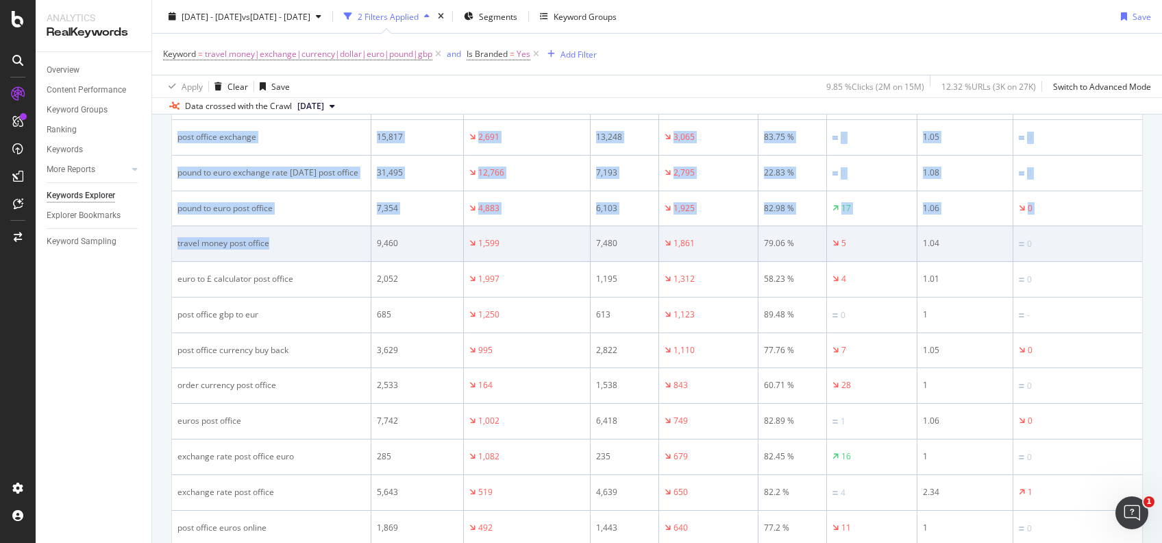
click at [304, 243] on div "travel money post office" at bounding box center [271, 243] width 188 height 12
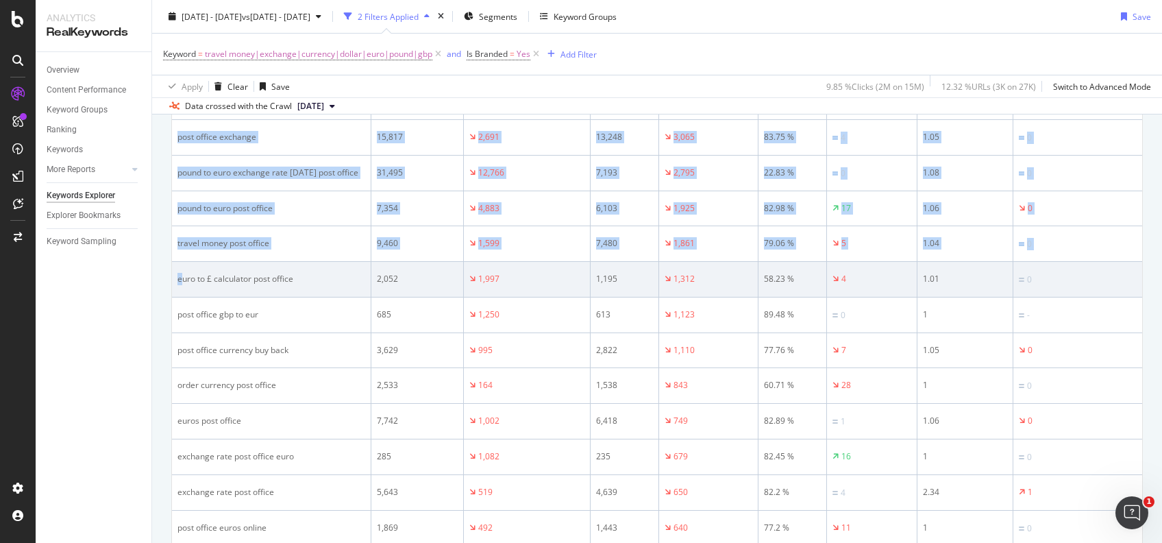
drag, startPoint x: 304, startPoint y: 243, endPoint x: 181, endPoint y: 279, distance: 128.3
click at [181, 279] on div "euro to £ calculator post office" at bounding box center [271, 279] width 188 height 12
copy table "Keyword Impressions Diff. Impressions (#) Clicks Diff. Clicks (#) CTR Diff. CTR…"
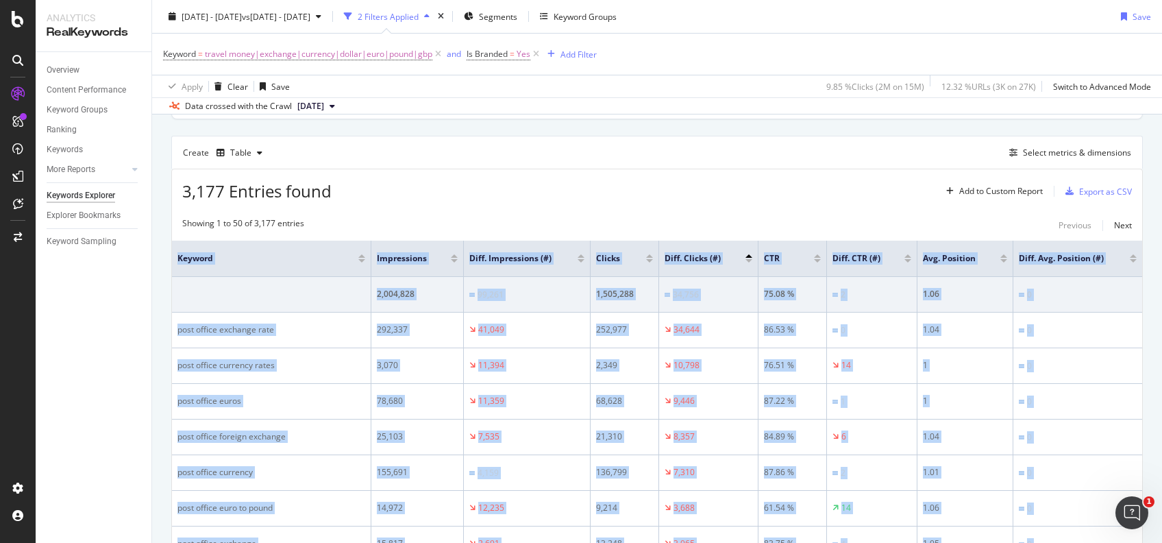
scroll to position [102, 0]
click at [1081, 153] on div "Select metrics & dimensions" at bounding box center [1077, 153] width 108 height 12
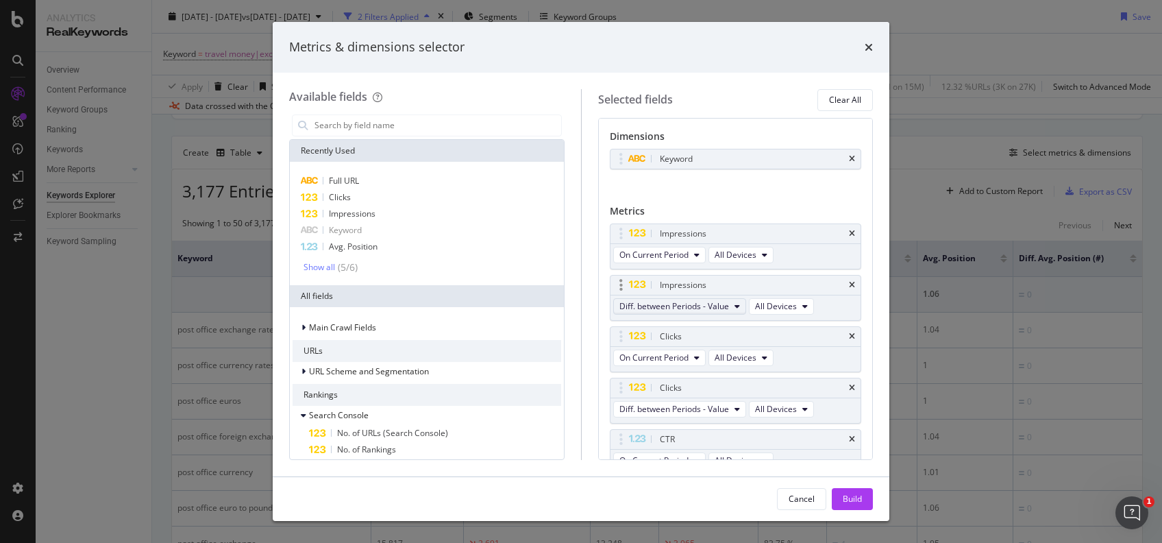
click at [722, 311] on span "Diff. between Periods - Value" at bounding box center [674, 306] width 110 height 12
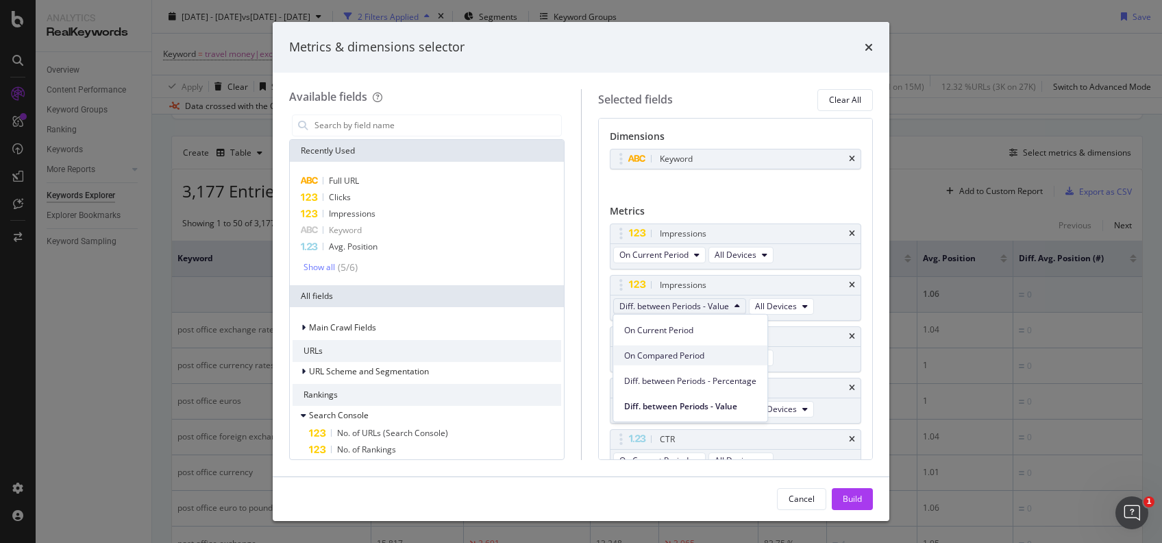
click at [705, 358] on span "On Compared Period" at bounding box center [690, 355] width 132 height 12
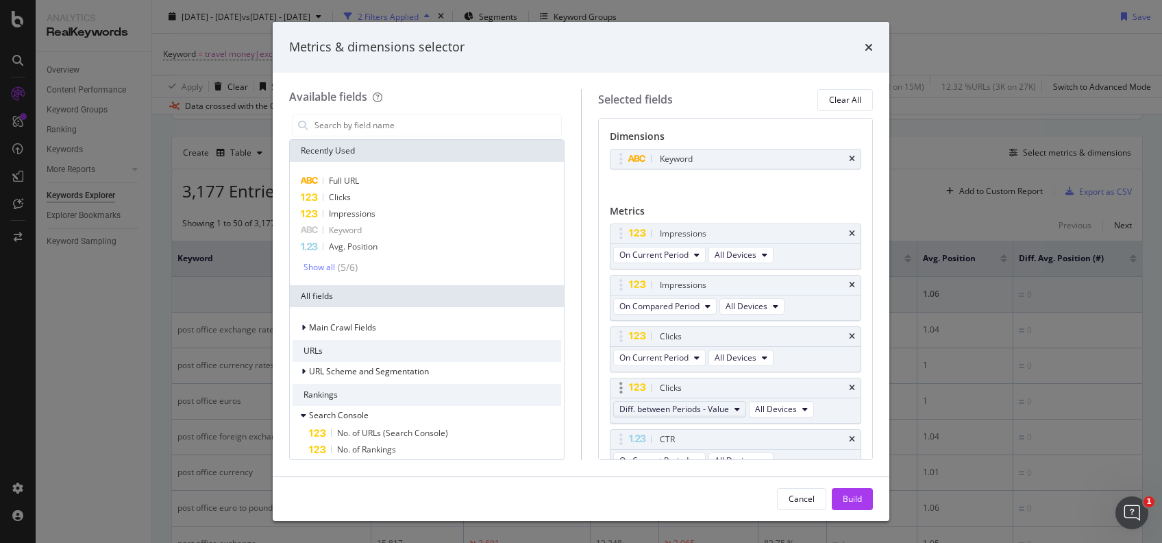
click at [726, 405] on span "Diff. between Periods - Value" at bounding box center [674, 409] width 110 height 12
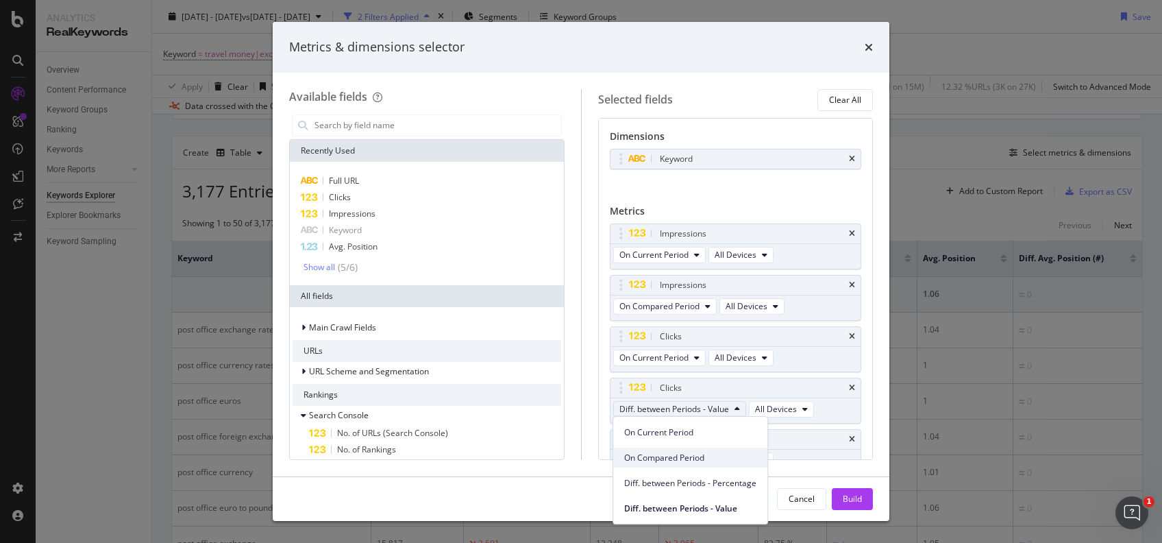
click at [712, 459] on span "On Compared Period" at bounding box center [690, 457] width 132 height 12
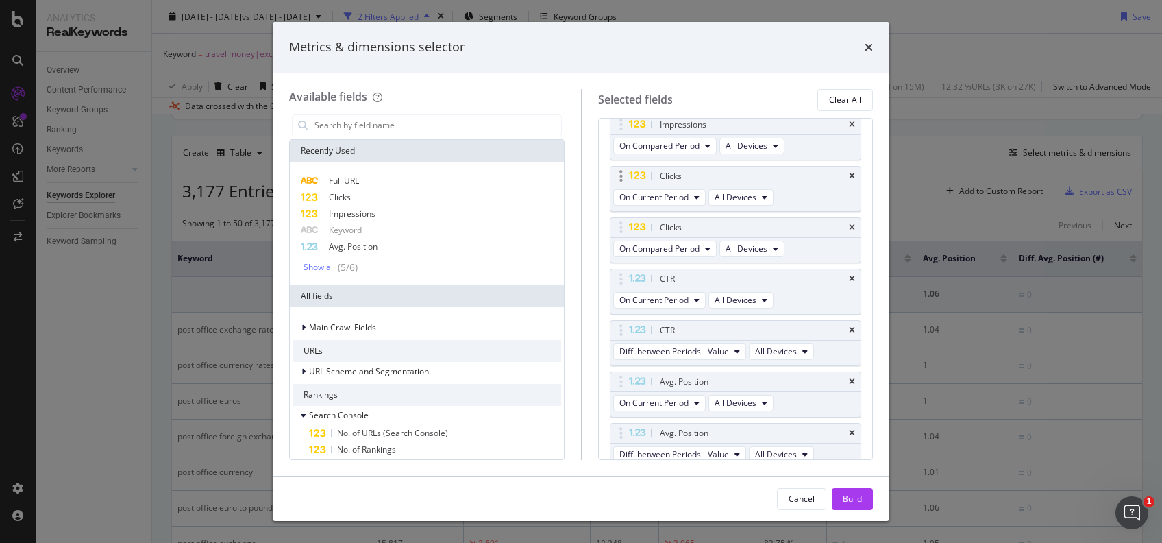
scroll to position [175, 0]
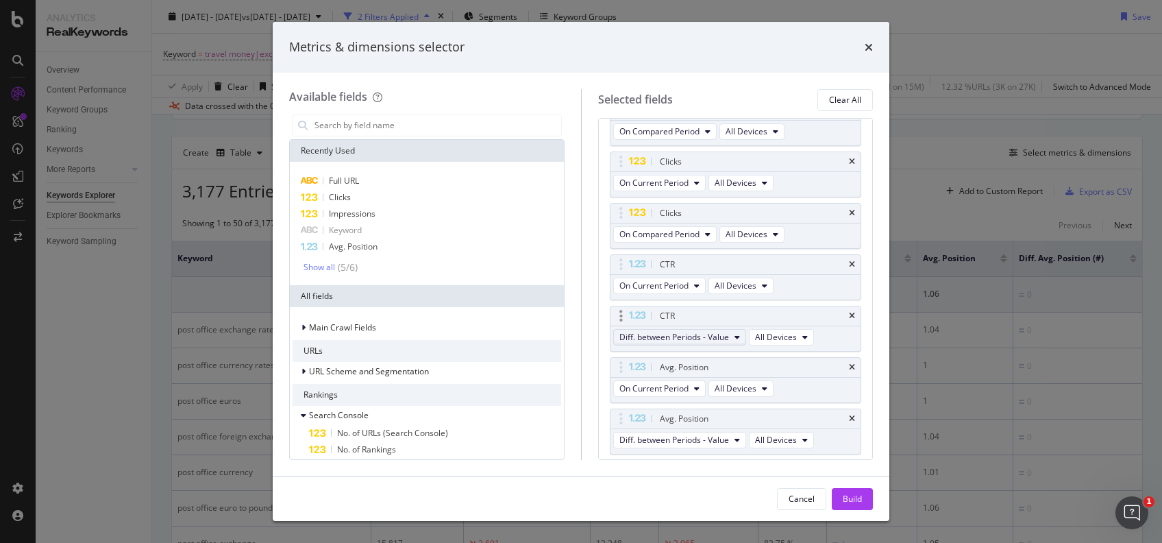
click at [721, 334] on span "Diff. between Periods - Value" at bounding box center [674, 337] width 110 height 12
click at [697, 388] on span "On Compared Period" at bounding box center [690, 385] width 132 height 12
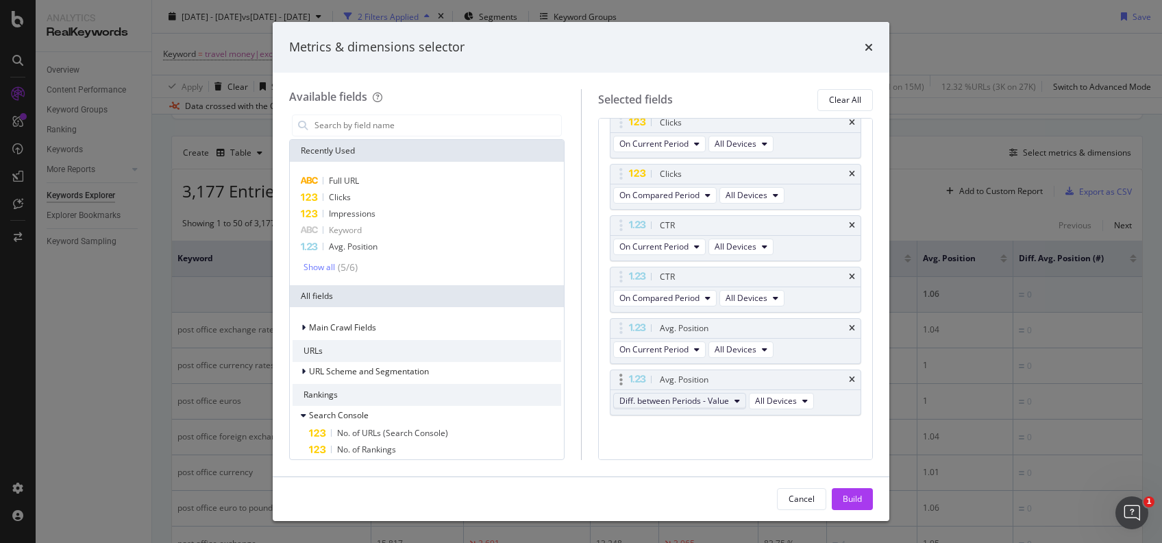
click at [697, 401] on span "Diff. between Periods - Value" at bounding box center [674, 401] width 110 height 12
click at [841, 378] on div "Avg. Position" at bounding box center [735, 379] width 251 height 19
click at [836, 371] on div "Avg. Position" at bounding box center [735, 379] width 251 height 19
click at [841, 325] on div "Avg. Position" at bounding box center [735, 328] width 251 height 19
click at [837, 373] on div "Avg. Position" at bounding box center [735, 379] width 251 height 19
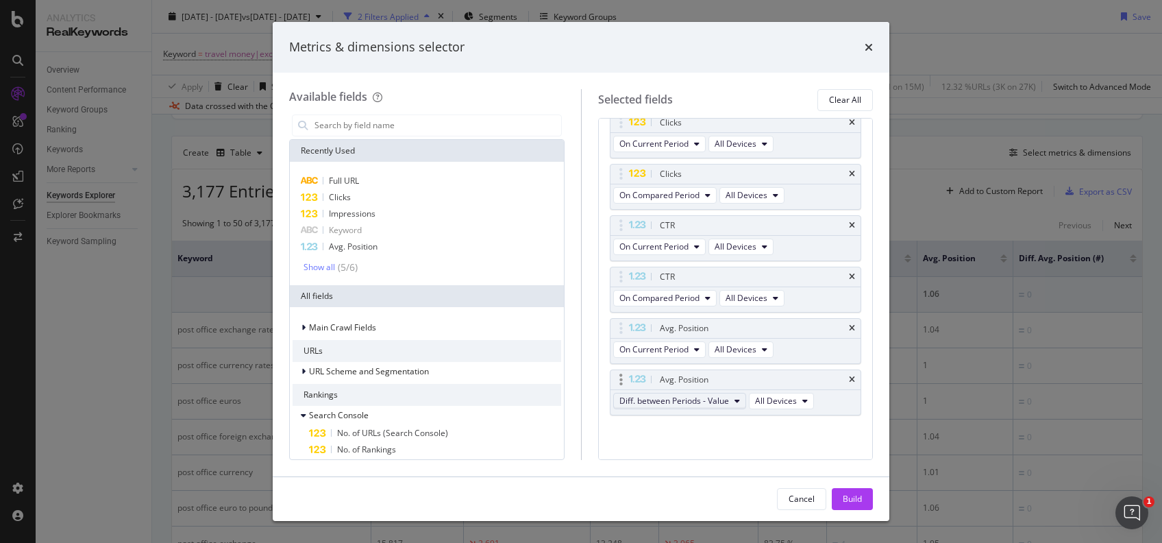
click at [723, 399] on span "Diff. between Periods - Value" at bounding box center [674, 401] width 110 height 12
click at [716, 396] on span "Diff. between Periods - Value" at bounding box center [674, 401] width 110 height 12
click at [712, 449] on span "On Compared Period" at bounding box center [690, 449] width 132 height 12
click at [843, 497] on div "Build" at bounding box center [852, 499] width 19 height 12
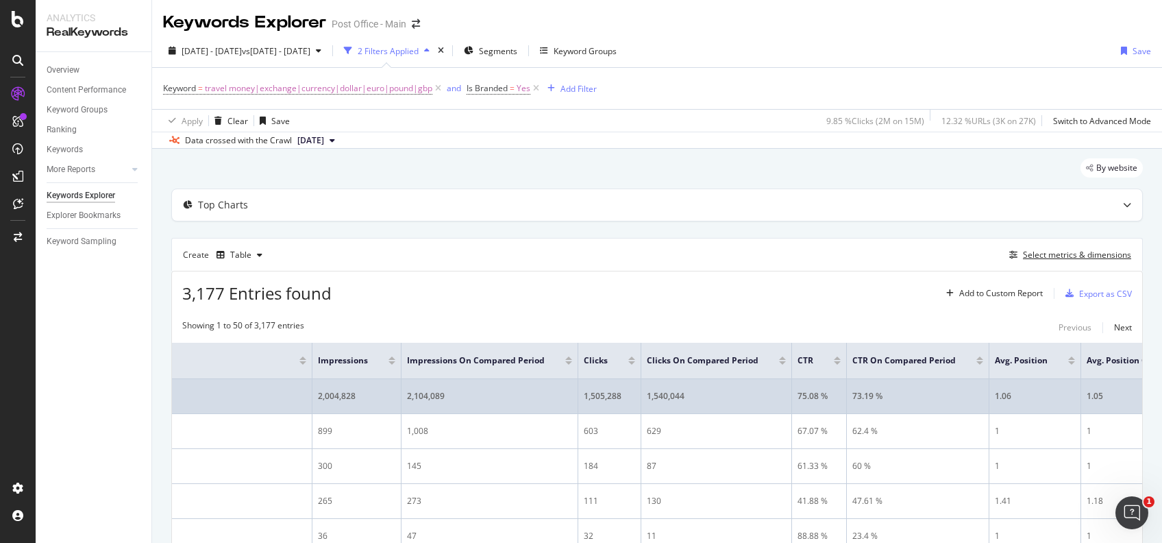
scroll to position [0, 319]
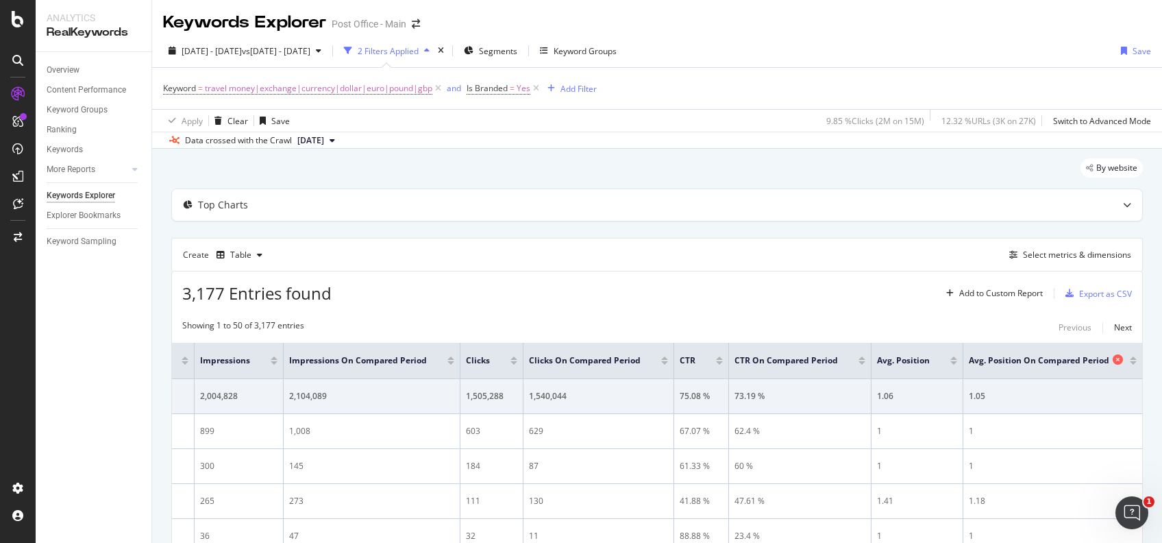
click at [1112, 360] on icon at bounding box center [1117, 359] width 10 height 10
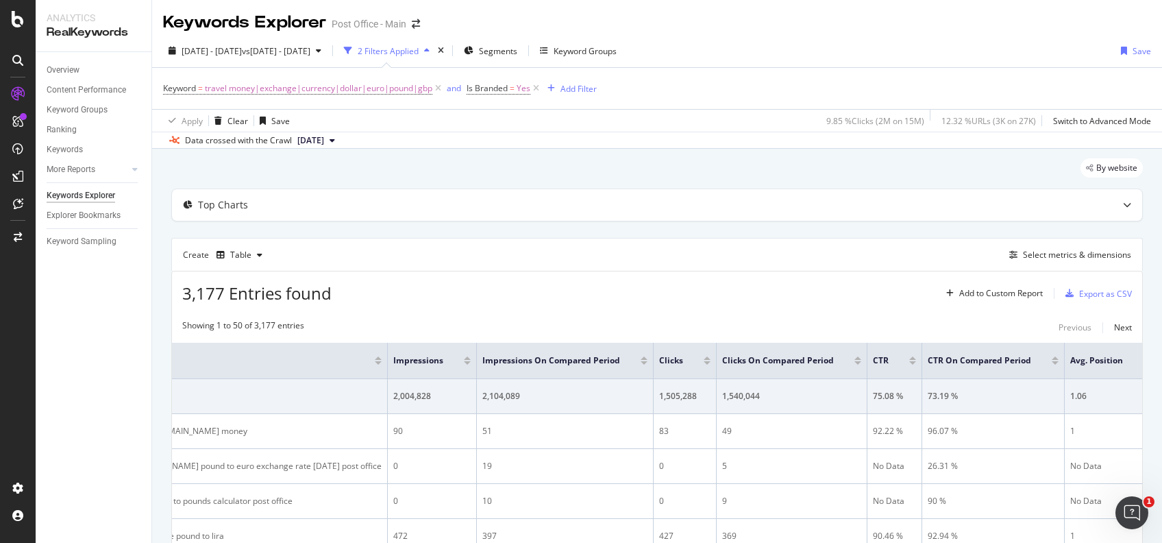
scroll to position [0, 42]
click at [1127, 364] on div at bounding box center [1134, 360] width 14 height 14
click at [1127, 356] on icon at bounding box center [1132, 359] width 10 height 10
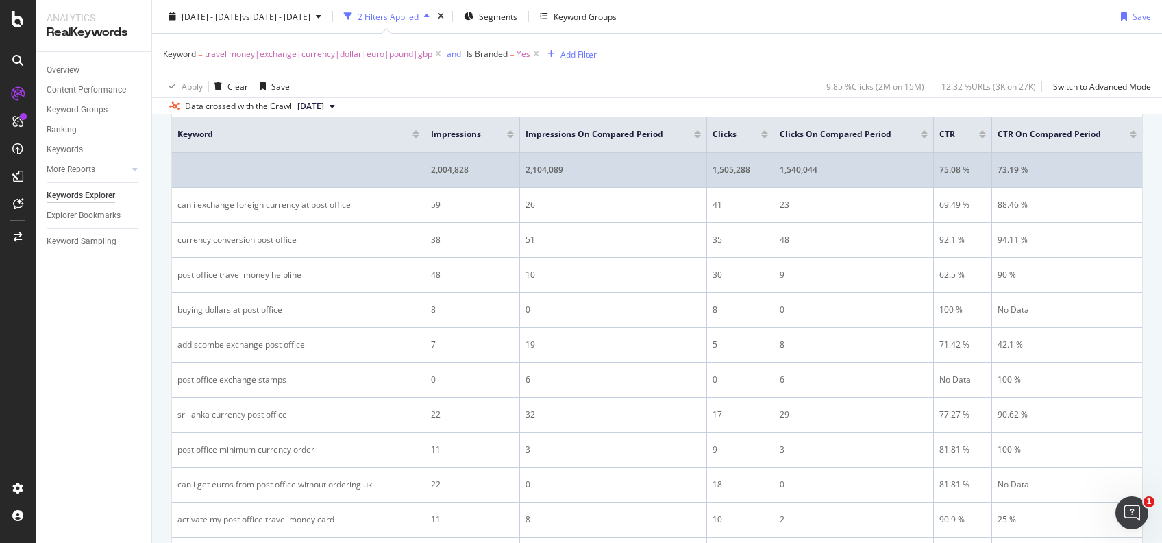
scroll to position [132, 0]
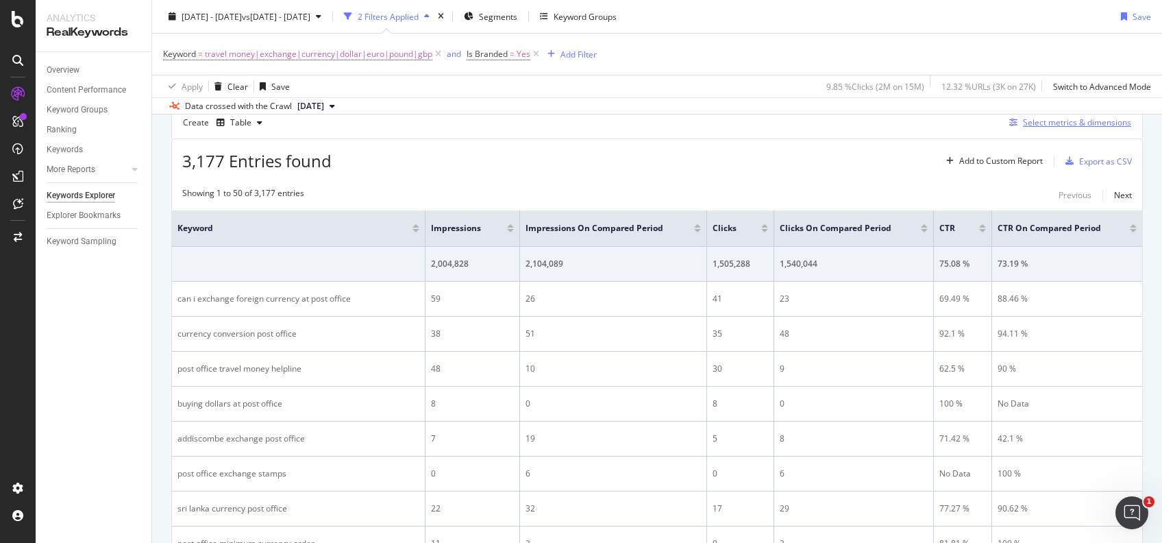
click at [1049, 125] on div "Select metrics & dimensions" at bounding box center [1077, 122] width 108 height 12
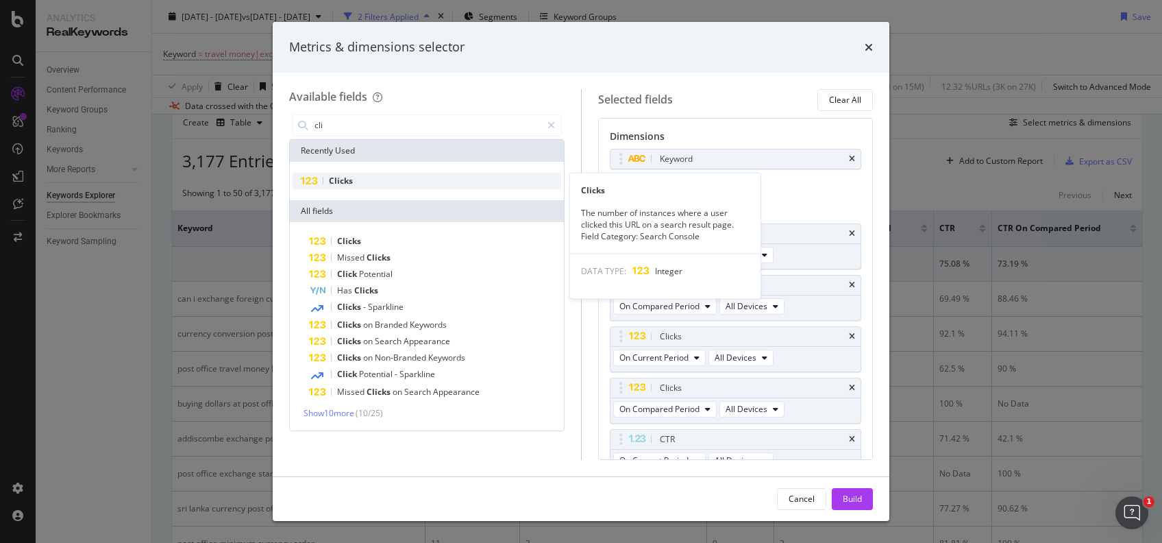
type input "cli"
click at [429, 177] on div "Clicks" at bounding box center [426, 181] width 269 height 16
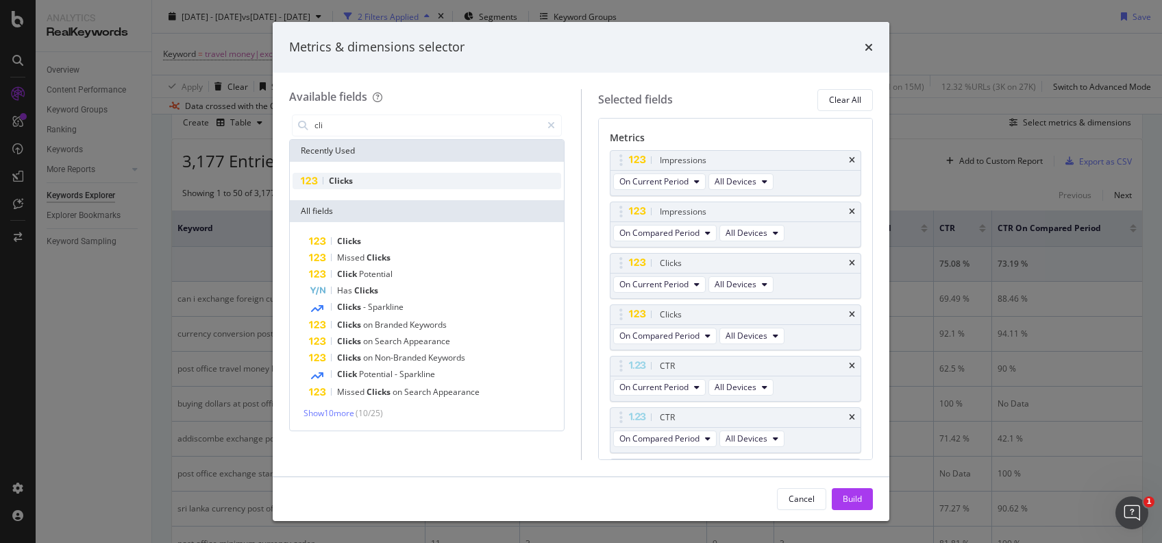
scroll to position [116, 0]
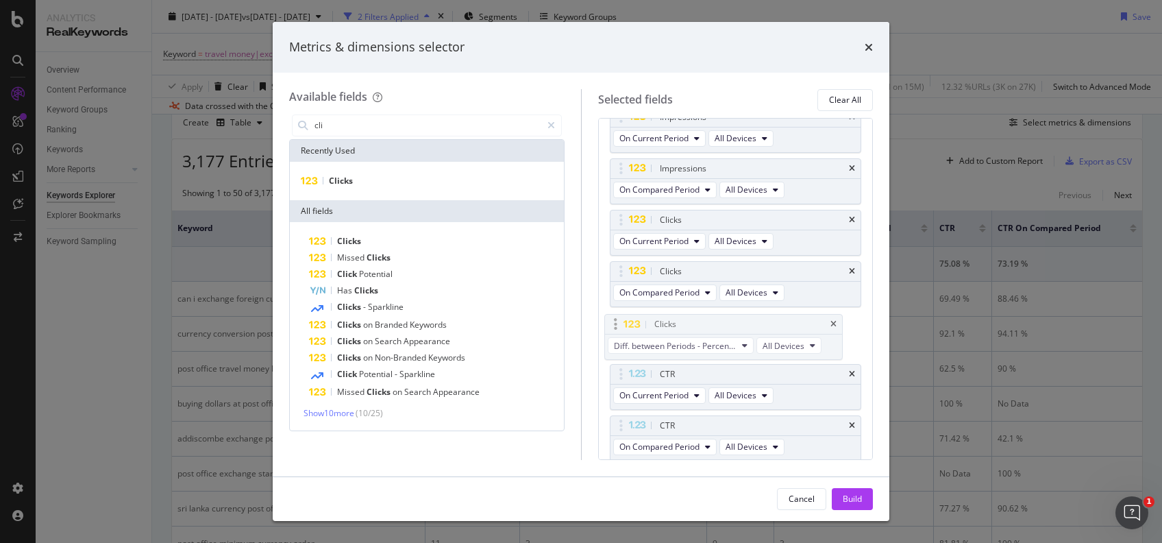
drag, startPoint x: 690, startPoint y: 420, endPoint x: 686, endPoint y: 321, distance: 98.8
click at [686, 321] on body "Analytics RealKeywords Overview Content Performance Keyword Groups Ranking Keyw…" at bounding box center [581, 271] width 1162 height 543
click at [865, 503] on button "Build" at bounding box center [852, 499] width 41 height 22
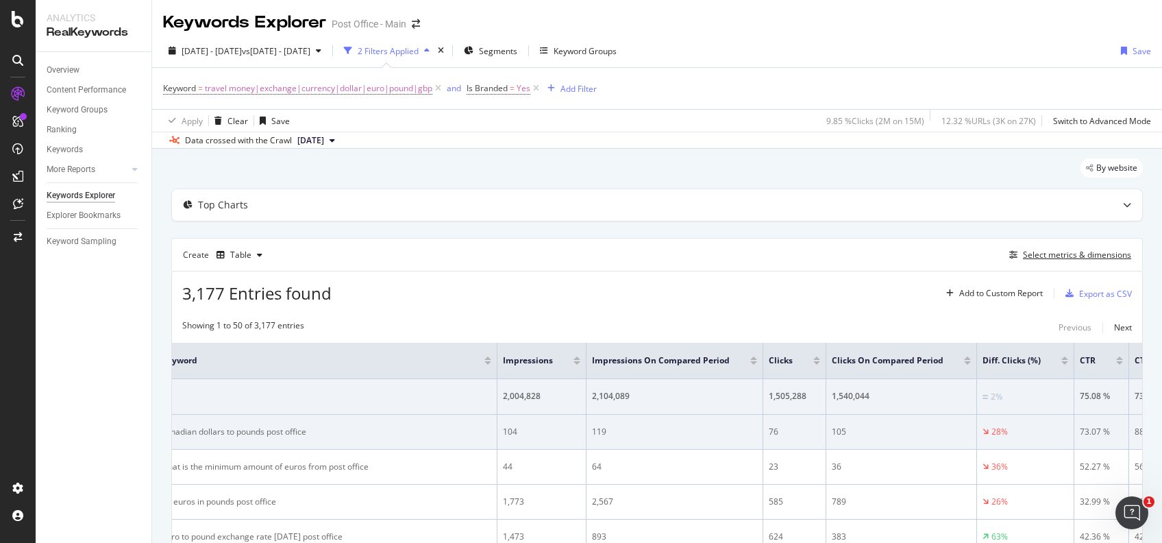
scroll to position [0, 32]
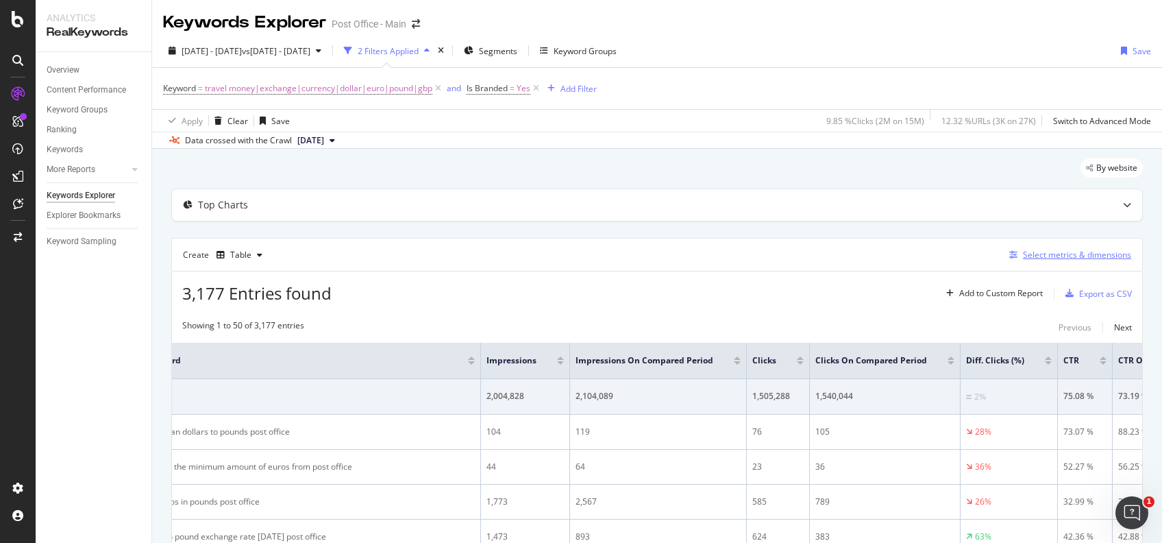
click at [1080, 255] on div "Select metrics & dimensions" at bounding box center [1077, 255] width 108 height 12
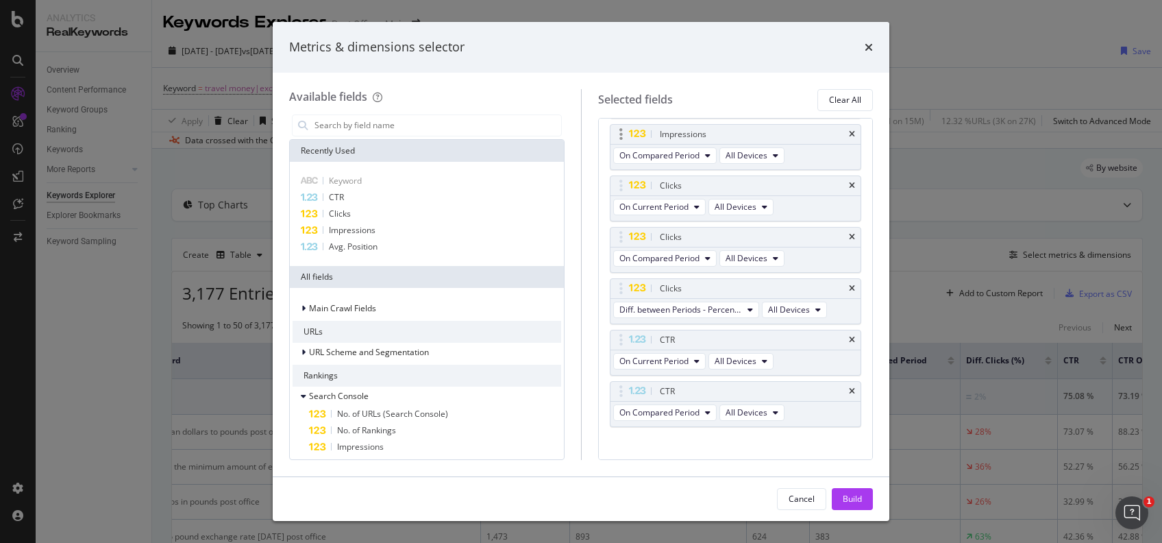
scroll to position [151, 0]
click at [730, 308] on span "Diff. between Periods - Percentage" at bounding box center [680, 309] width 123 height 12
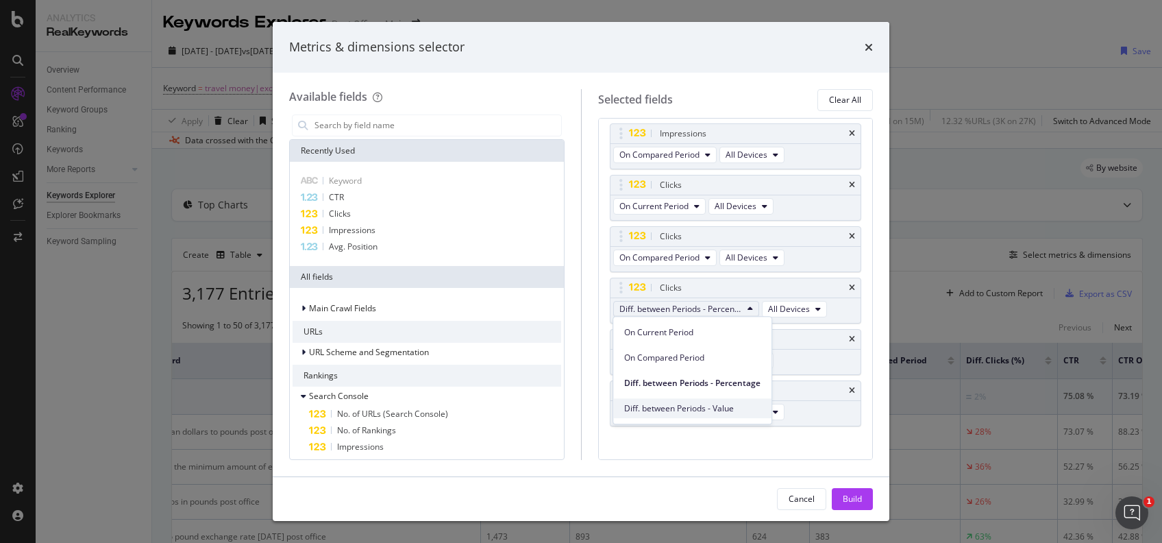
click at [716, 411] on span "Diff. between Periods - Value" at bounding box center [692, 408] width 136 height 12
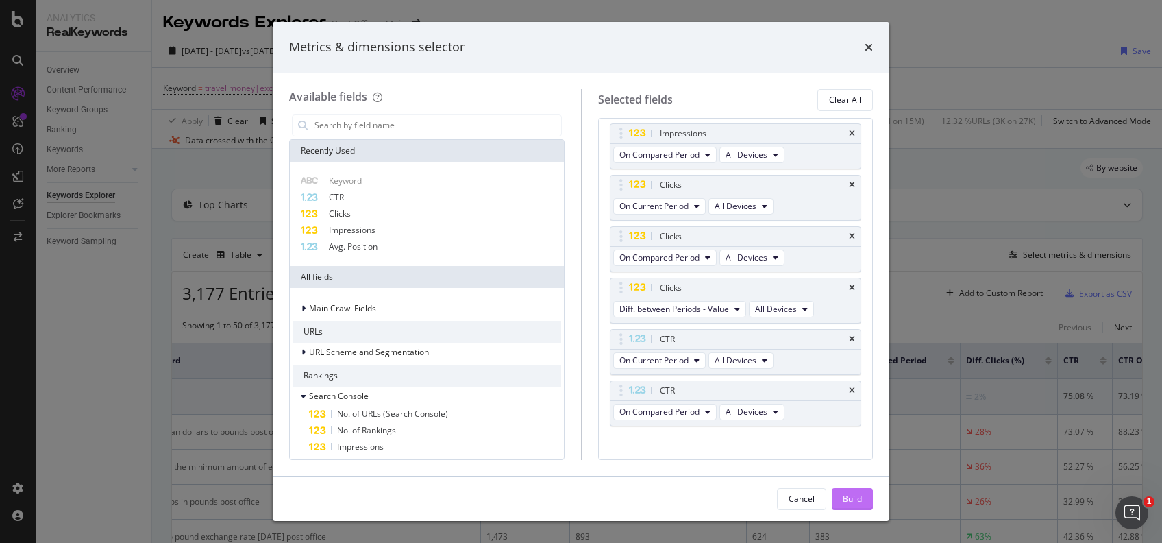
click at [864, 493] on button "Build" at bounding box center [852, 499] width 41 height 22
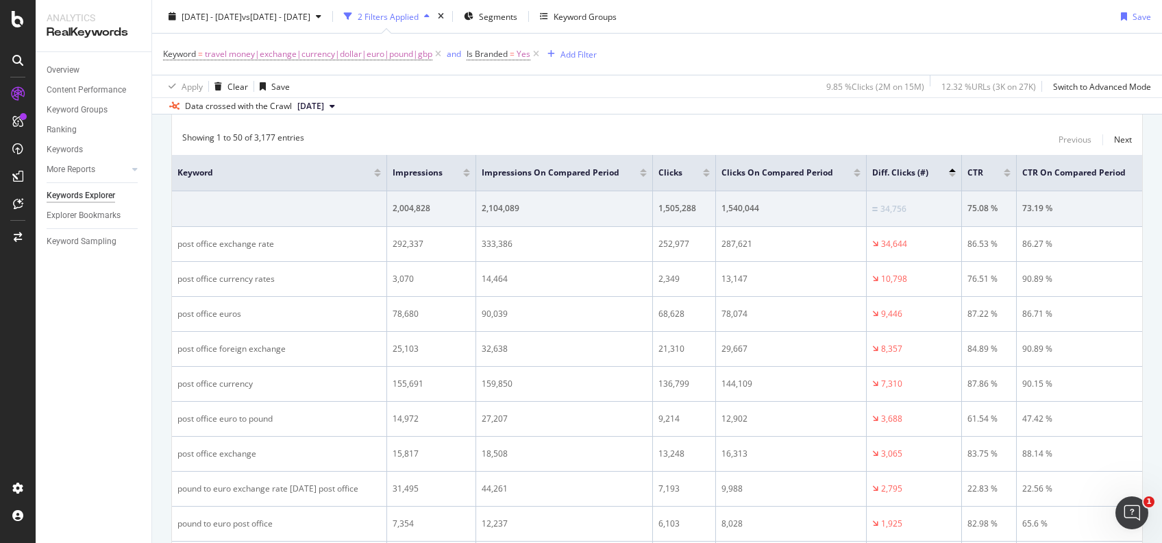
scroll to position [184, 0]
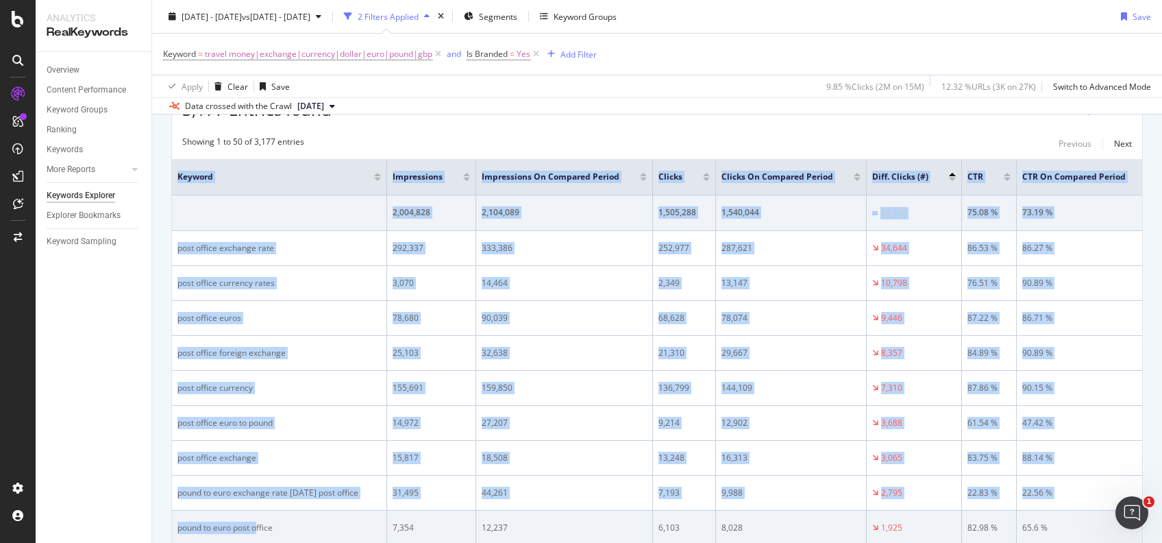
drag, startPoint x: 178, startPoint y: 173, endPoint x: 258, endPoint y: 526, distance: 362.3
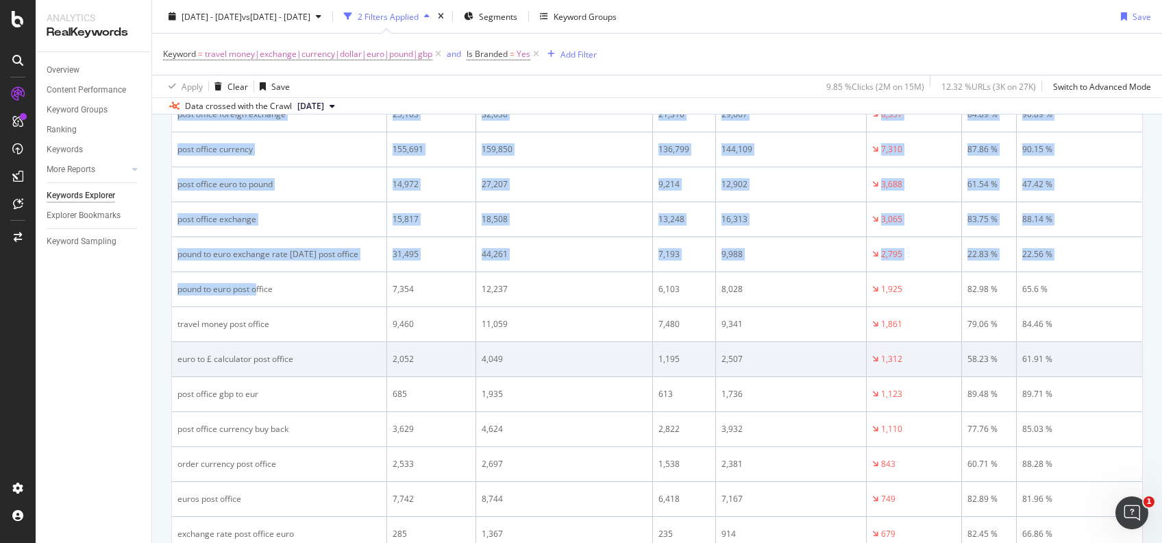
scroll to position [482, 0]
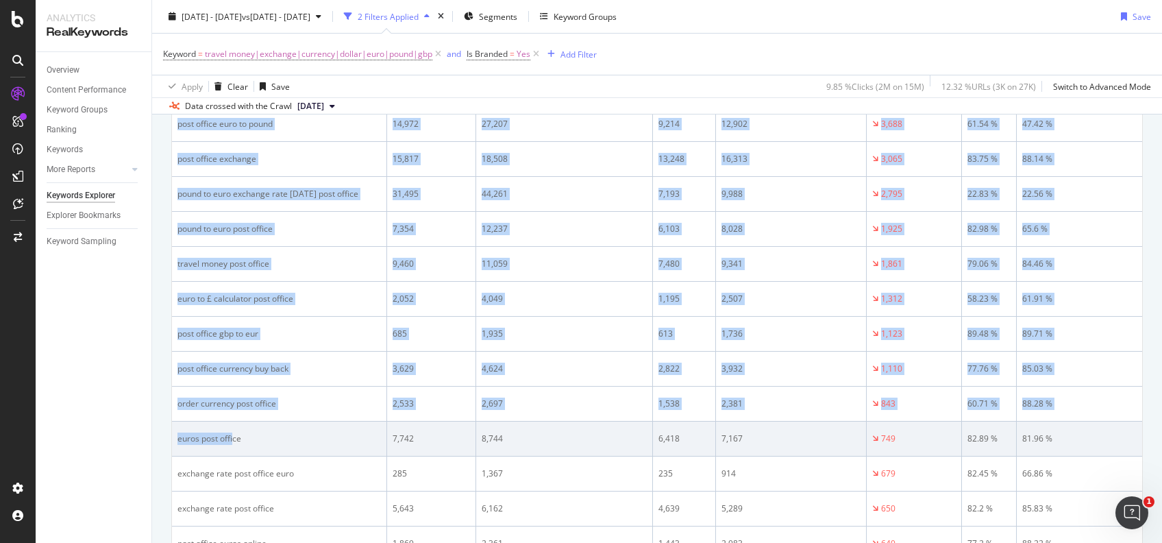
click at [232, 439] on div "euros post office" at bounding box center [278, 438] width 203 height 12
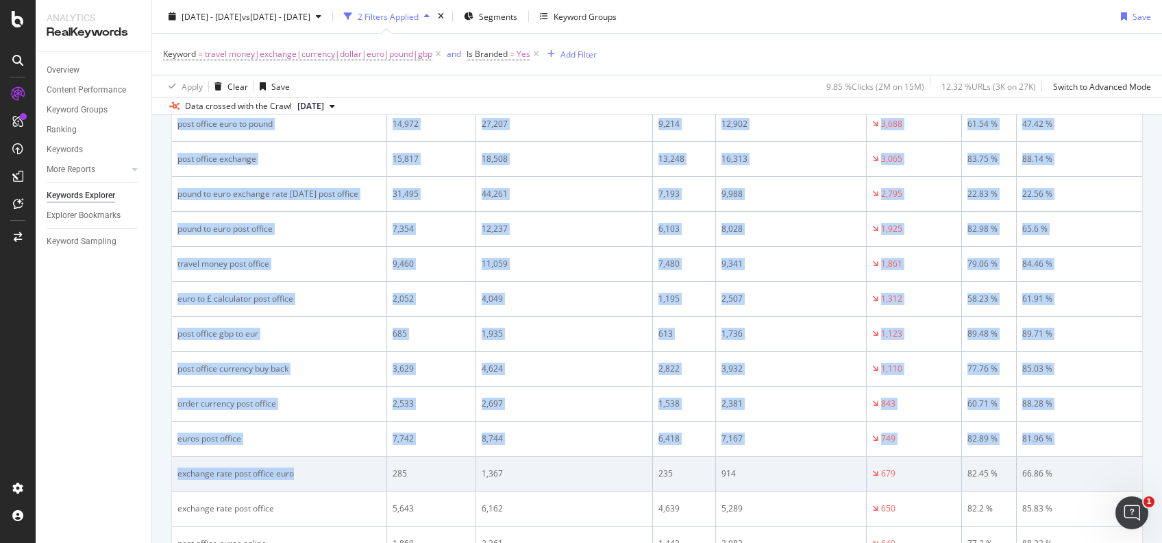
drag, startPoint x: 232, startPoint y: 439, endPoint x: 296, endPoint y: 478, distance: 75.3
click at [296, 478] on div "exchange rate post office euro" at bounding box center [278, 473] width 203 height 12
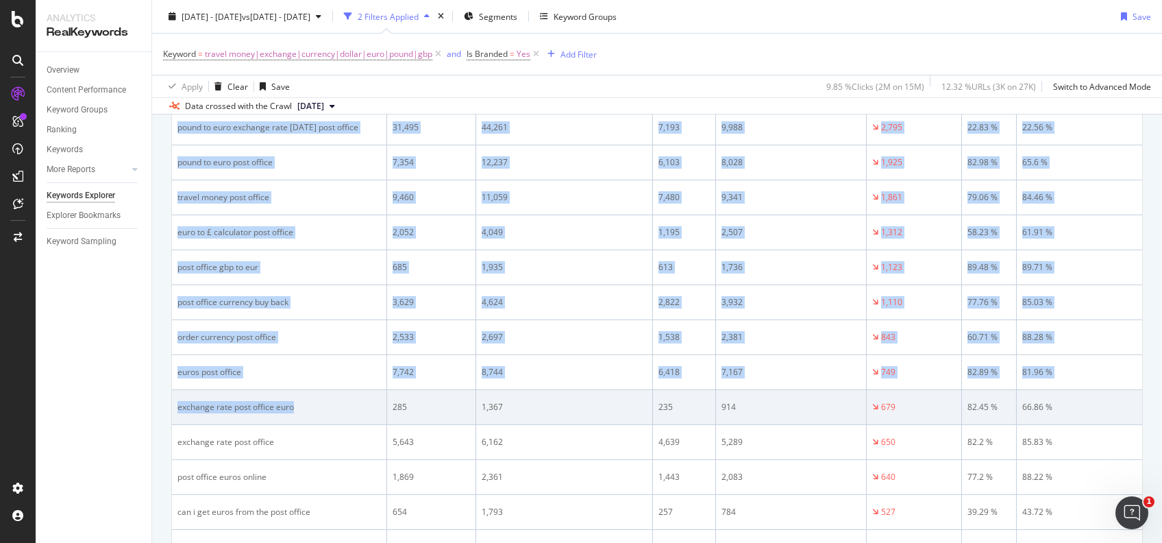
scroll to position [549, 0]
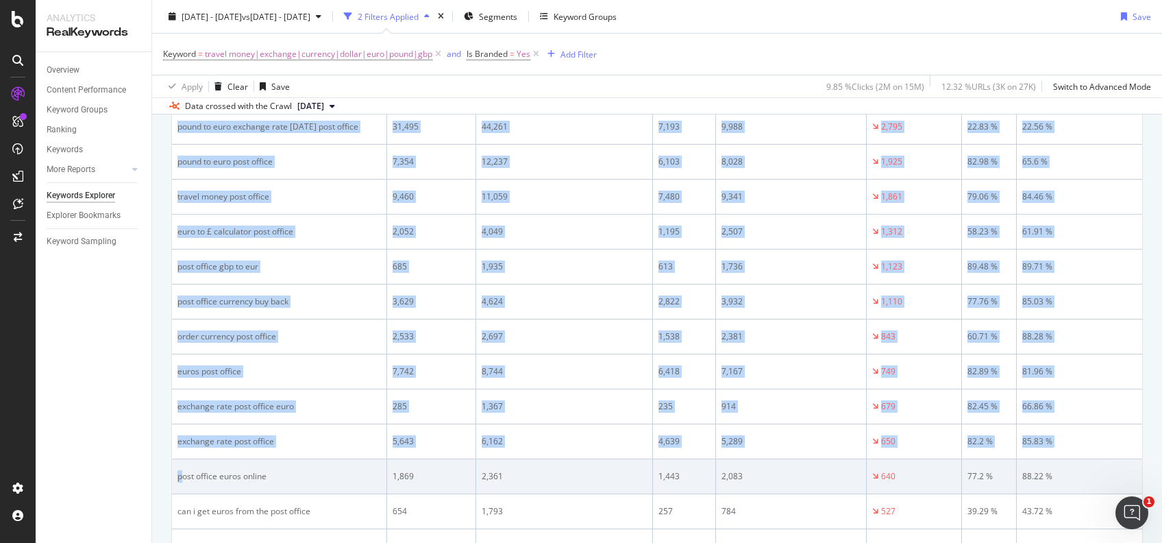
drag, startPoint x: 296, startPoint y: 478, endPoint x: 182, endPoint y: 480, distance: 114.4
click at [182, 480] on div "post office euros online" at bounding box center [278, 476] width 203 height 12
copy table "Loremip Dolorsitame Consectetur Ad Elitsedd Eiusmo Tempor Incidi Ut Laboreet Do…"
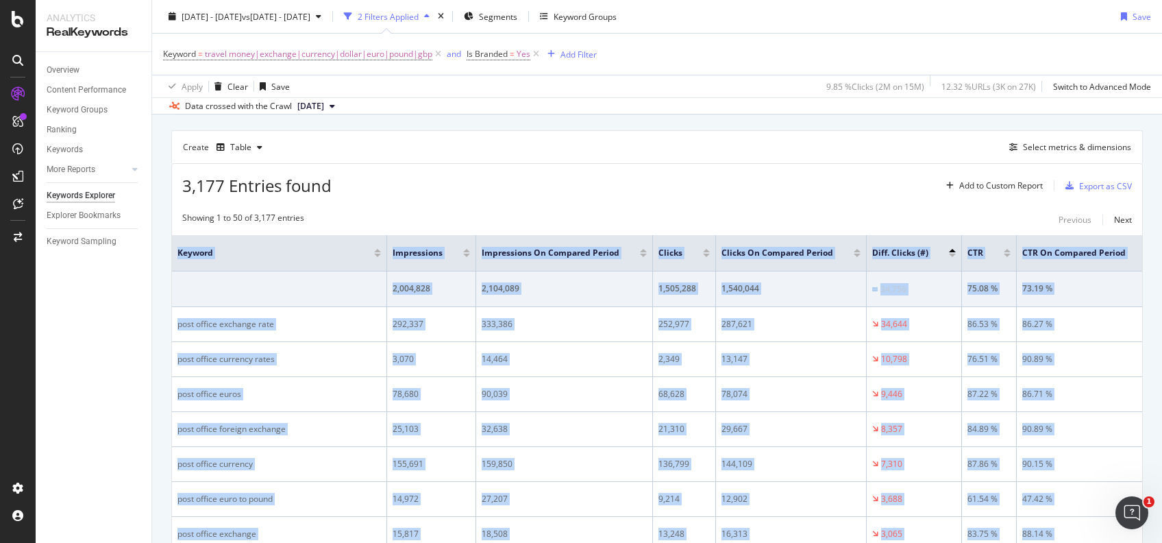
scroll to position [0, 0]
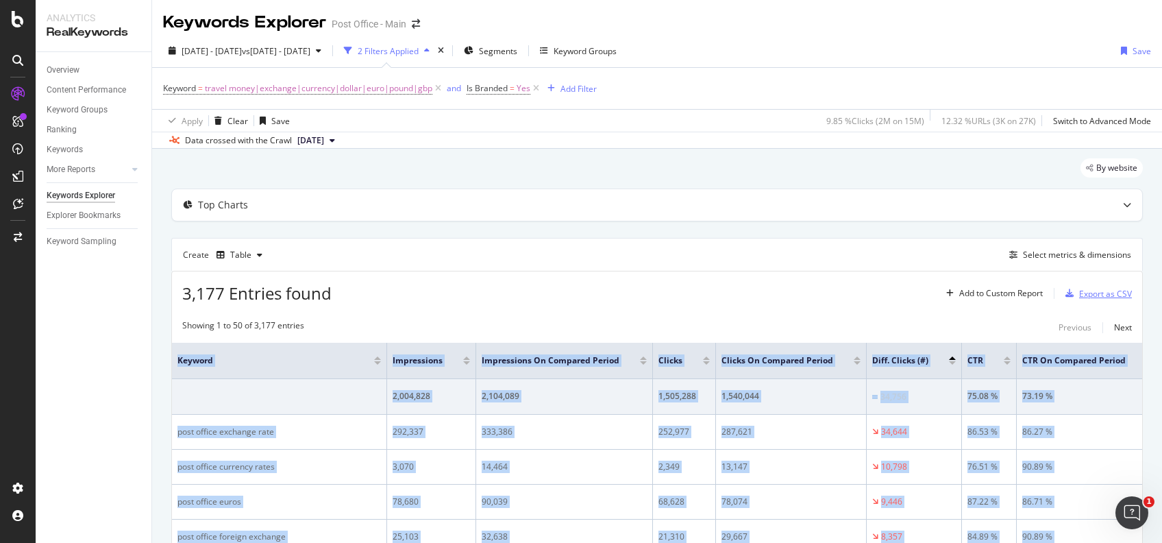
click at [1079, 291] on div "Export as CSV" at bounding box center [1105, 294] width 53 height 12
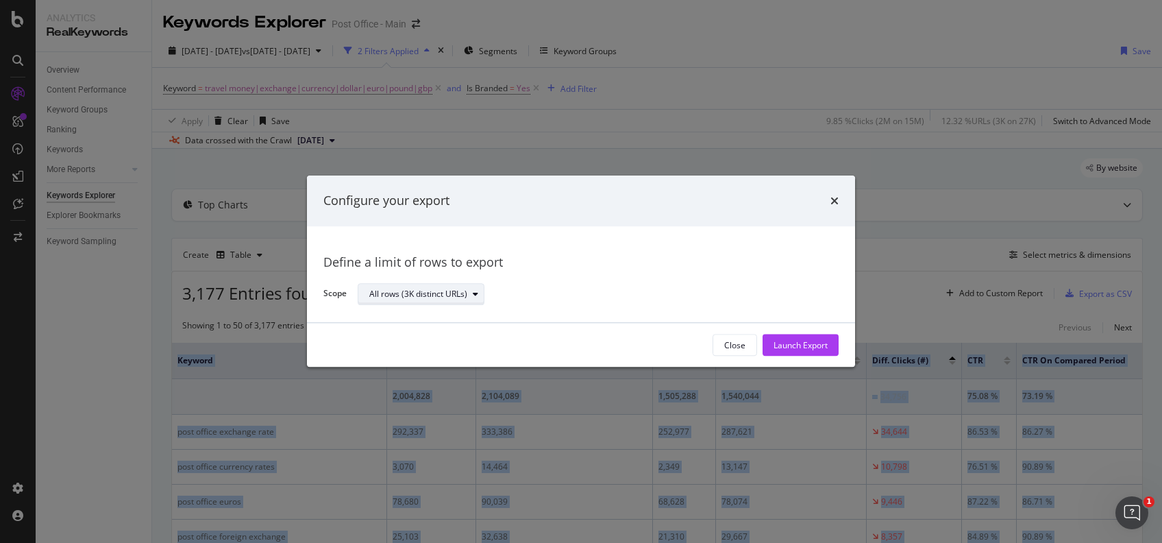
click at [450, 291] on div "All rows (3K distinct URLs)" at bounding box center [418, 294] width 98 height 8
click at [464, 316] on div "All rows (3K distinct URLs)" at bounding box center [428, 317] width 106 height 12
click at [795, 338] on div "Launch Export" at bounding box center [800, 345] width 54 height 21
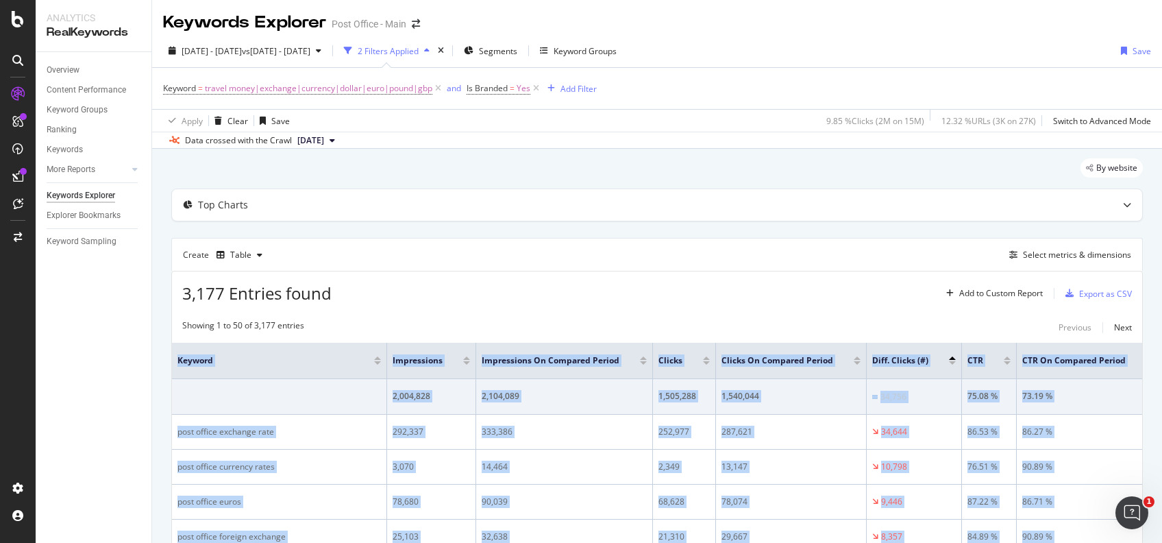
click at [624, 171] on div "By website" at bounding box center [656, 173] width 971 height 30
